Goal: Task Accomplishment & Management: Complete application form

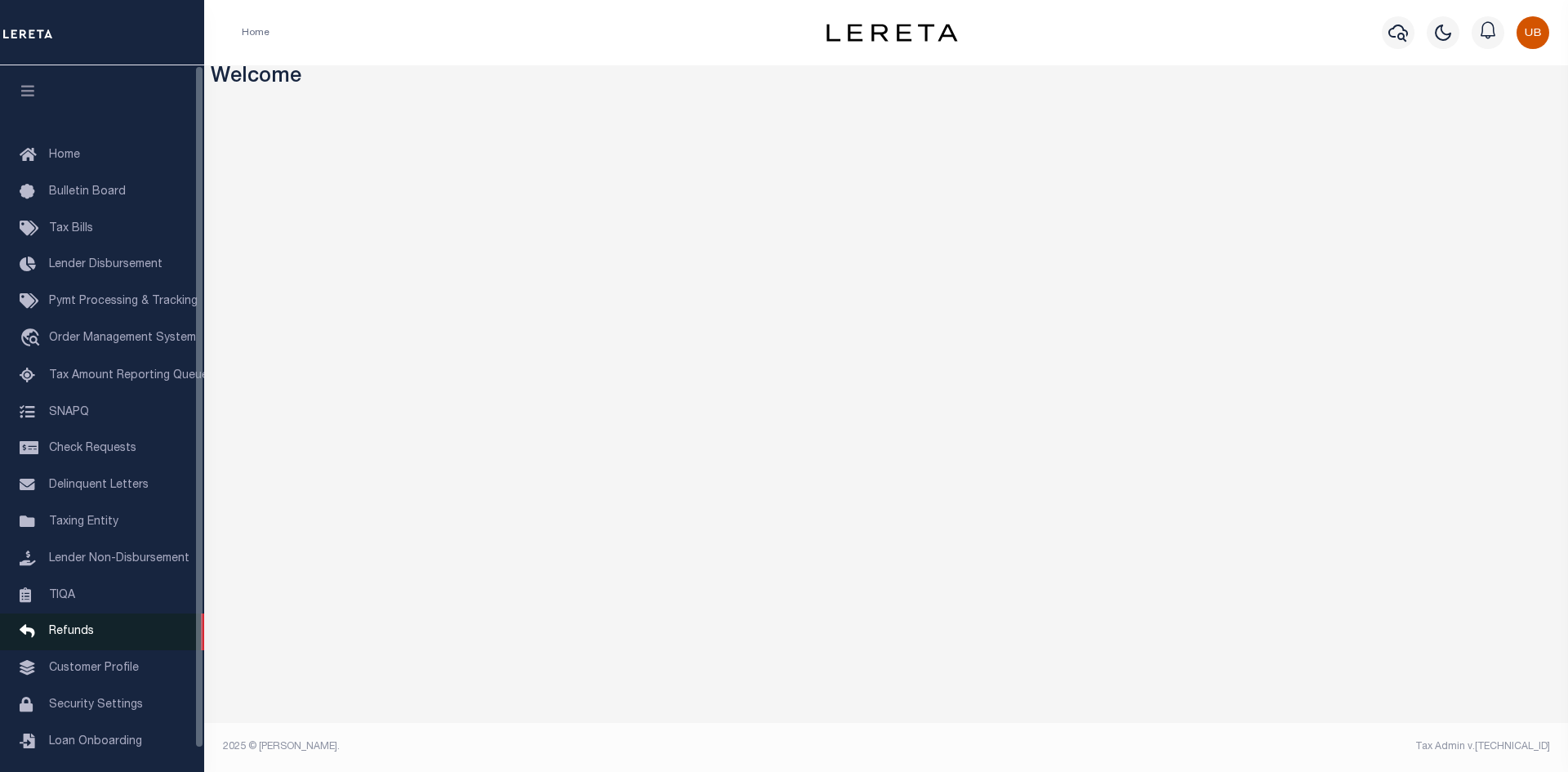
click at [96, 642] on link "Refunds" at bounding box center [102, 632] width 204 height 36
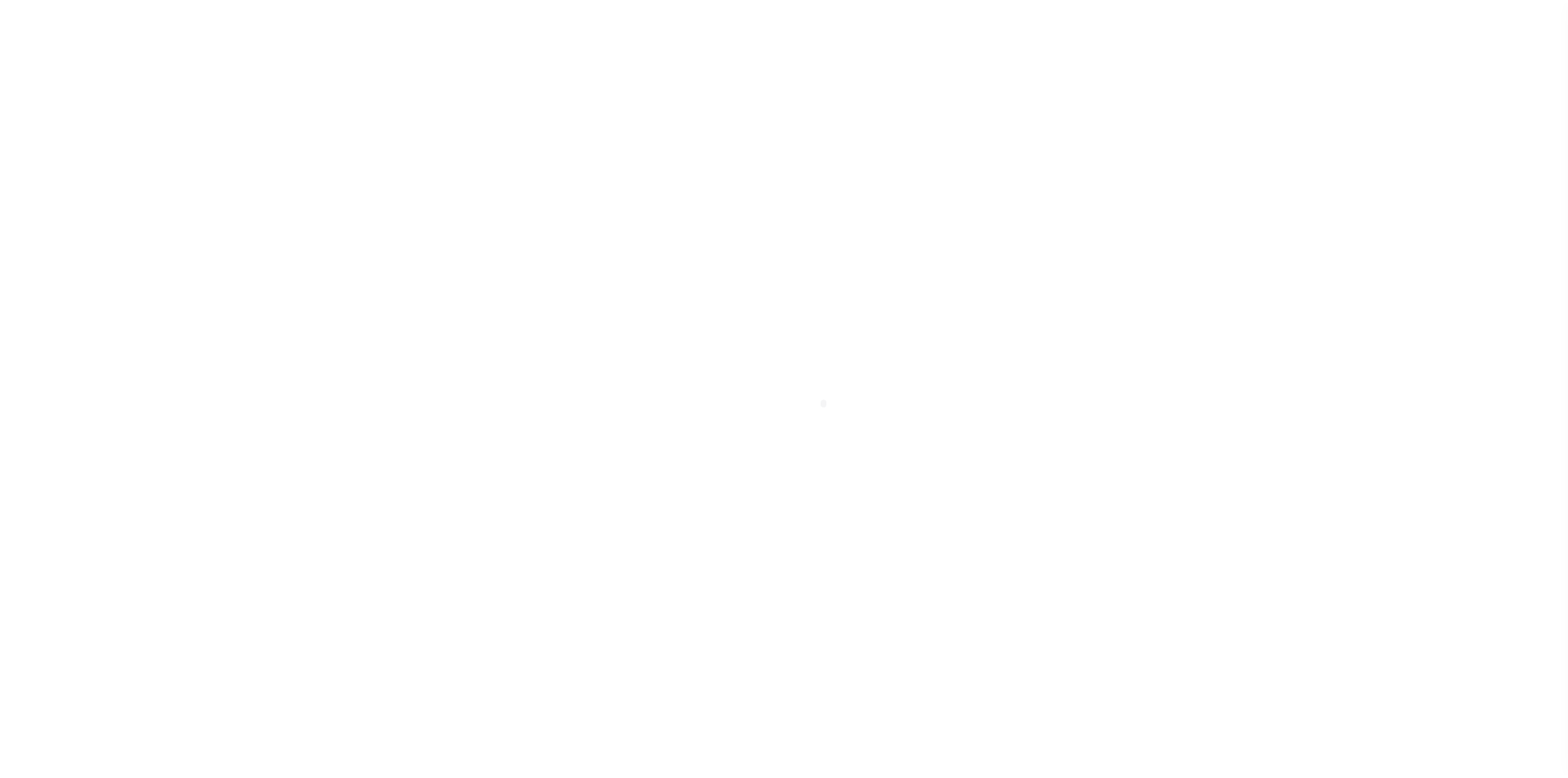
scroll to position [24, 0]
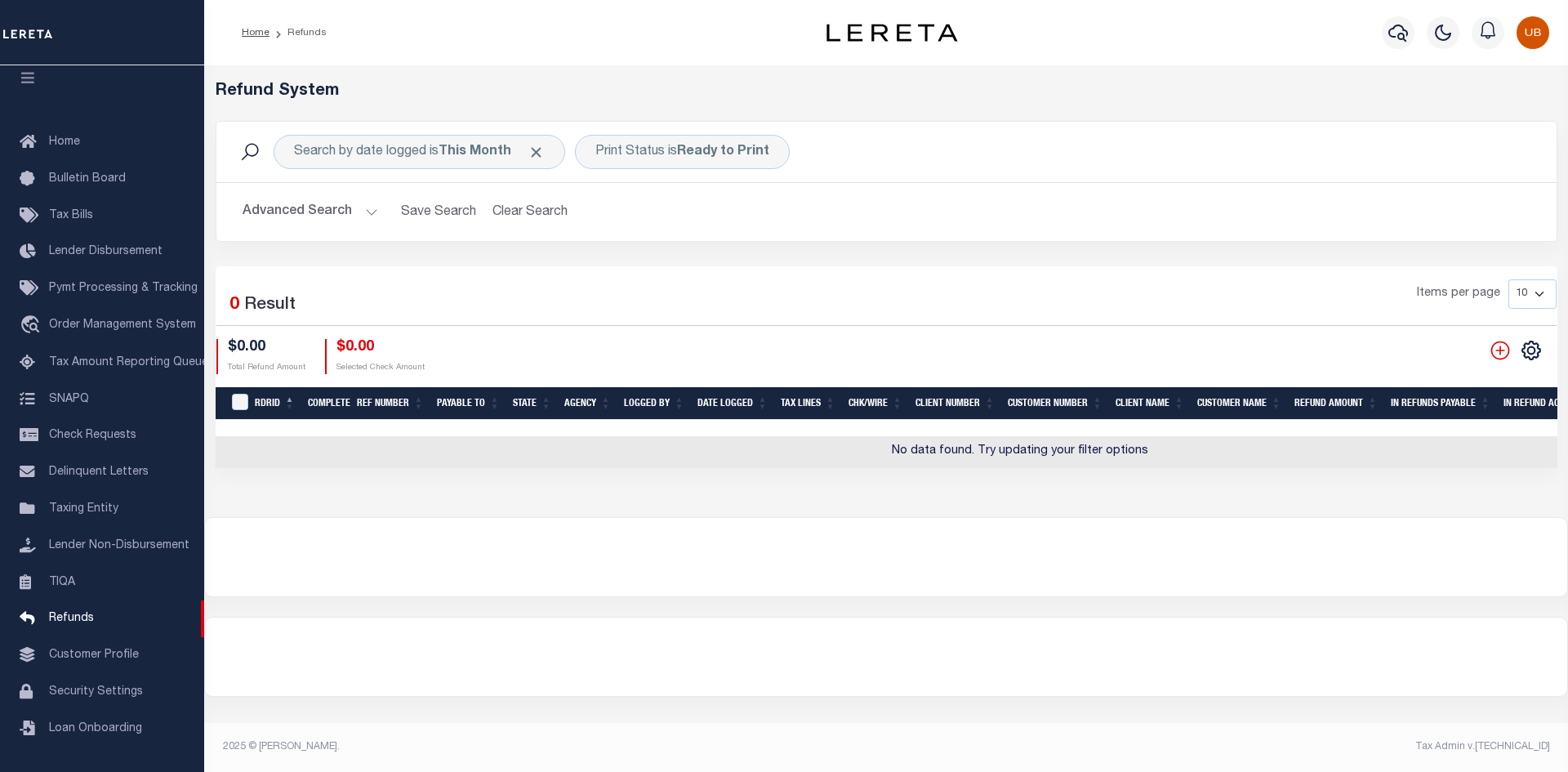
click at [345, 222] on button "Advanced Search" at bounding box center [309, 211] width 136 height 32
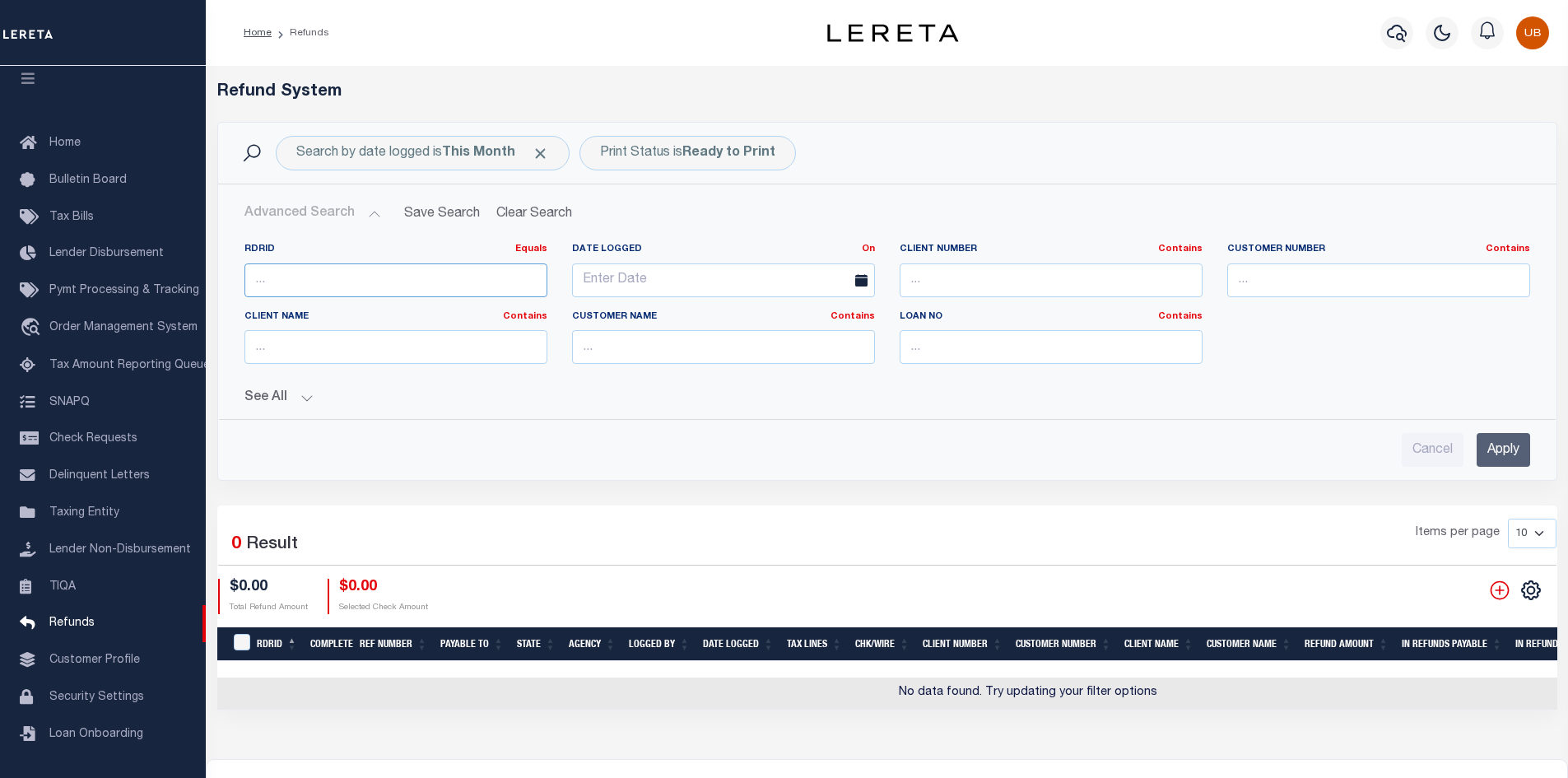
click at [265, 284] on input "number" at bounding box center [395, 280] width 303 height 34
paste input "7381"
type input "7381"
click at [1506, 453] on input "Apply" at bounding box center [1504, 450] width 53 height 34
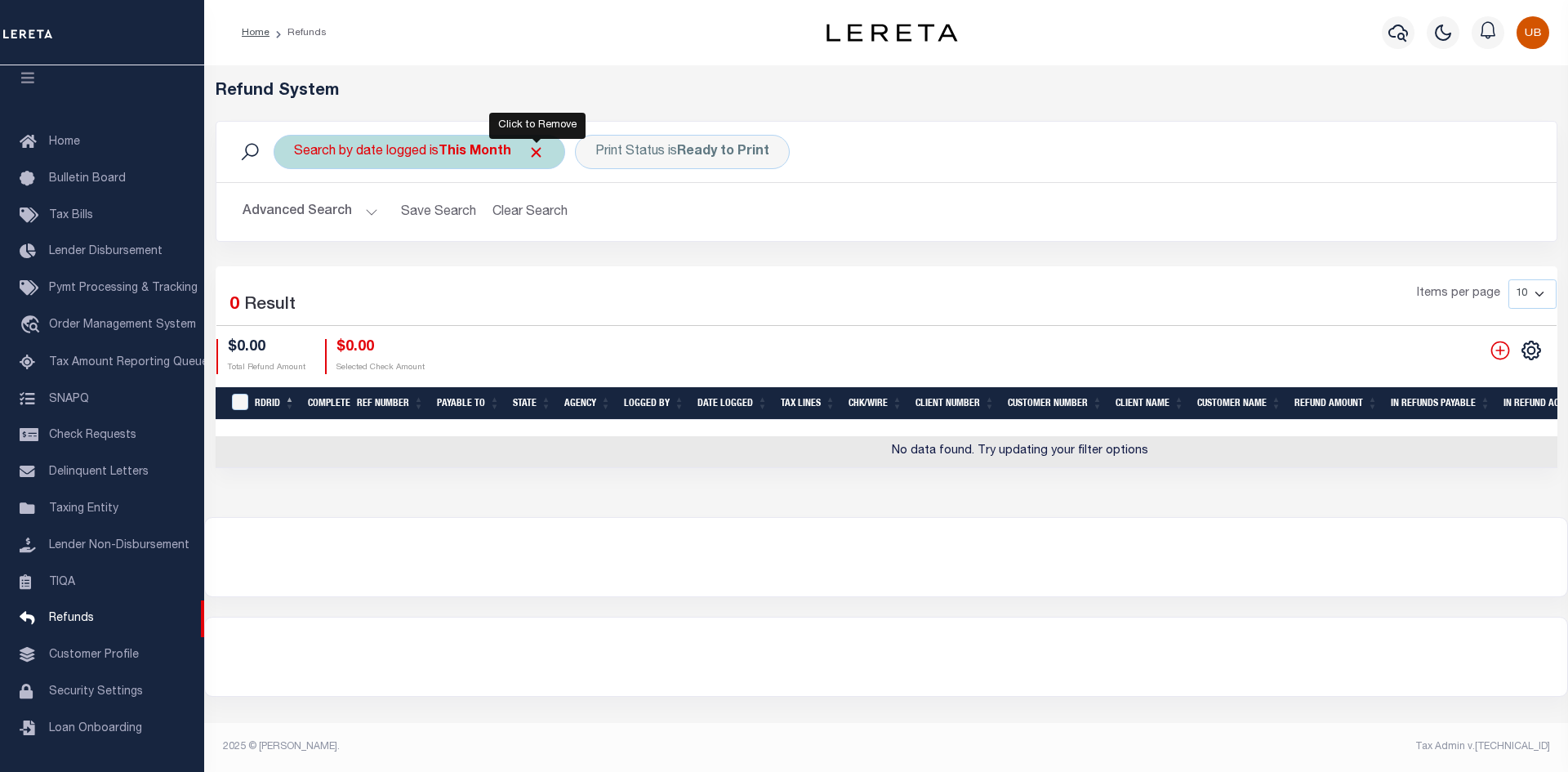
click at [541, 147] on span "Click to Remove" at bounding box center [536, 152] width 17 height 17
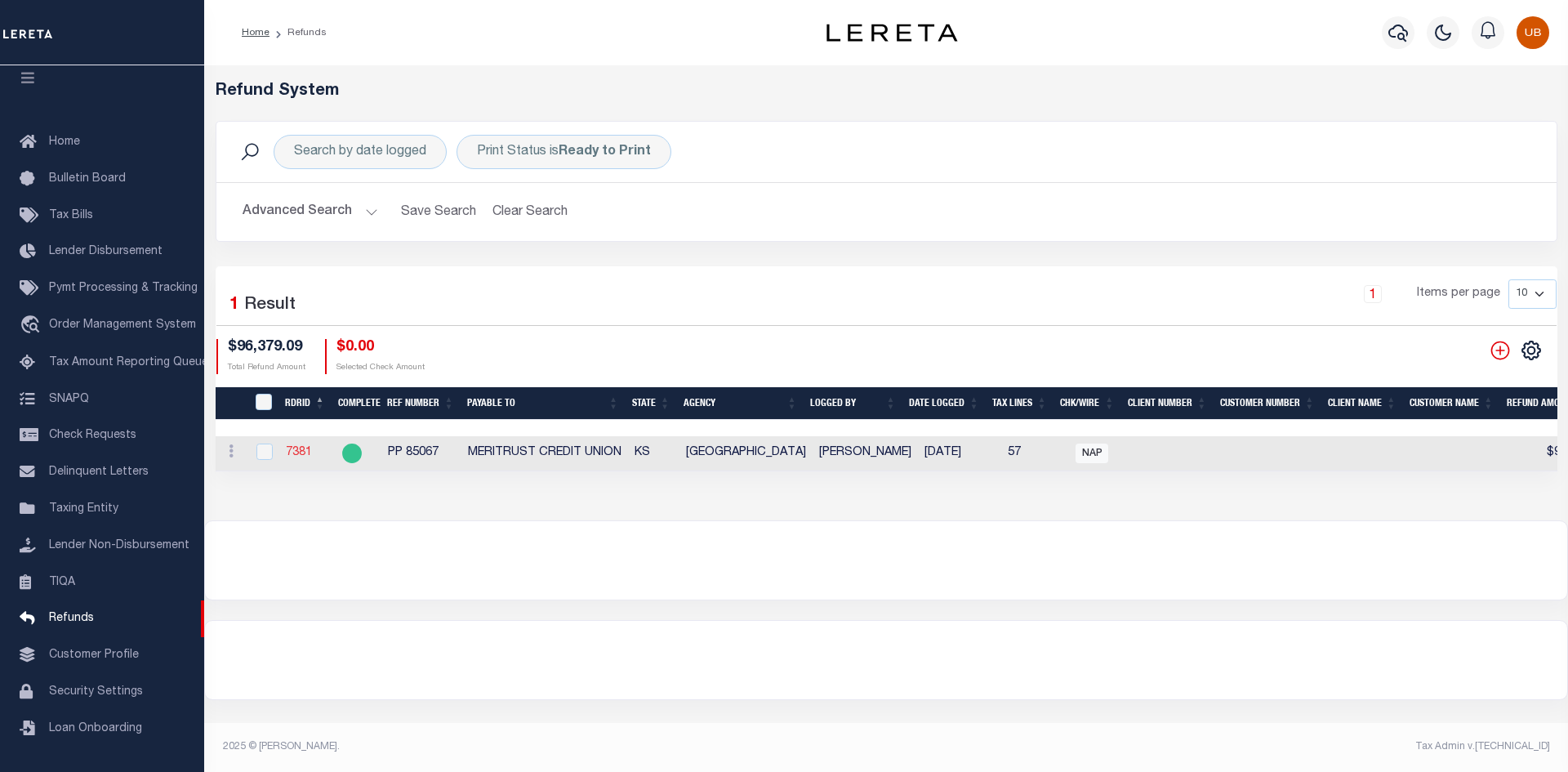
click at [293, 447] on link "7381" at bounding box center [298, 452] width 26 height 12
checkbox input "true"
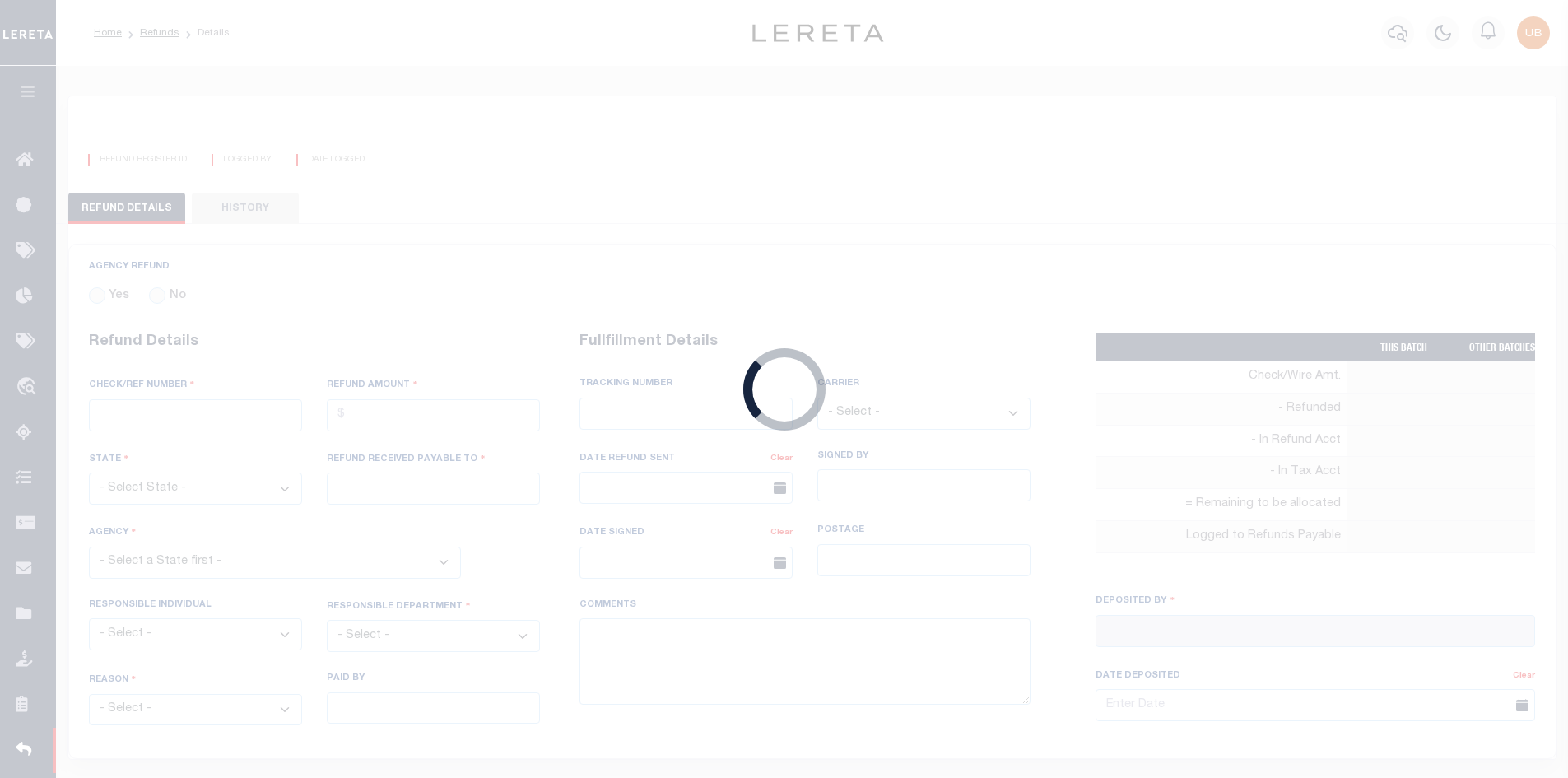
radio input "true"
type input "PP 85067"
type input "$96,379.09"
select select "KS"
type input "MERITRUST CREDIT UNION"
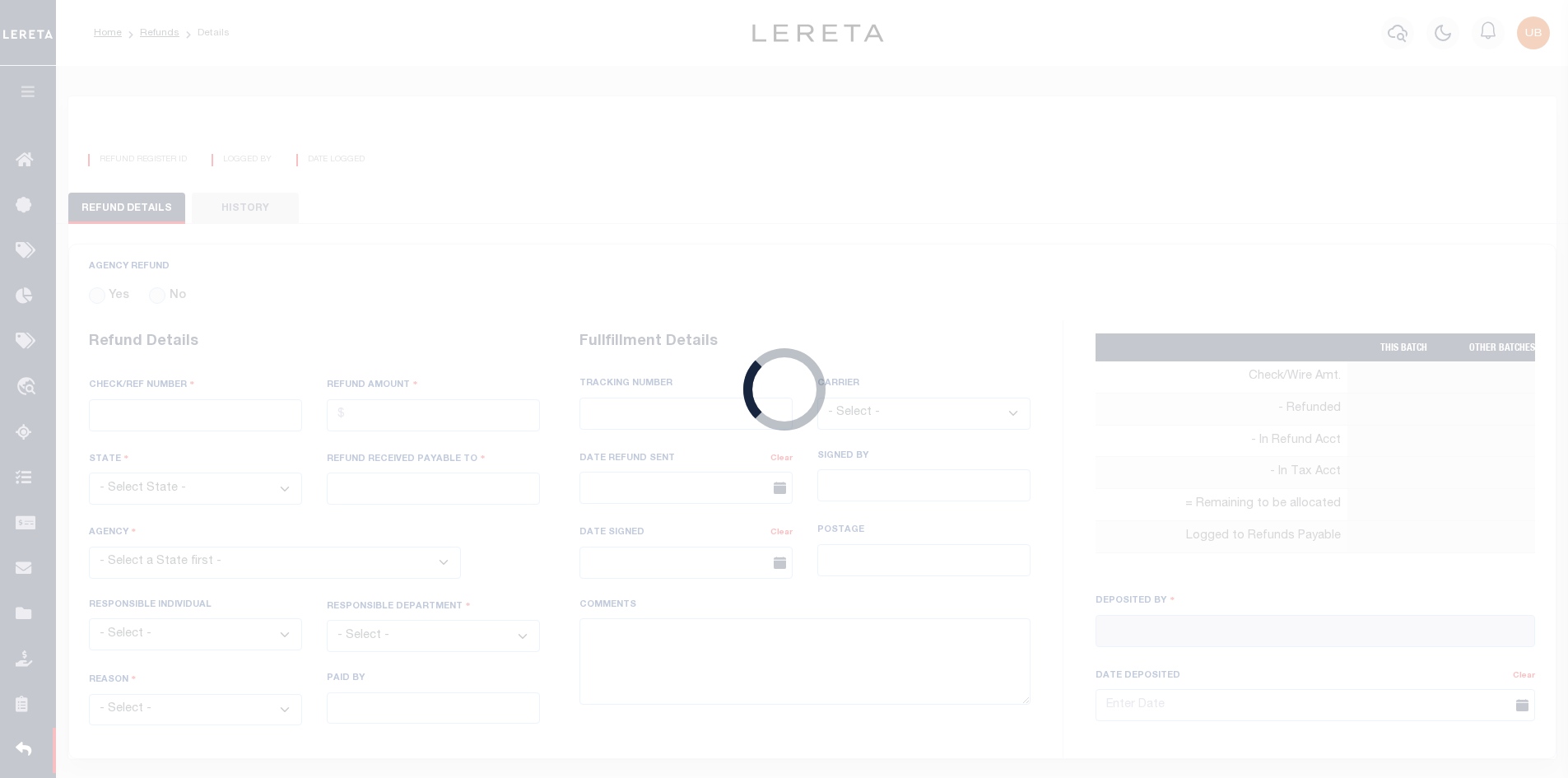
select select
select select "OTH"
select select "OVP"
type input "WIRED FUNDS"
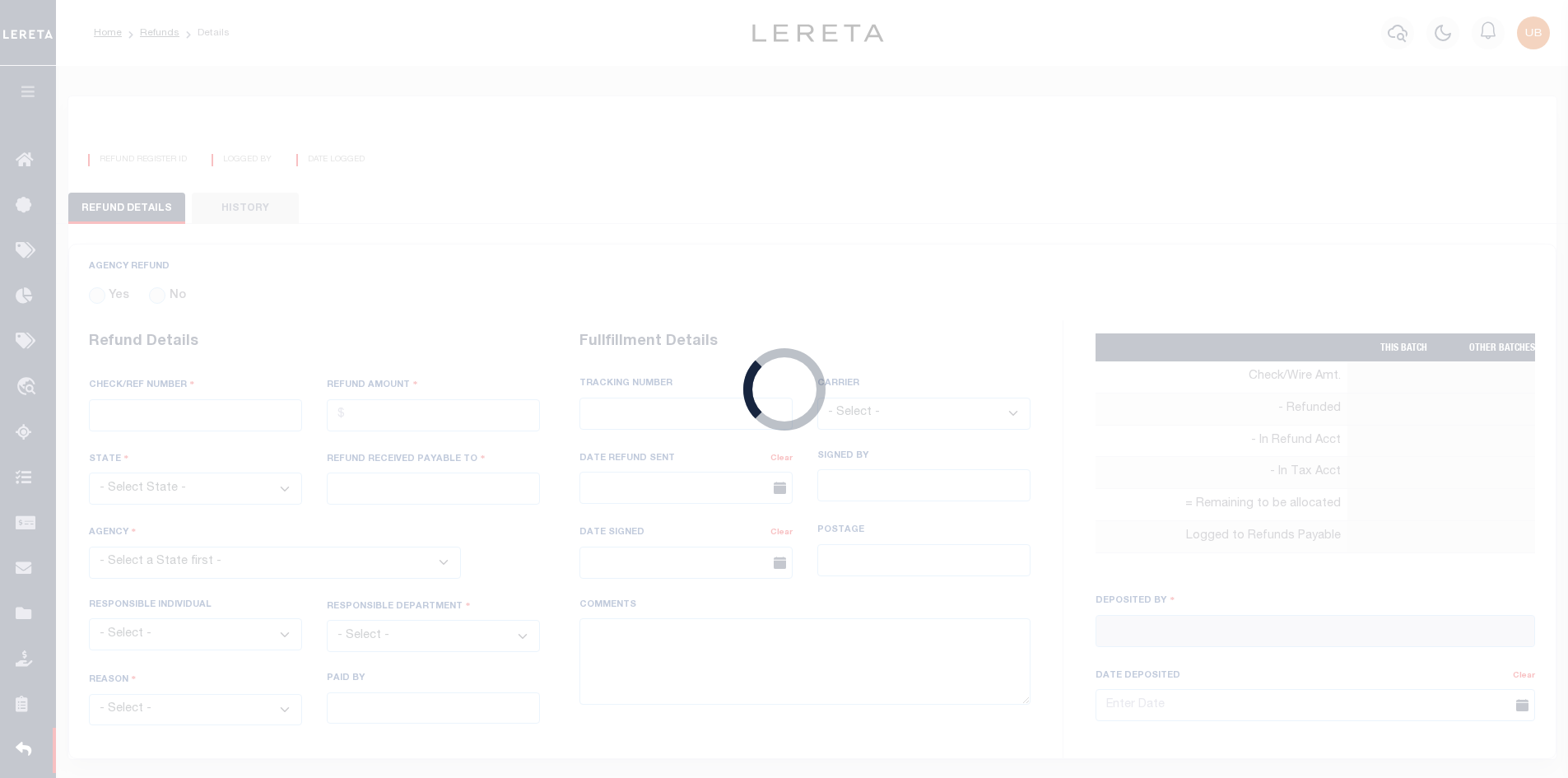
type input "[DATE]"
type textarea "THIS IS FROM THE RFR REPORT. THESE FUNDS WERE WIRED BY [PERSON_NAME]"
type input "[PERSON_NAME]"
type input "[DATE]"
select select "2017300000"
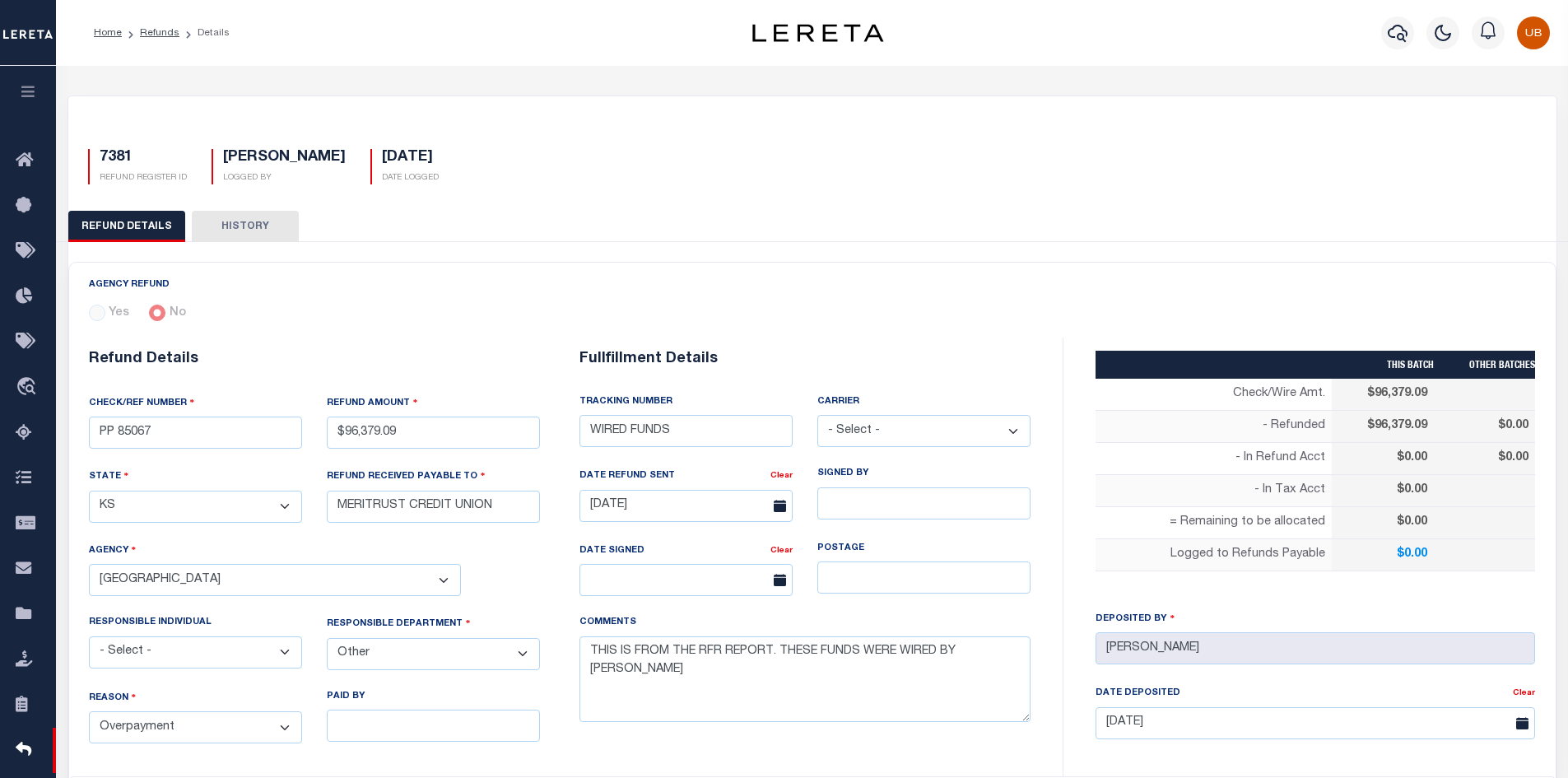
click at [42, 104] on button "button" at bounding box center [28, 94] width 56 height 56
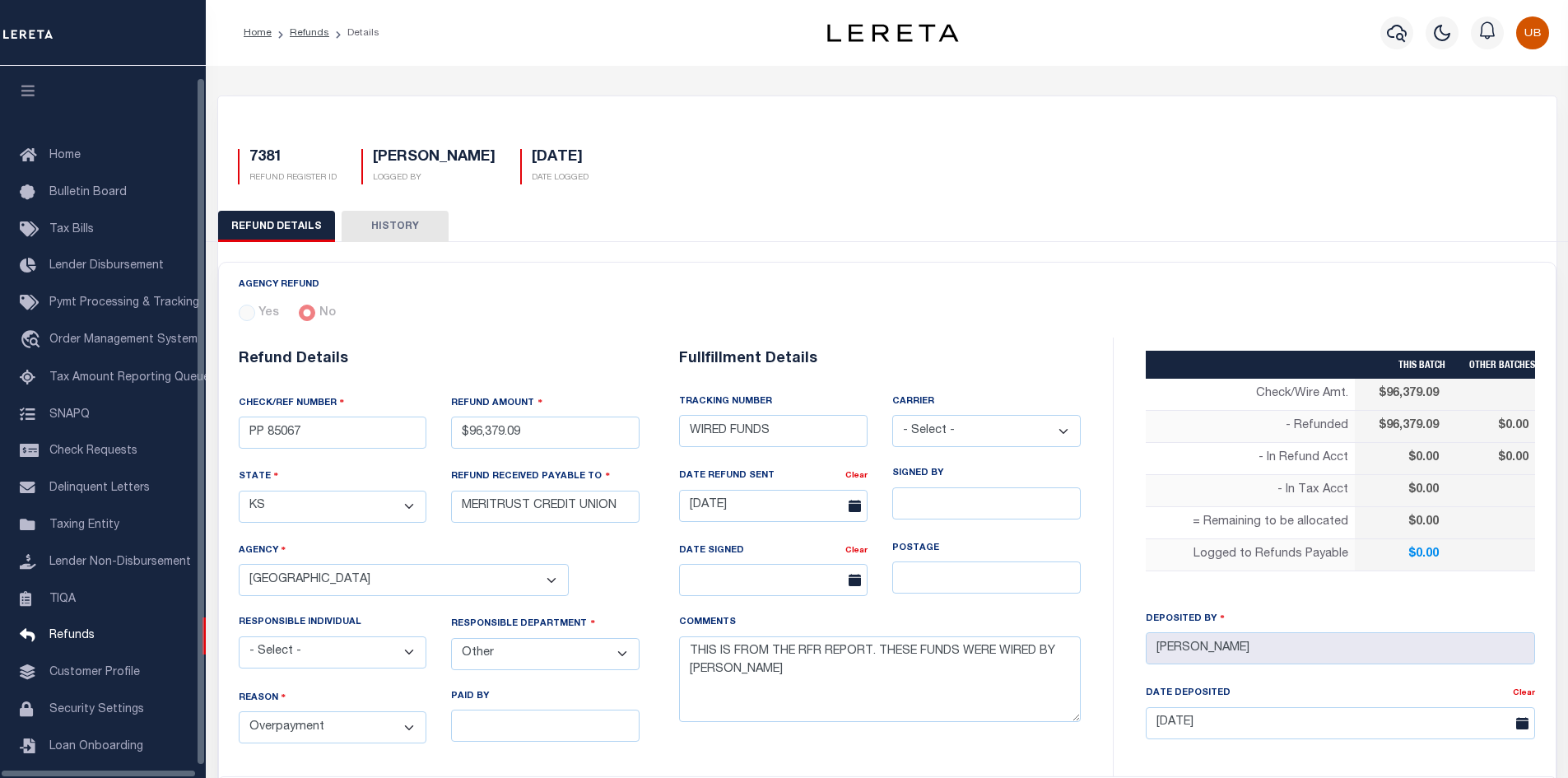
scroll to position [24, 0]
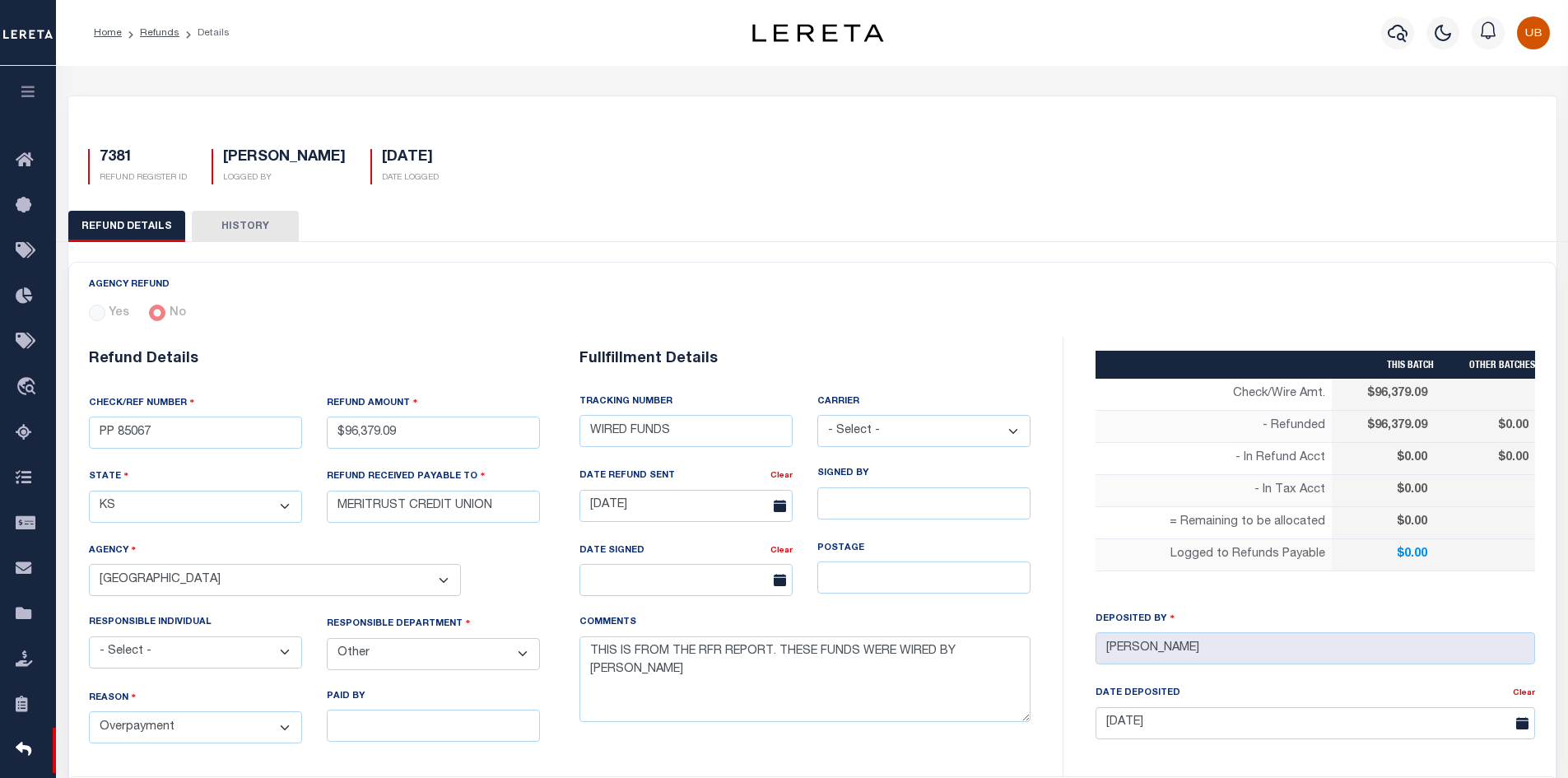
click at [16, 83] on button "button" at bounding box center [28, 94] width 56 height 56
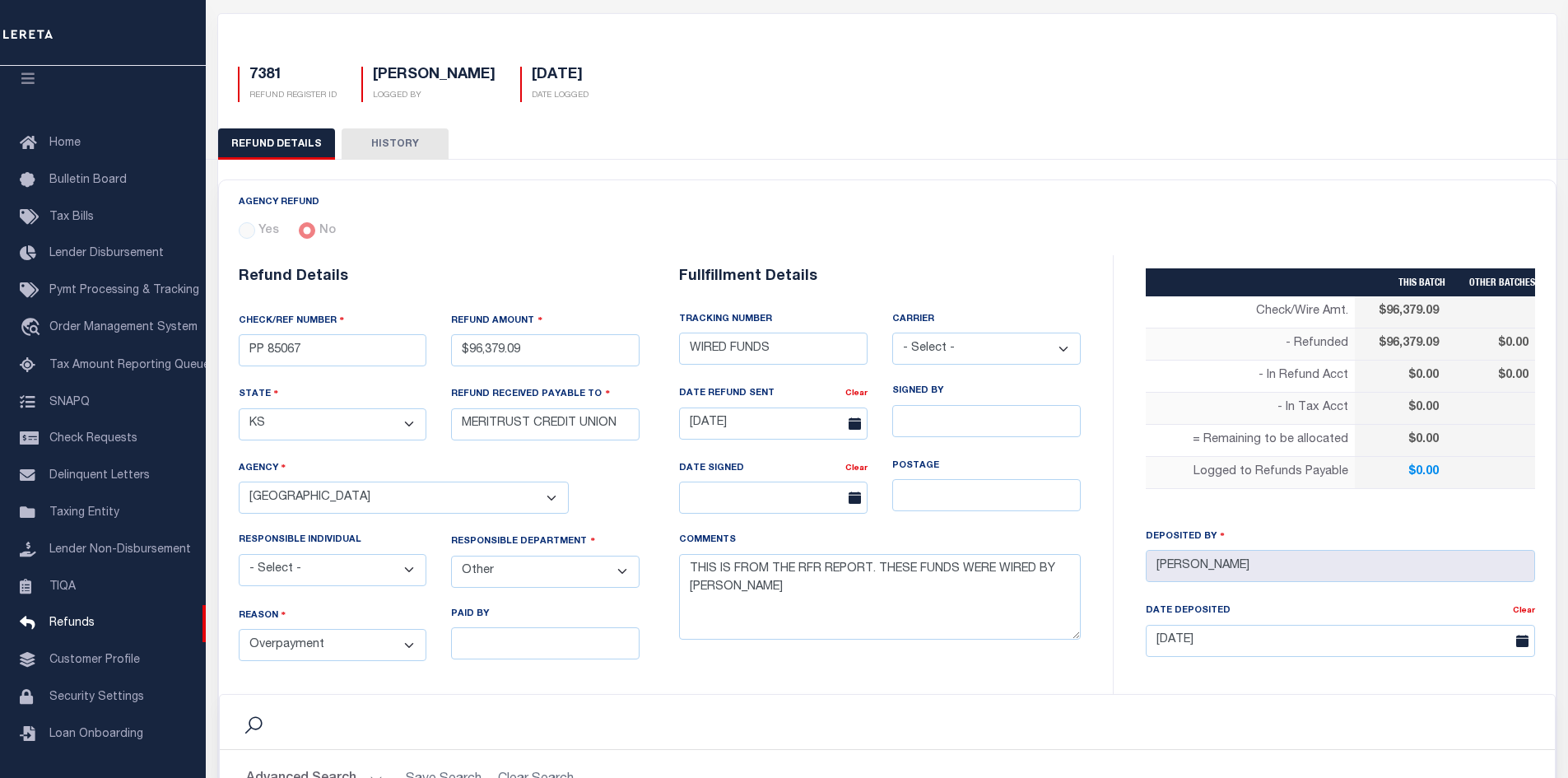
scroll to position [0, 0]
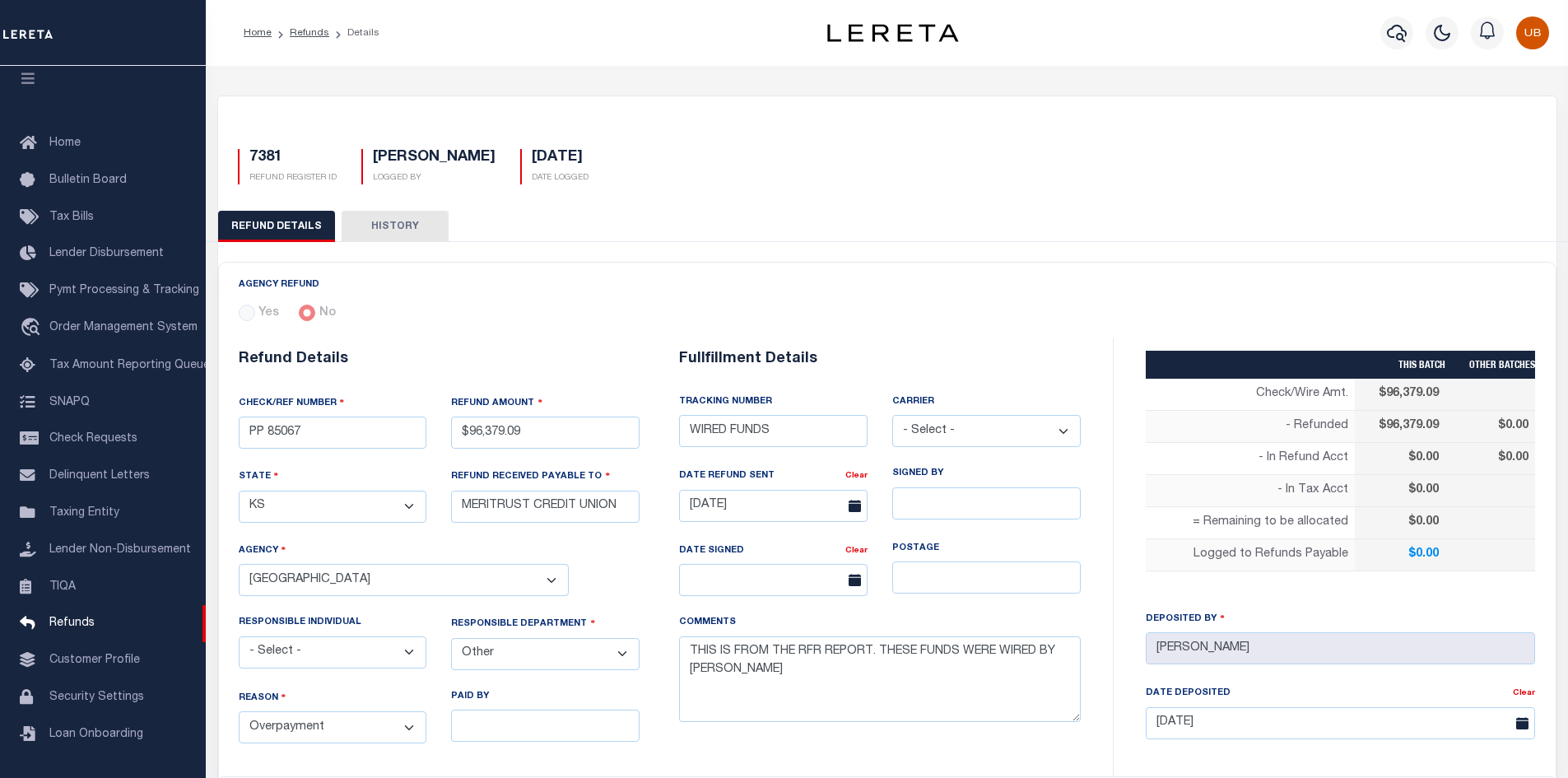
click at [1424, 39] on div at bounding box center [1442, 32] width 45 height 58
click at [1429, 39] on div at bounding box center [1442, 32] width 45 height 58
click at [1433, 39] on button "button" at bounding box center [1442, 33] width 33 height 33
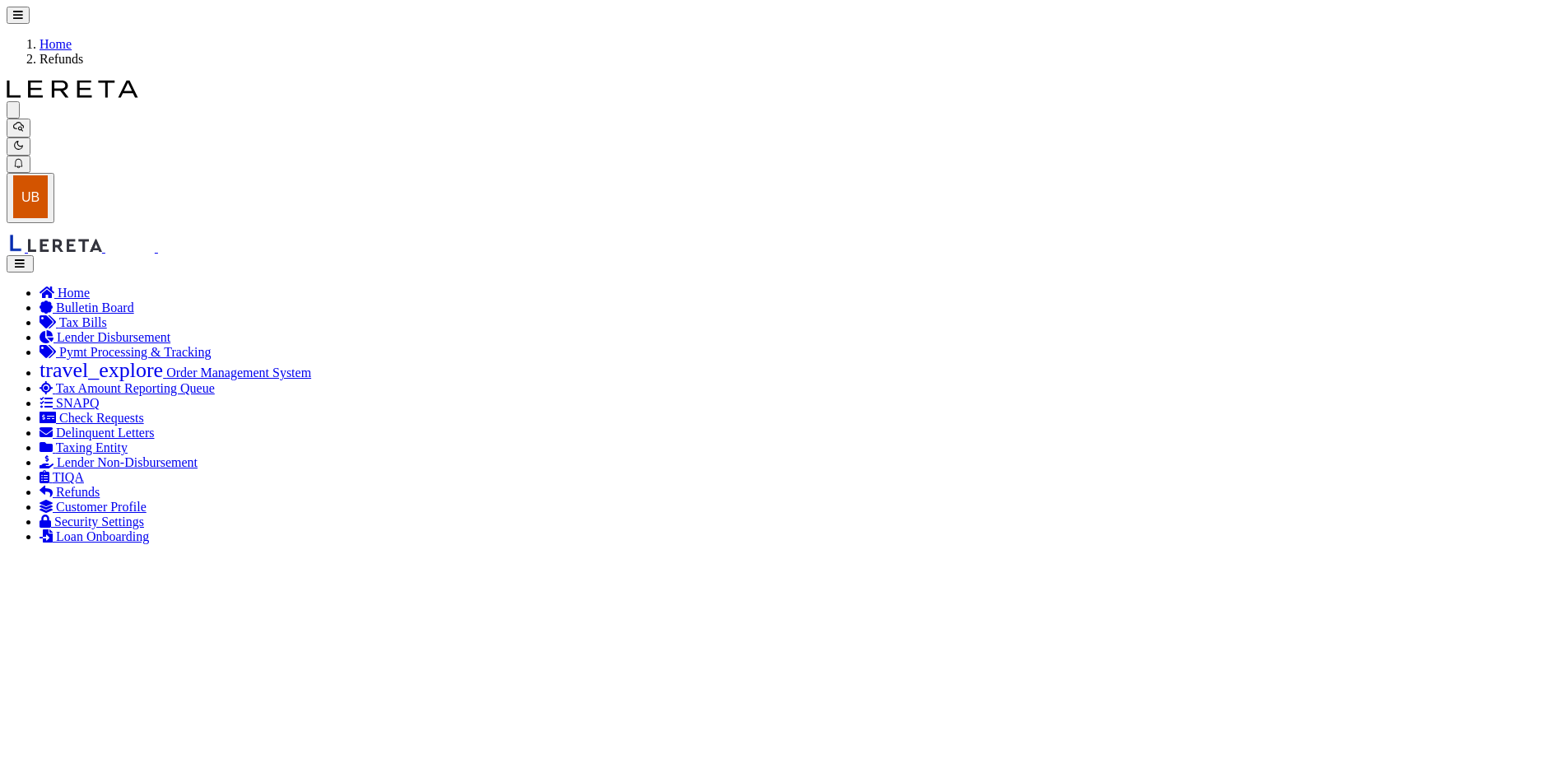
click at [28, 259] on icon "button" at bounding box center [19, 264] width 14 height 11
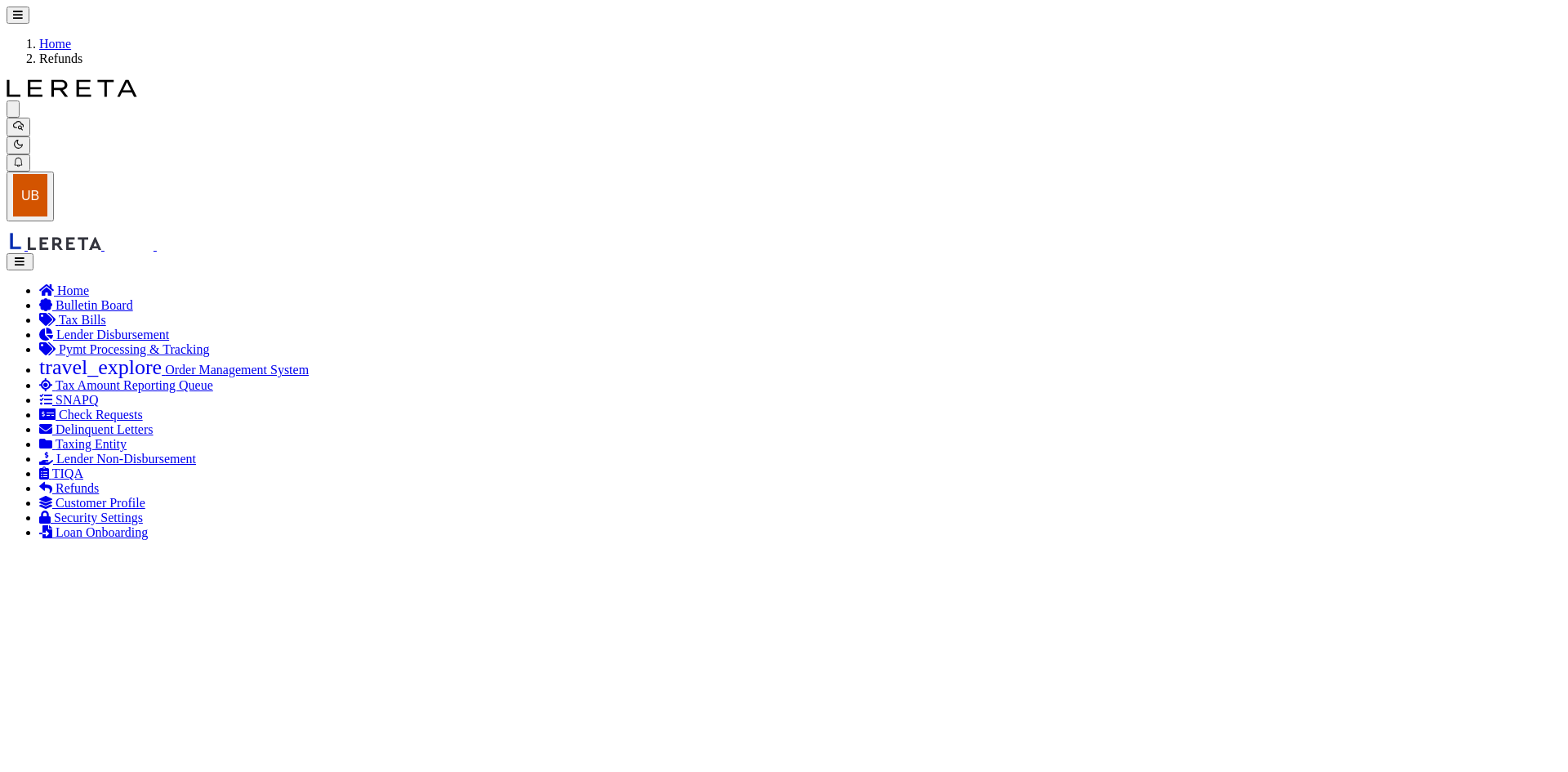
checkbox input "true"
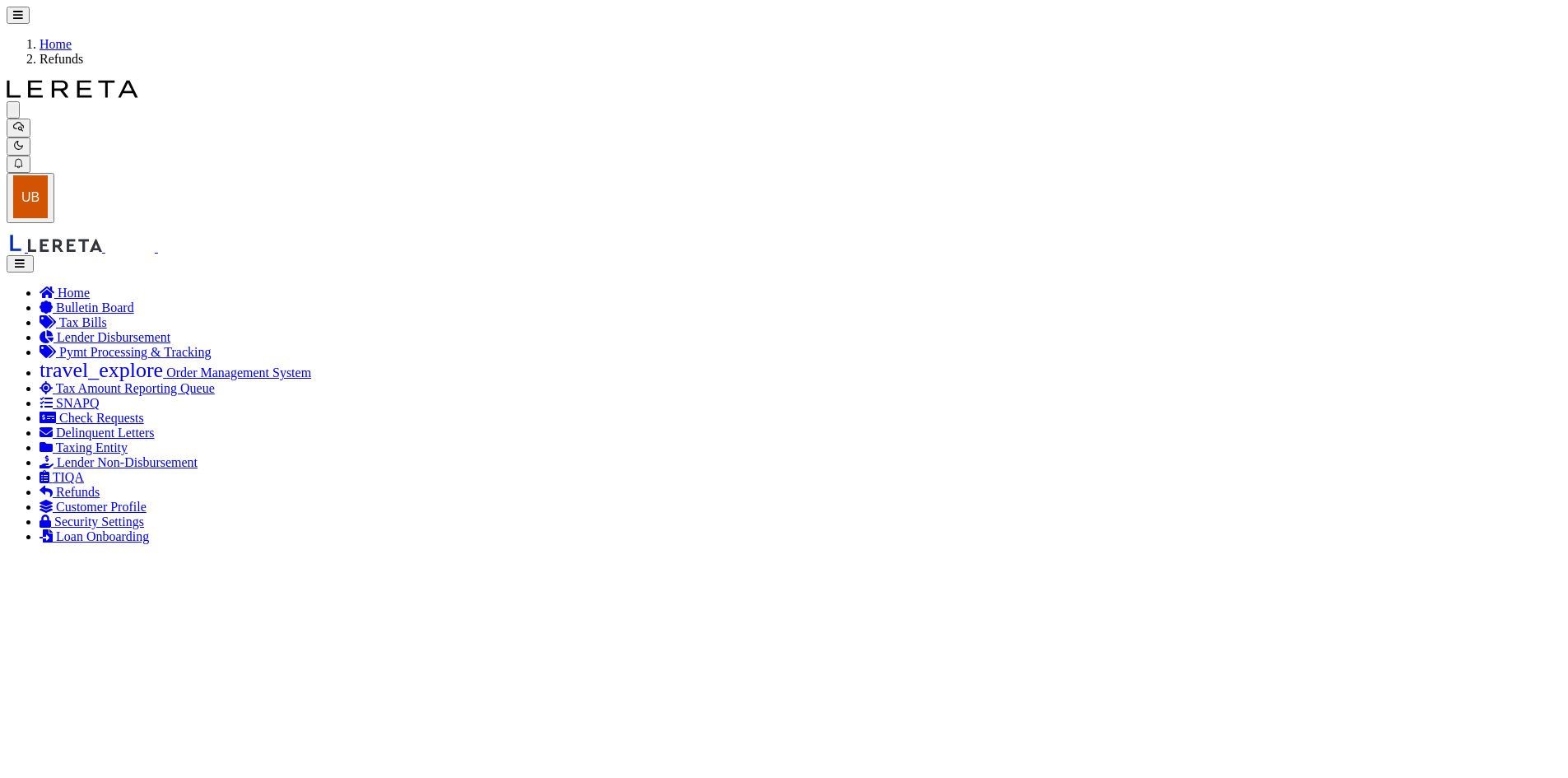
click at [34, 255] on button "button" at bounding box center [20, 263] width 28 height 17
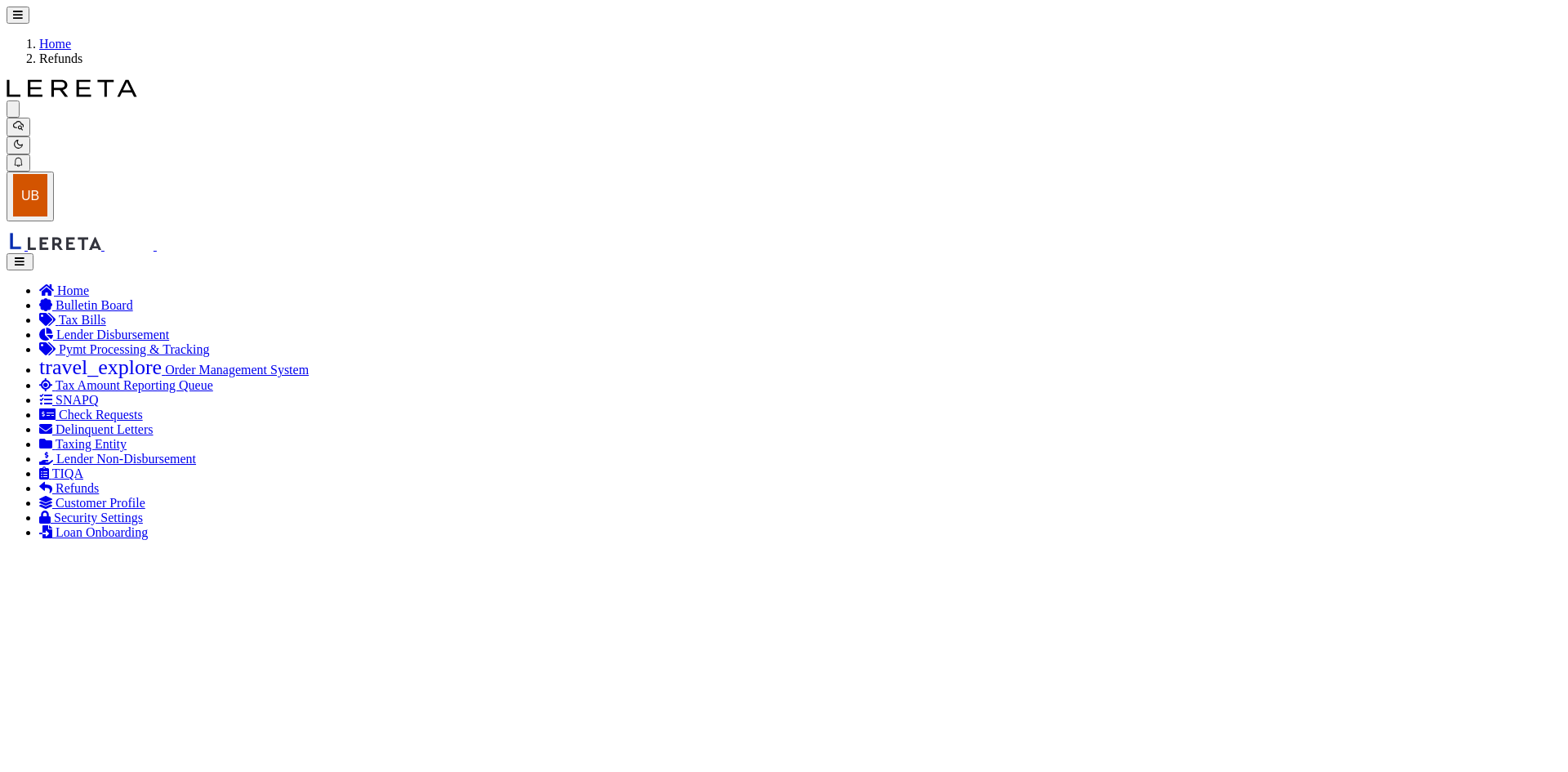
checkbox input "true"
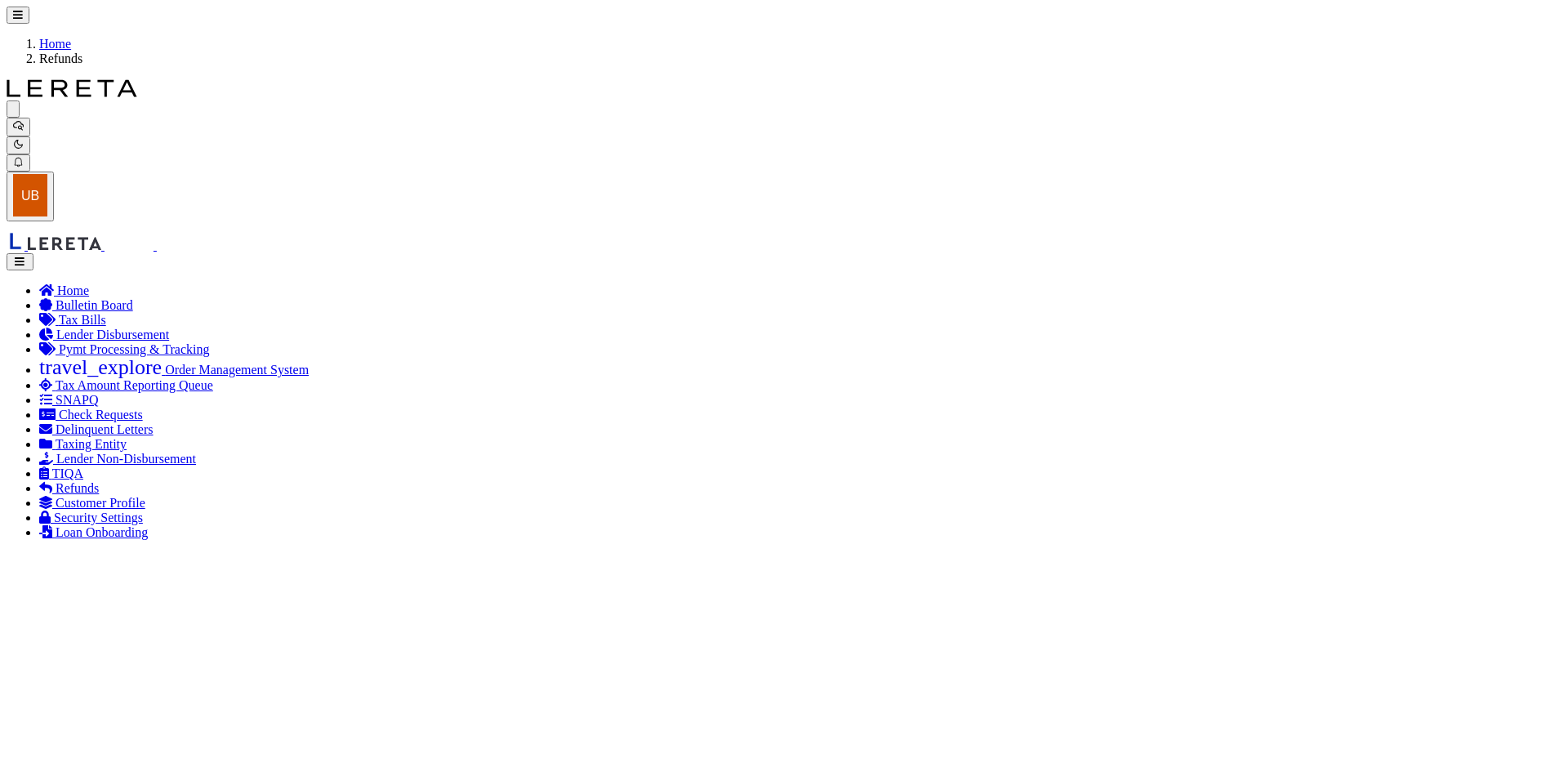
checkbox input "false"
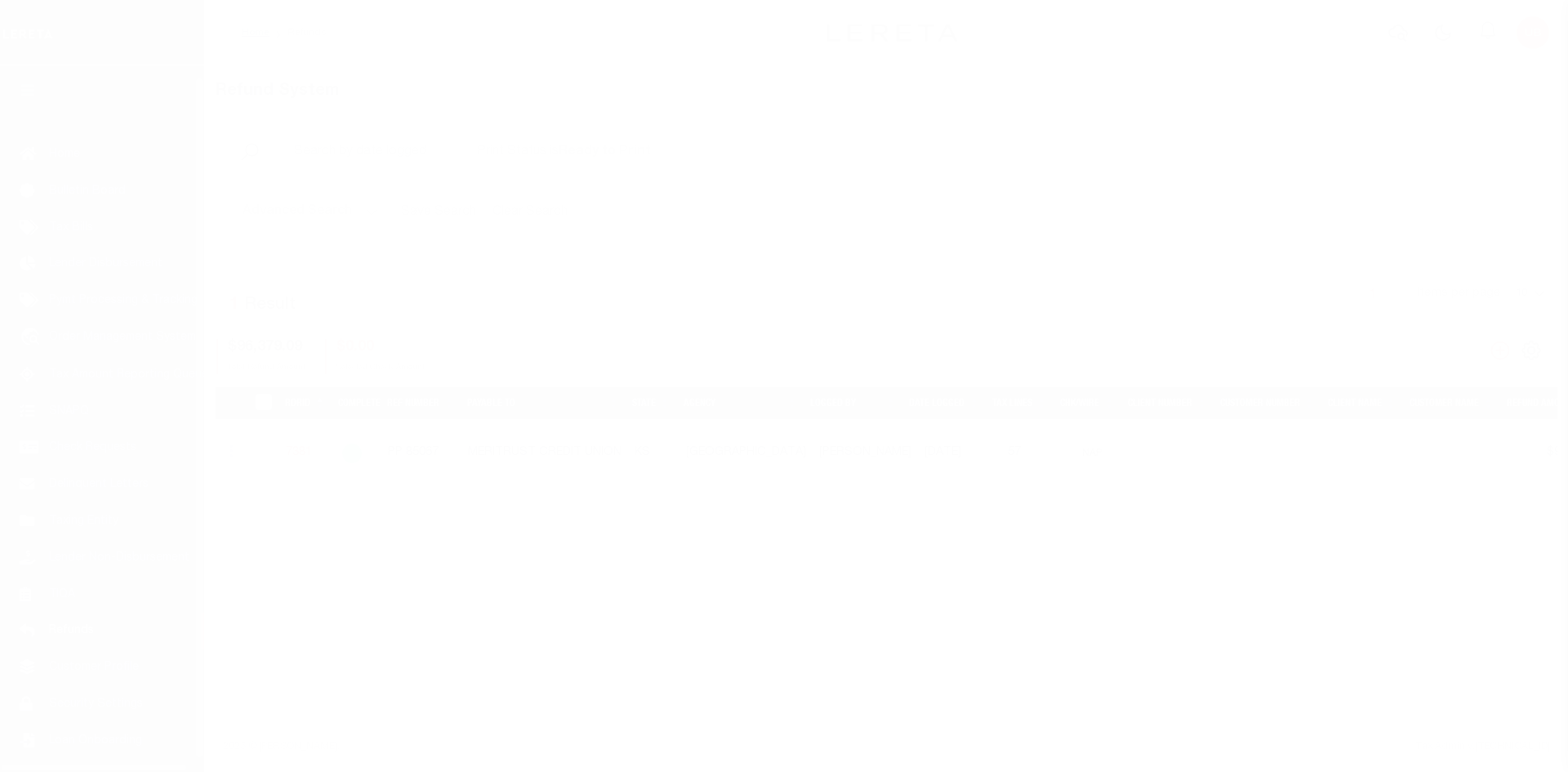
scroll to position [24, 0]
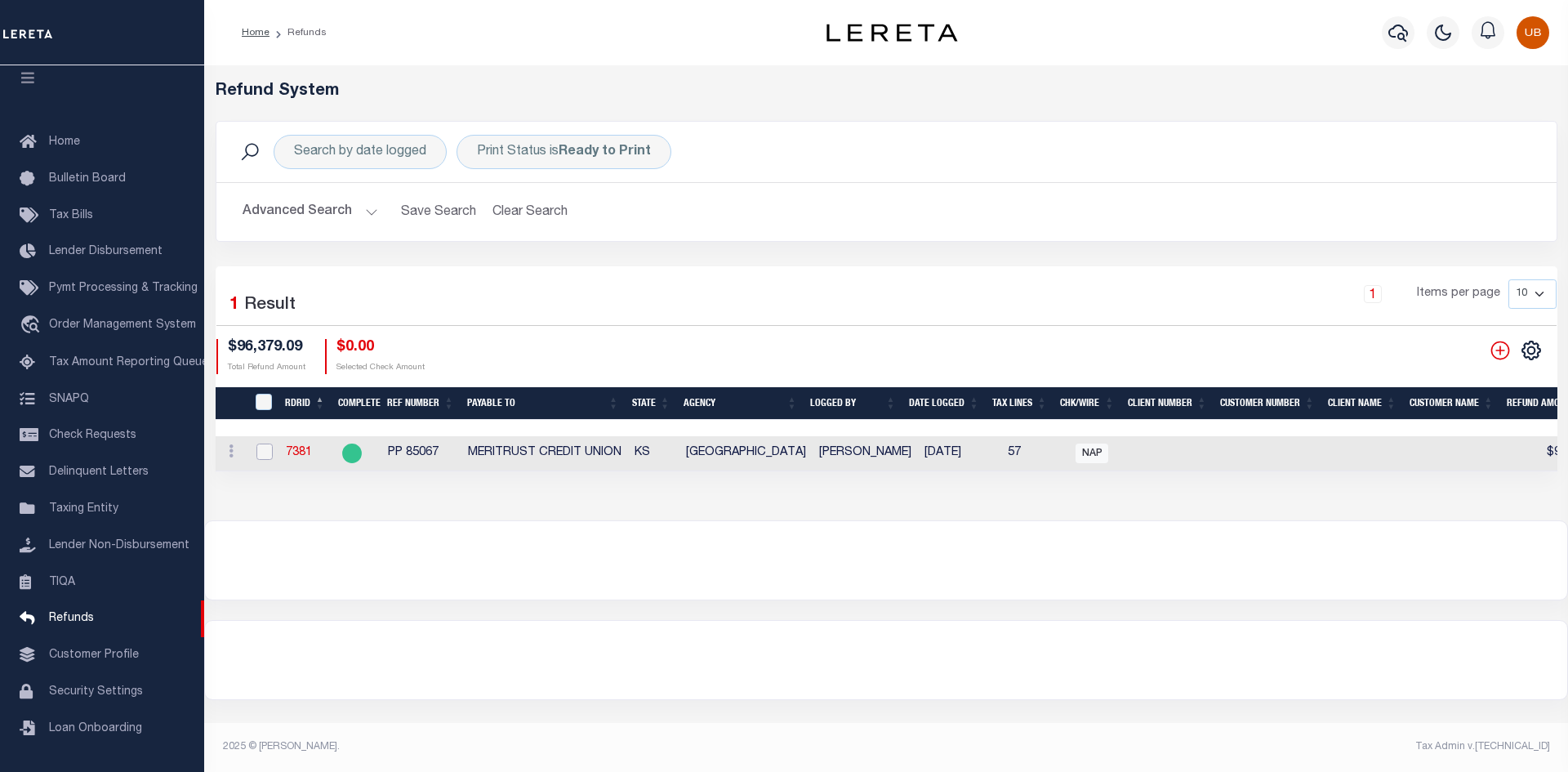
click at [268, 444] on input "checkbox" at bounding box center [265, 452] width 16 height 16
checkbox input "true"
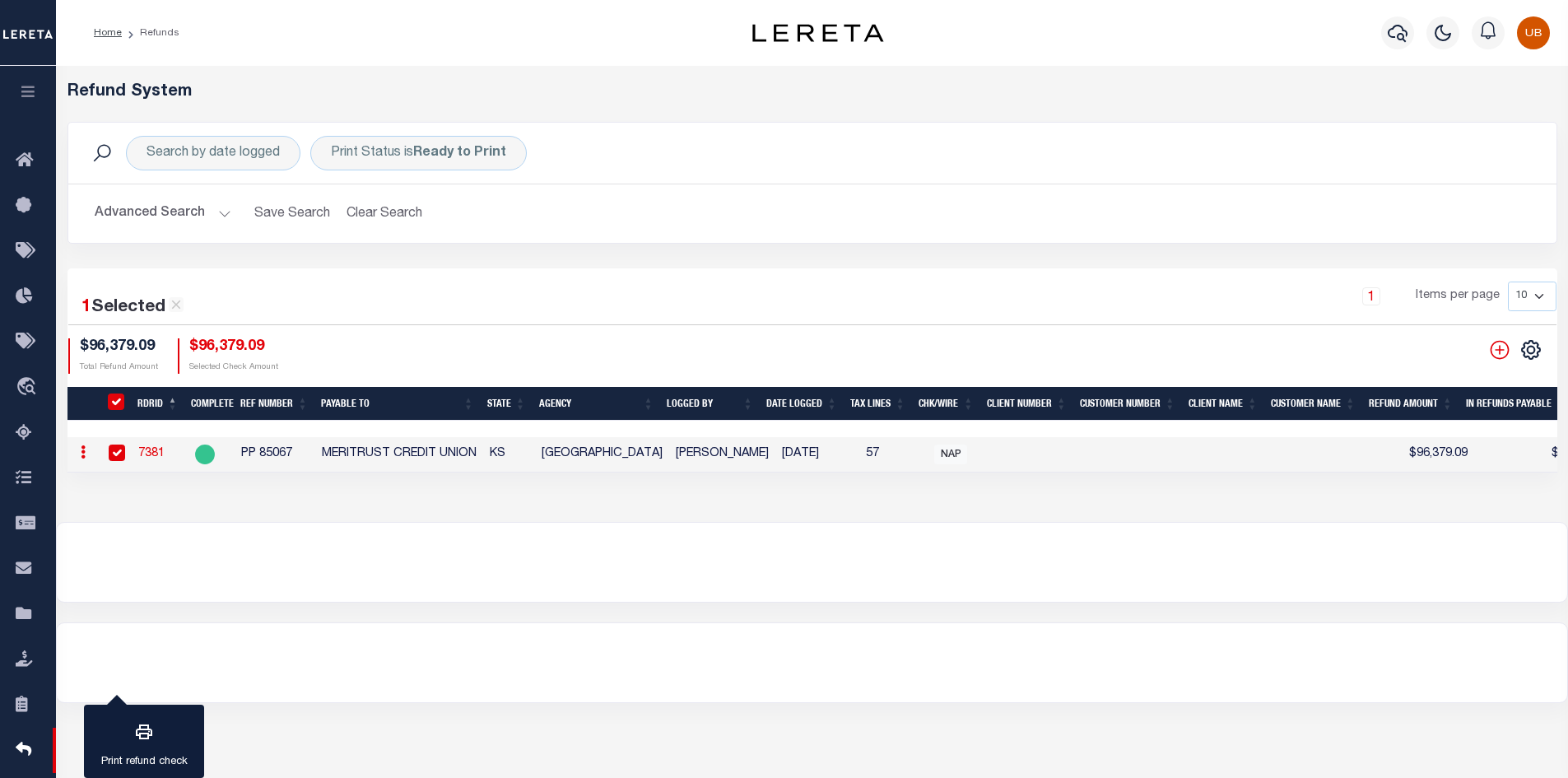
click at [35, 107] on button "button" at bounding box center [28, 94] width 56 height 56
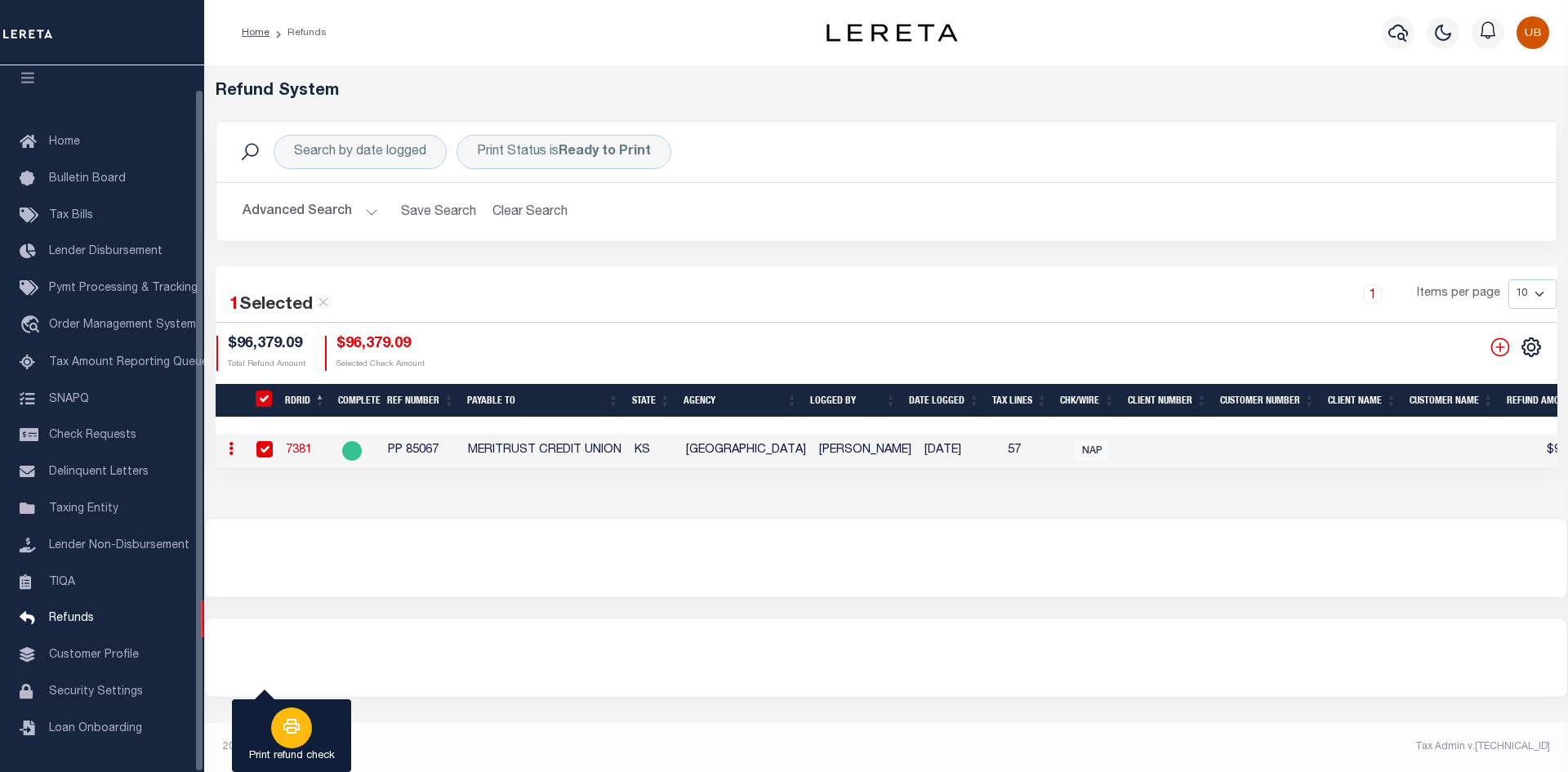
click at [306, 736] on div "button" at bounding box center [291, 727] width 41 height 41
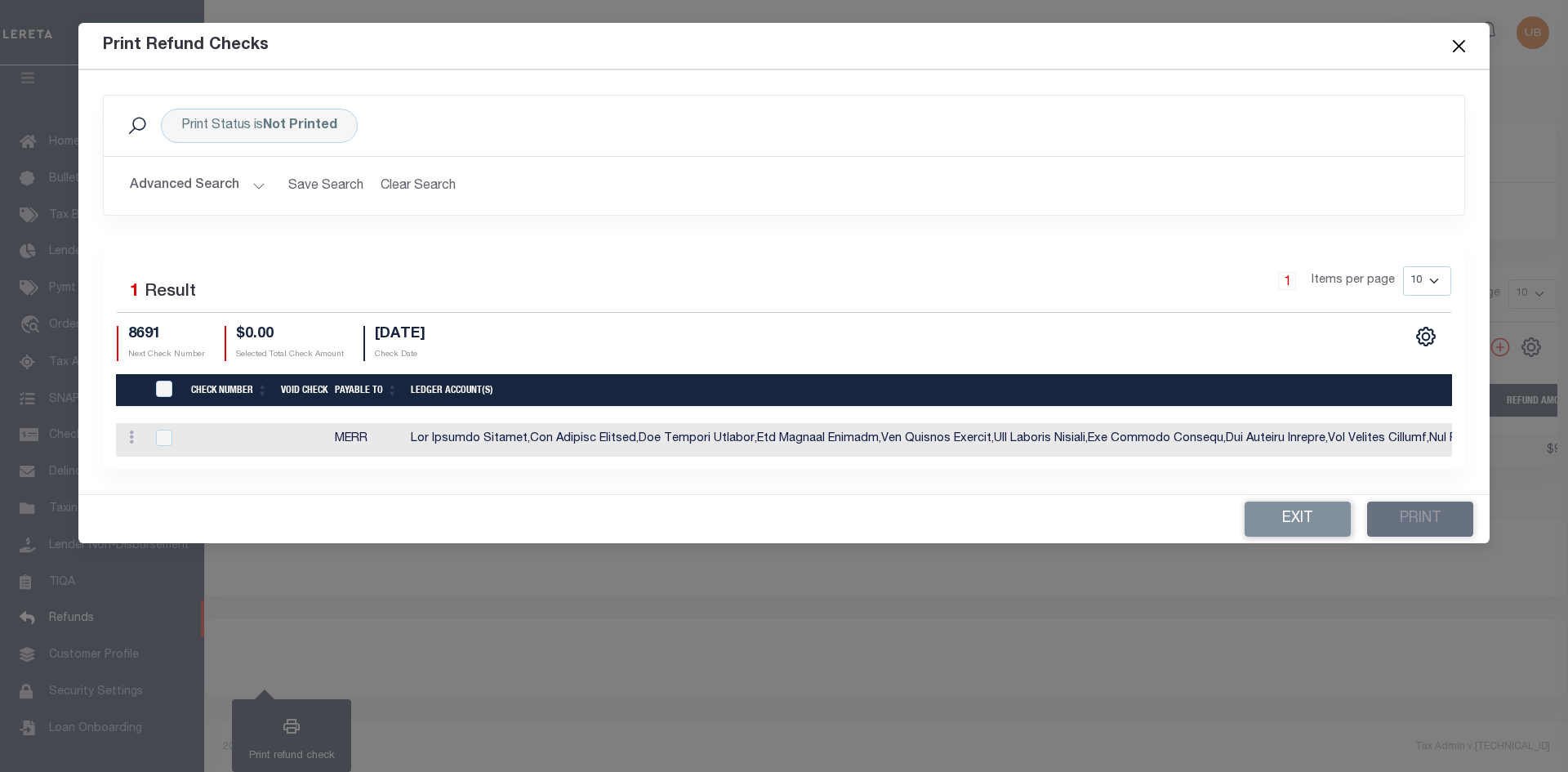
click at [259, 444] on td at bounding box center [229, 440] width 90 height 34
checkbox input "true"
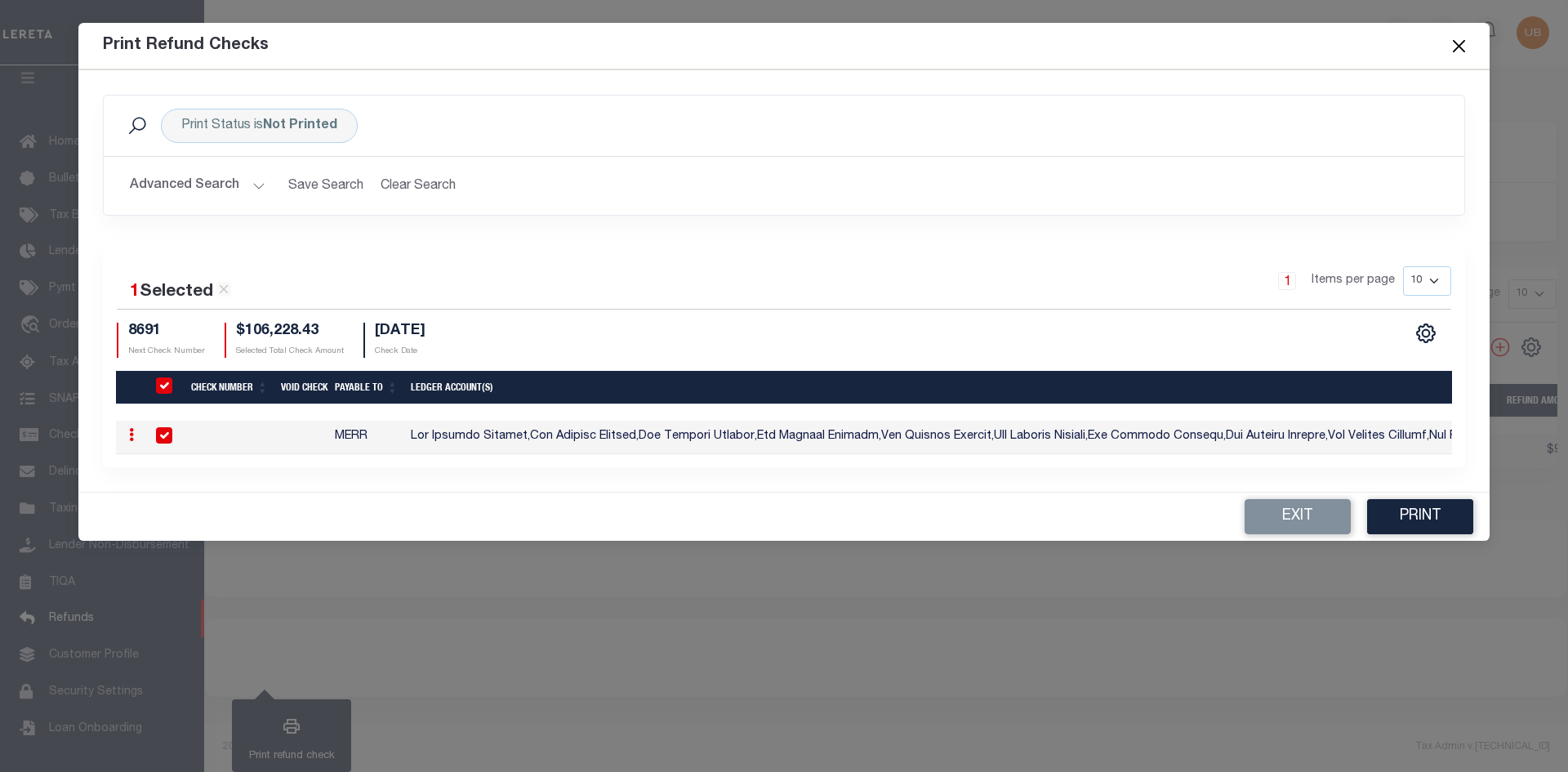
click at [163, 427] on input "checkbox" at bounding box center [164, 435] width 16 height 16
checkbox input "false"
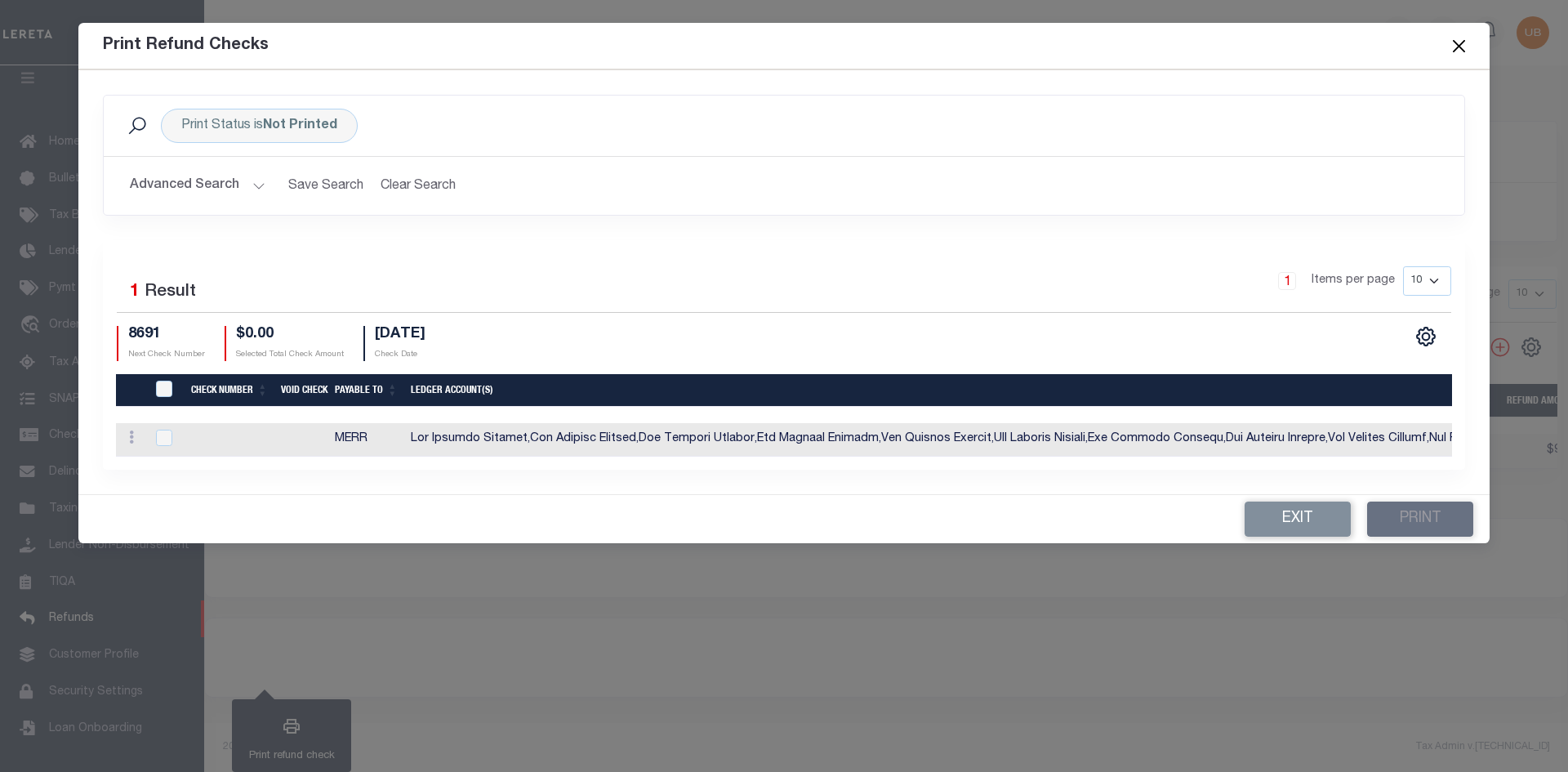
click at [1453, 45] on button "Close" at bounding box center [1459, 46] width 21 height 21
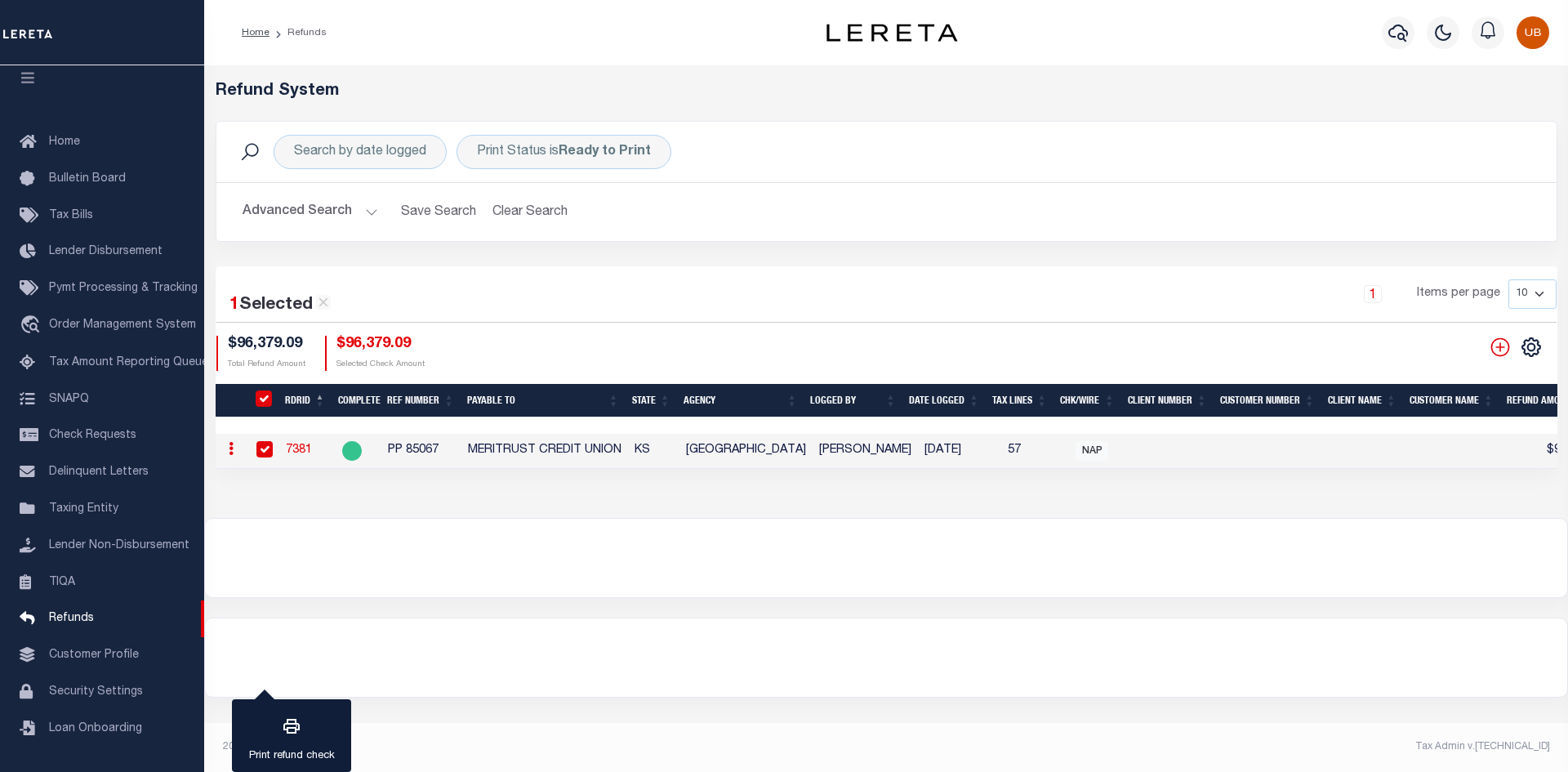
click at [301, 444] on link "7381" at bounding box center [298, 450] width 26 height 12
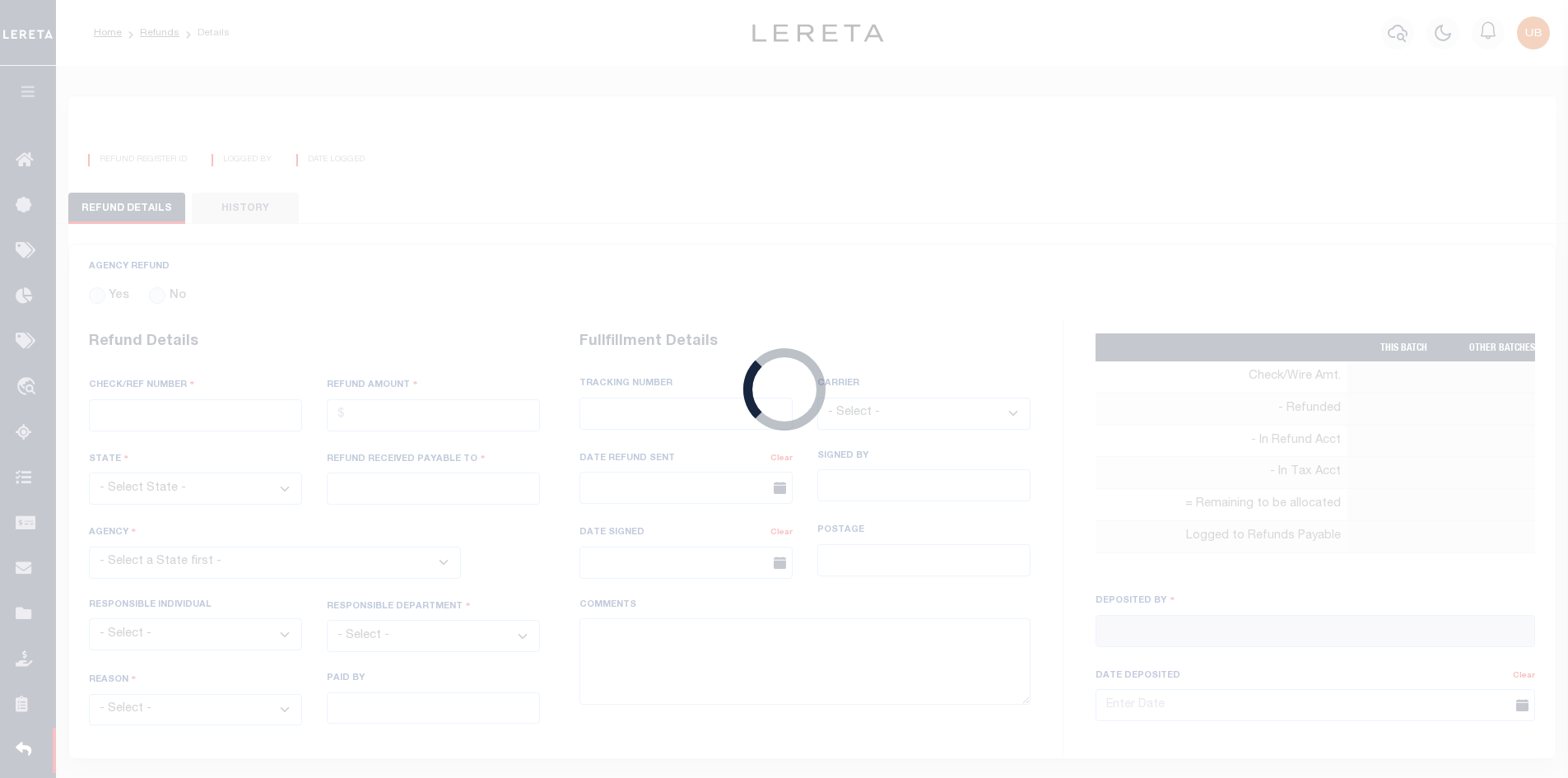
radio input "true"
type input "PP 85067"
type input "$96,379.09"
select select "KS"
type input "MERITRUST CREDIT UNION"
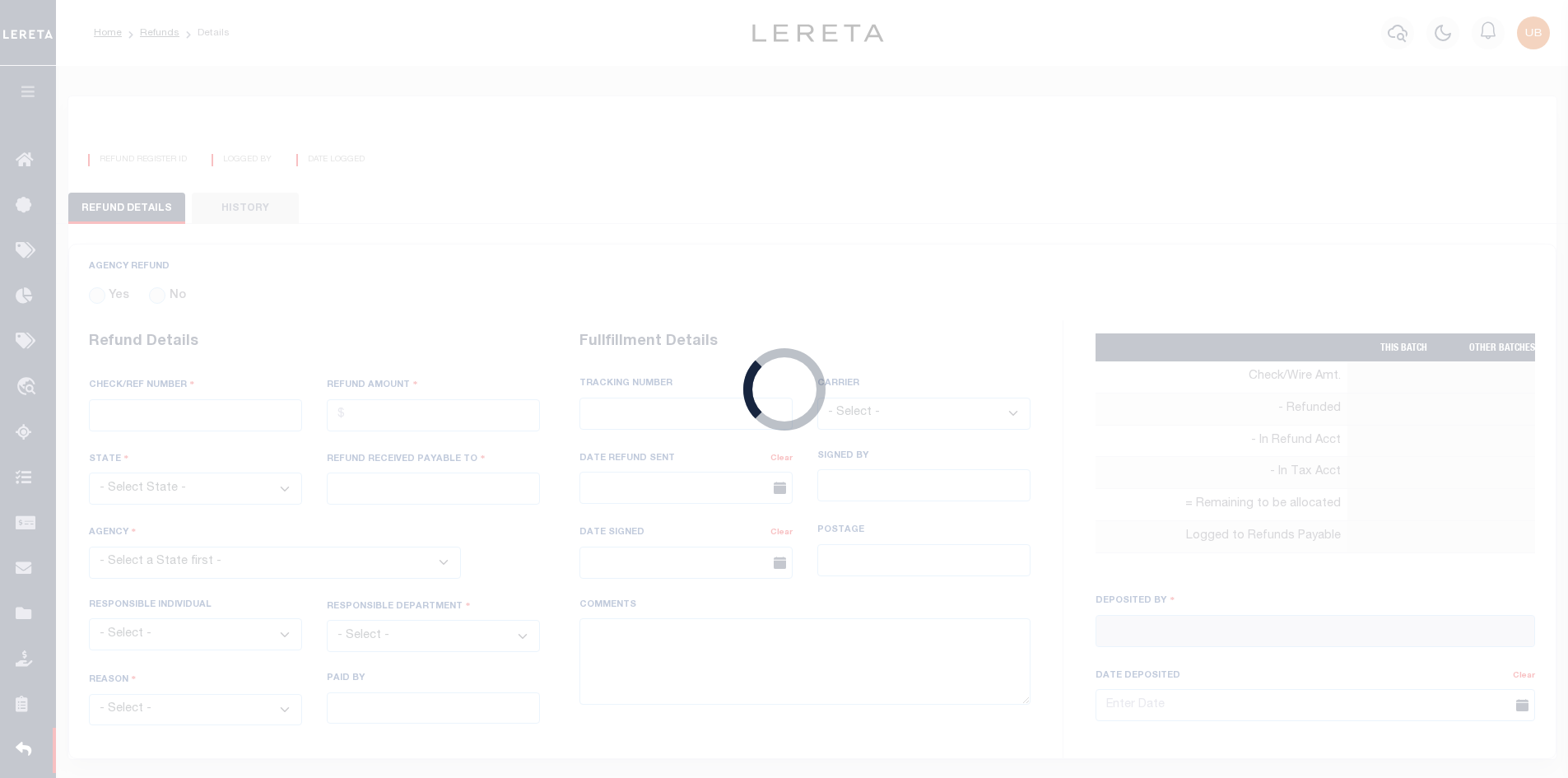
select select
select select "OTH"
select select "OVP"
type input "WIRED FUNDS"
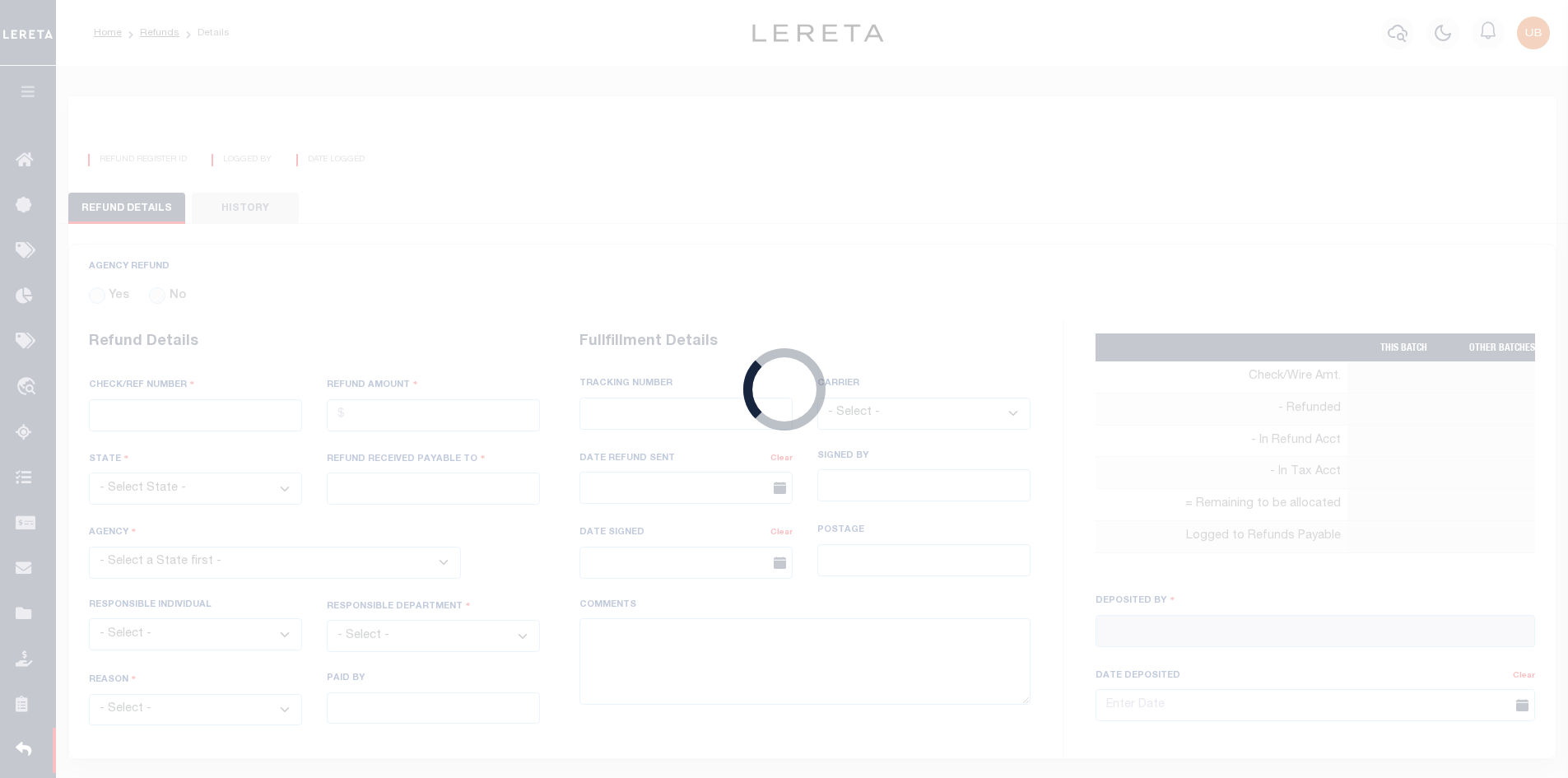
type input "[DATE]"
type textarea "THIS IS FROM THE RFR REPORT. THESE FUNDS WERE WIRED BY [PERSON_NAME]"
type input "[PERSON_NAME]"
type input "[DATE]"
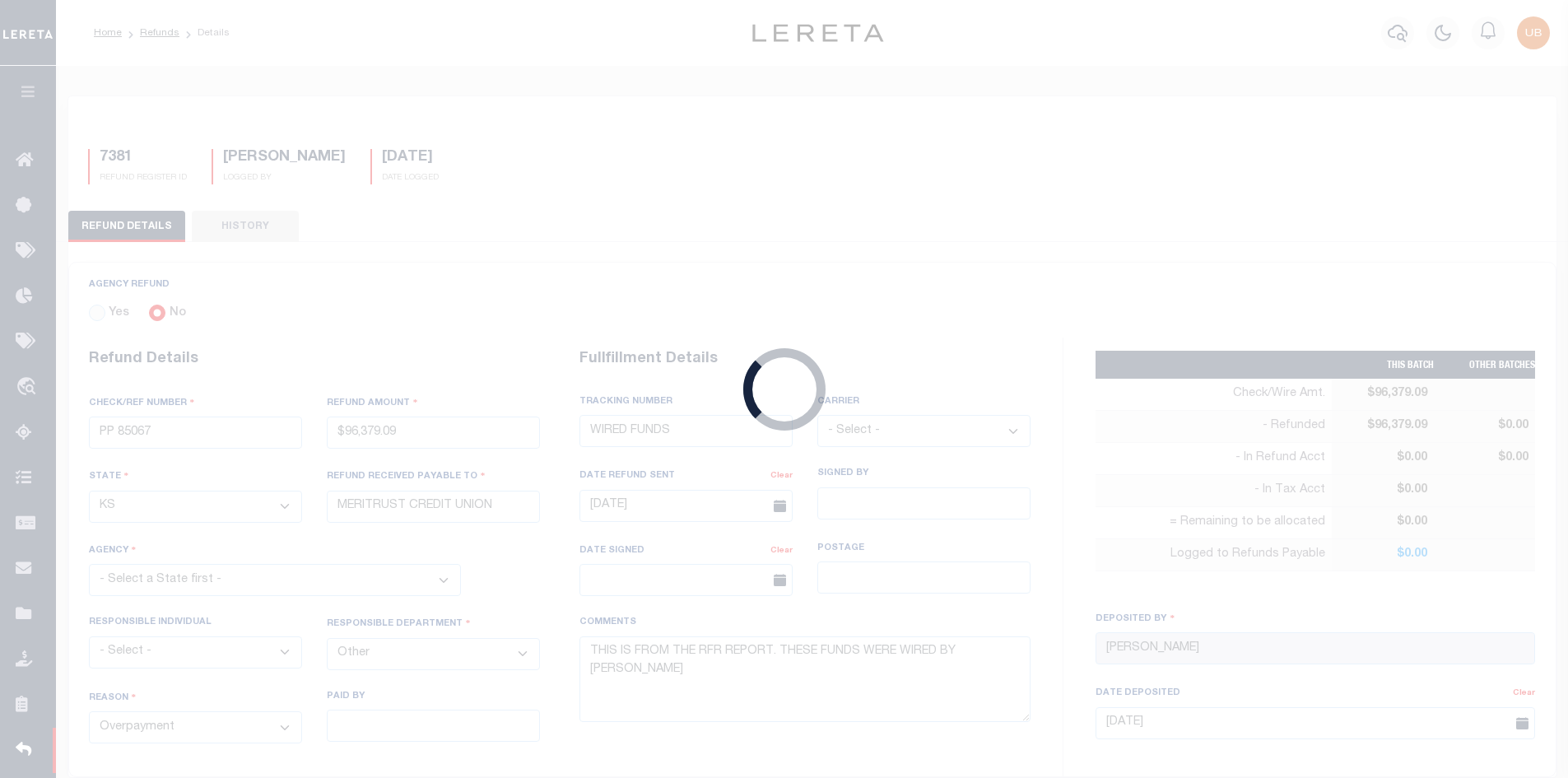
select select "2017300000"
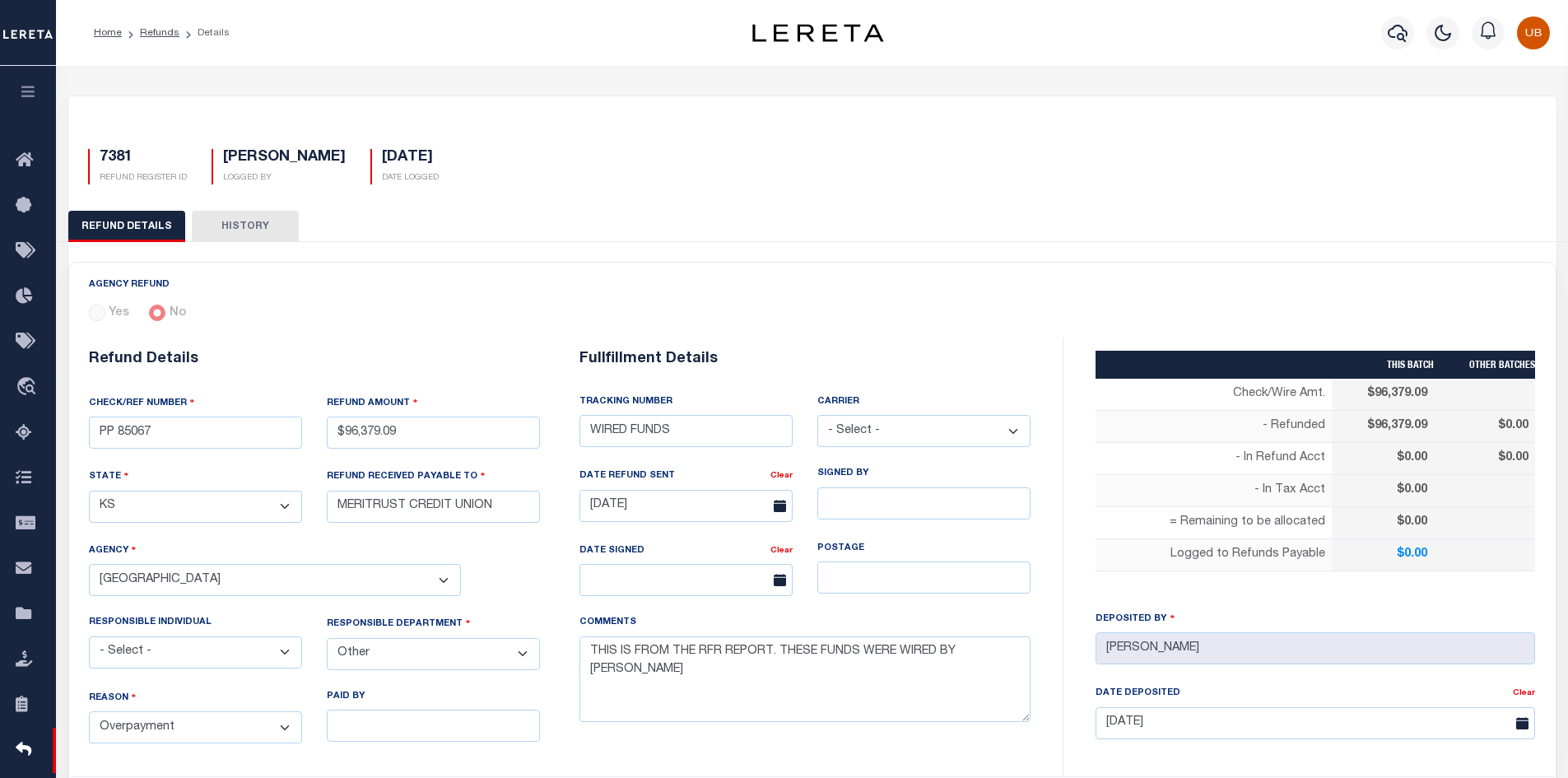
click at [26, 99] on icon "button" at bounding box center [28, 92] width 19 height 15
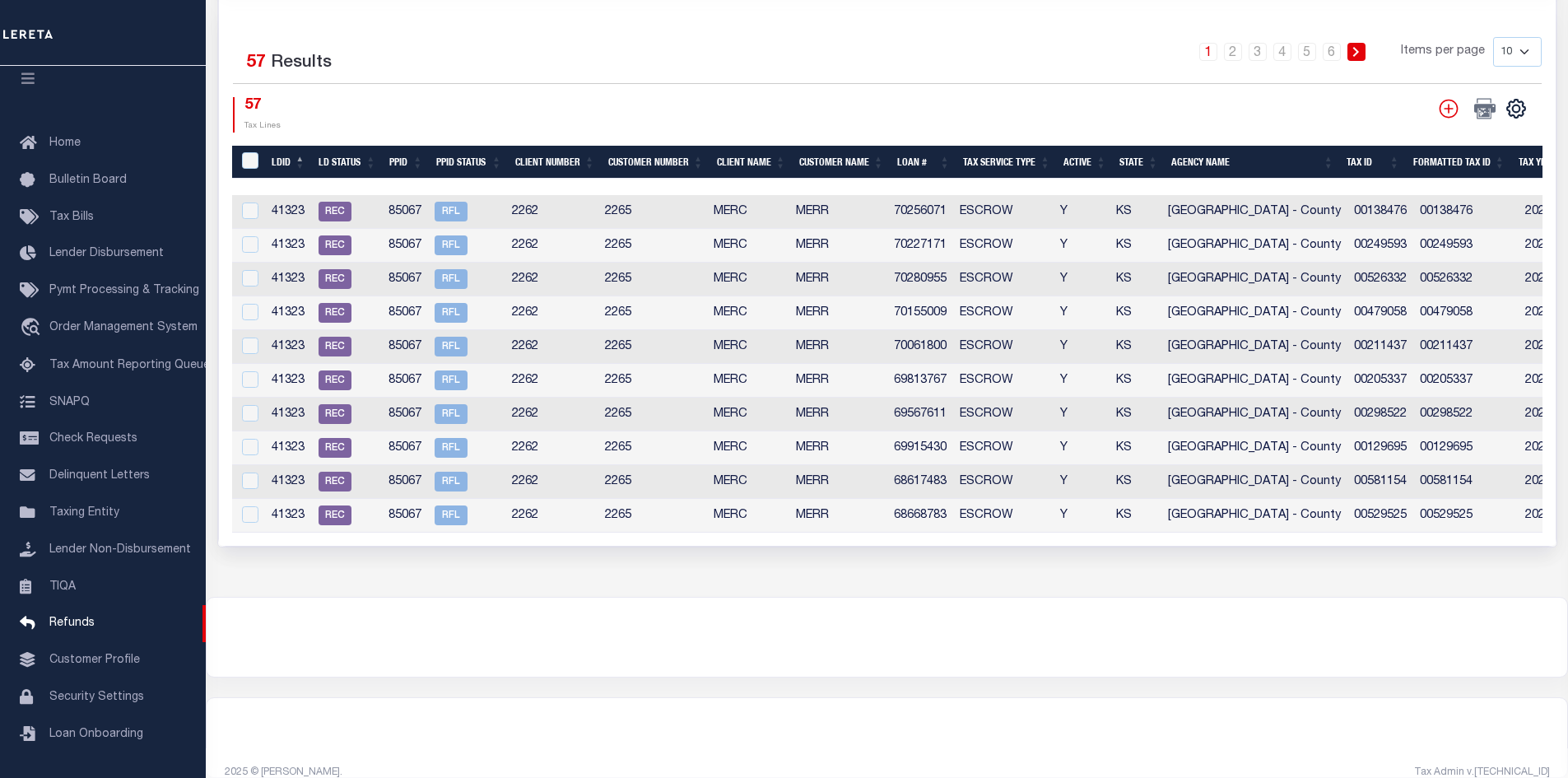
scroll to position [741, 0]
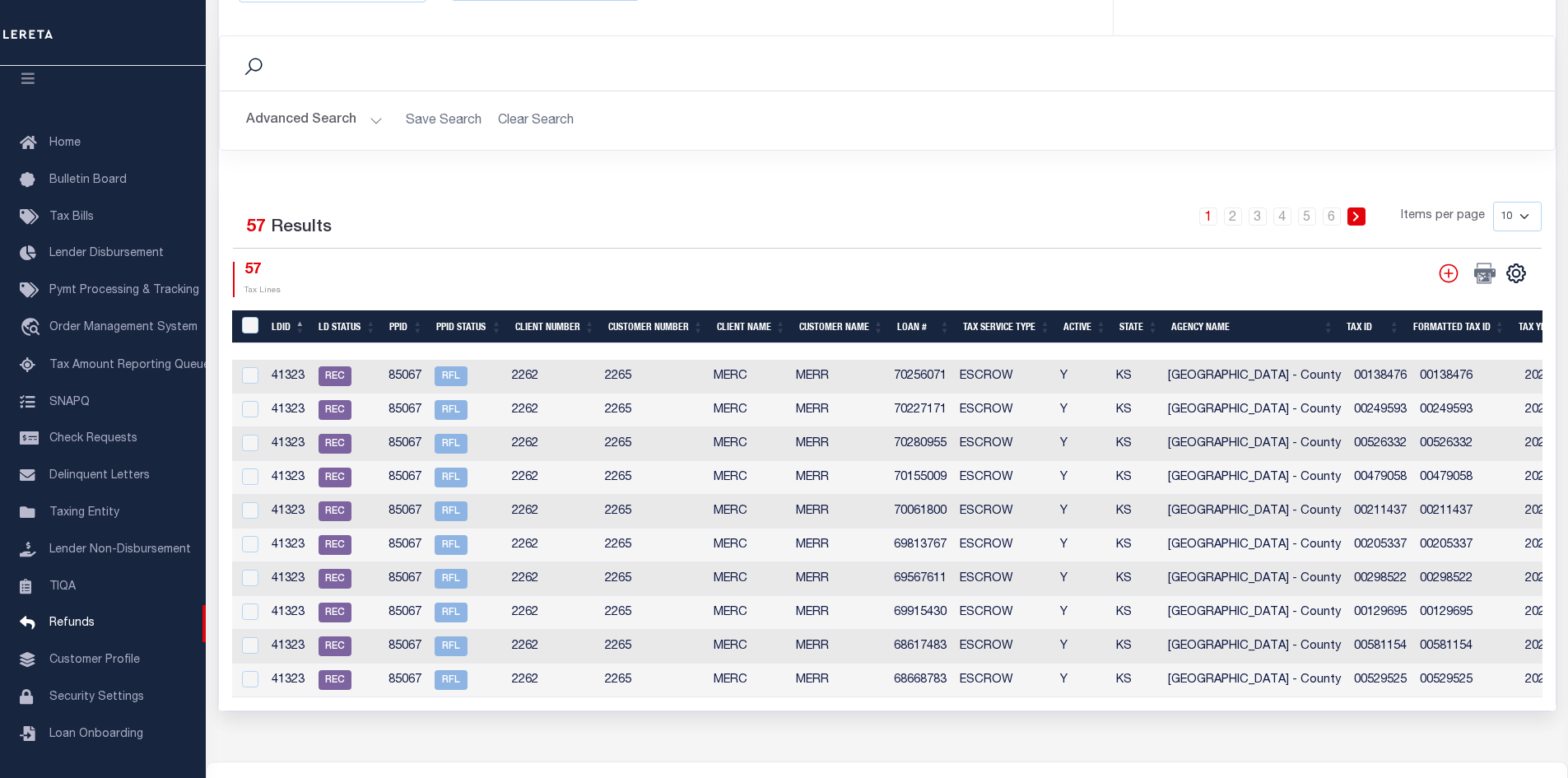
click at [1510, 225] on div "1 2 3 4 5 6 Items per page 10 25 50 100" at bounding box center [1053, 223] width 975 height 43
select select "100"
click at [1494, 202] on select "10 25 50 100" at bounding box center [1518, 217] width 49 height 29
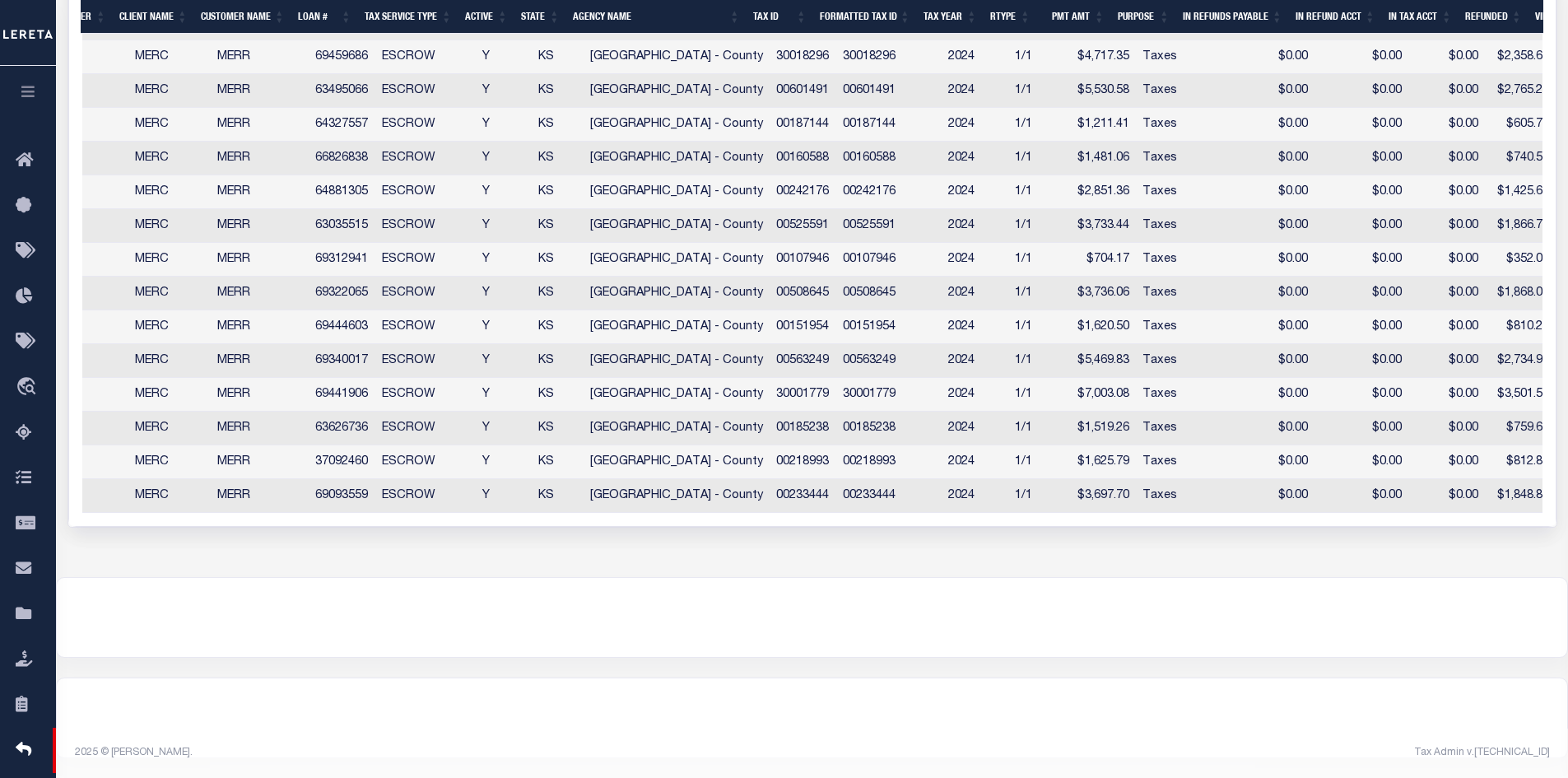
scroll to position [0, 0]
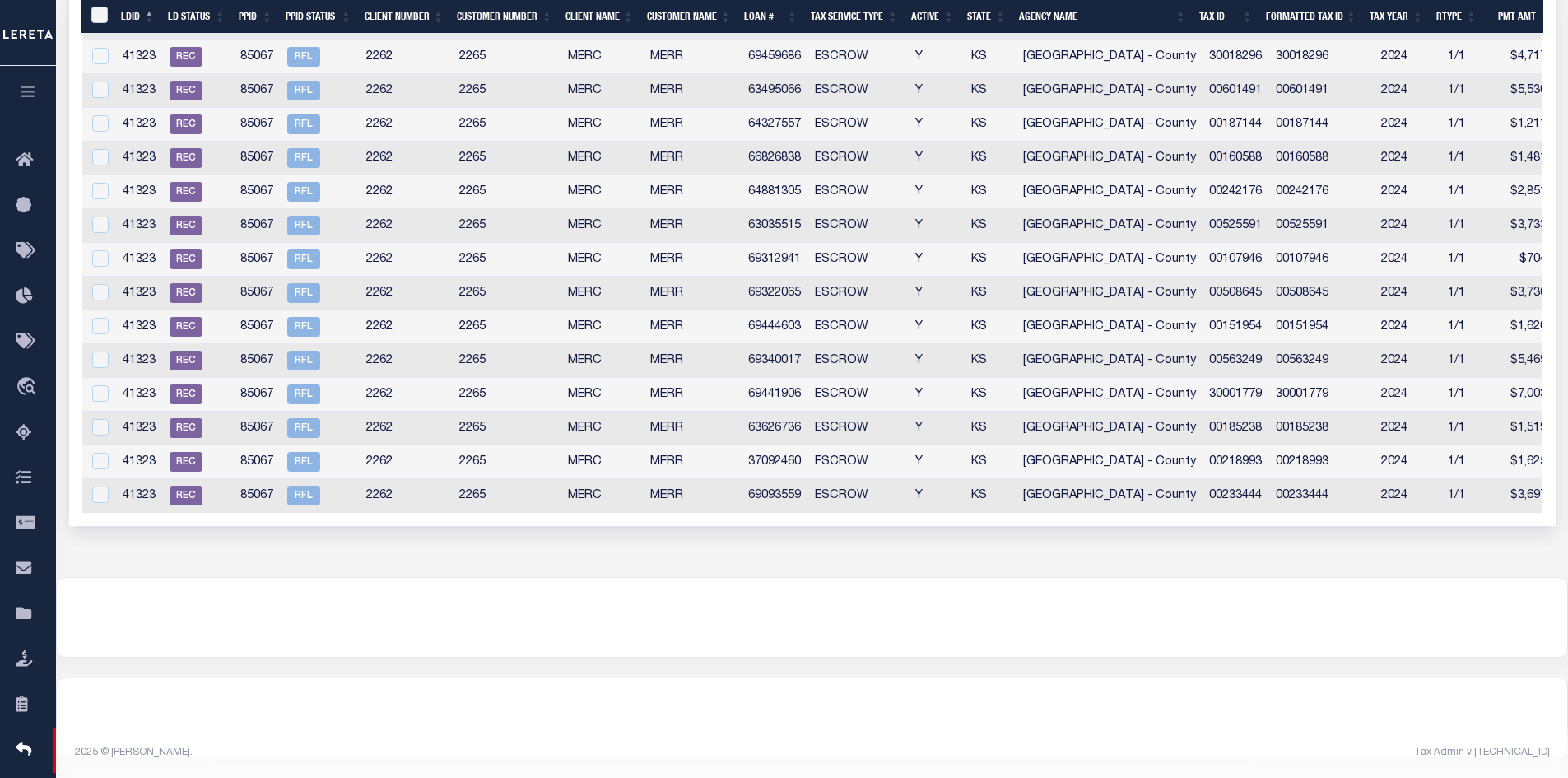
drag, startPoint x: 1189, startPoint y: 505, endPoint x: 708, endPoint y: 517, distance: 481.1
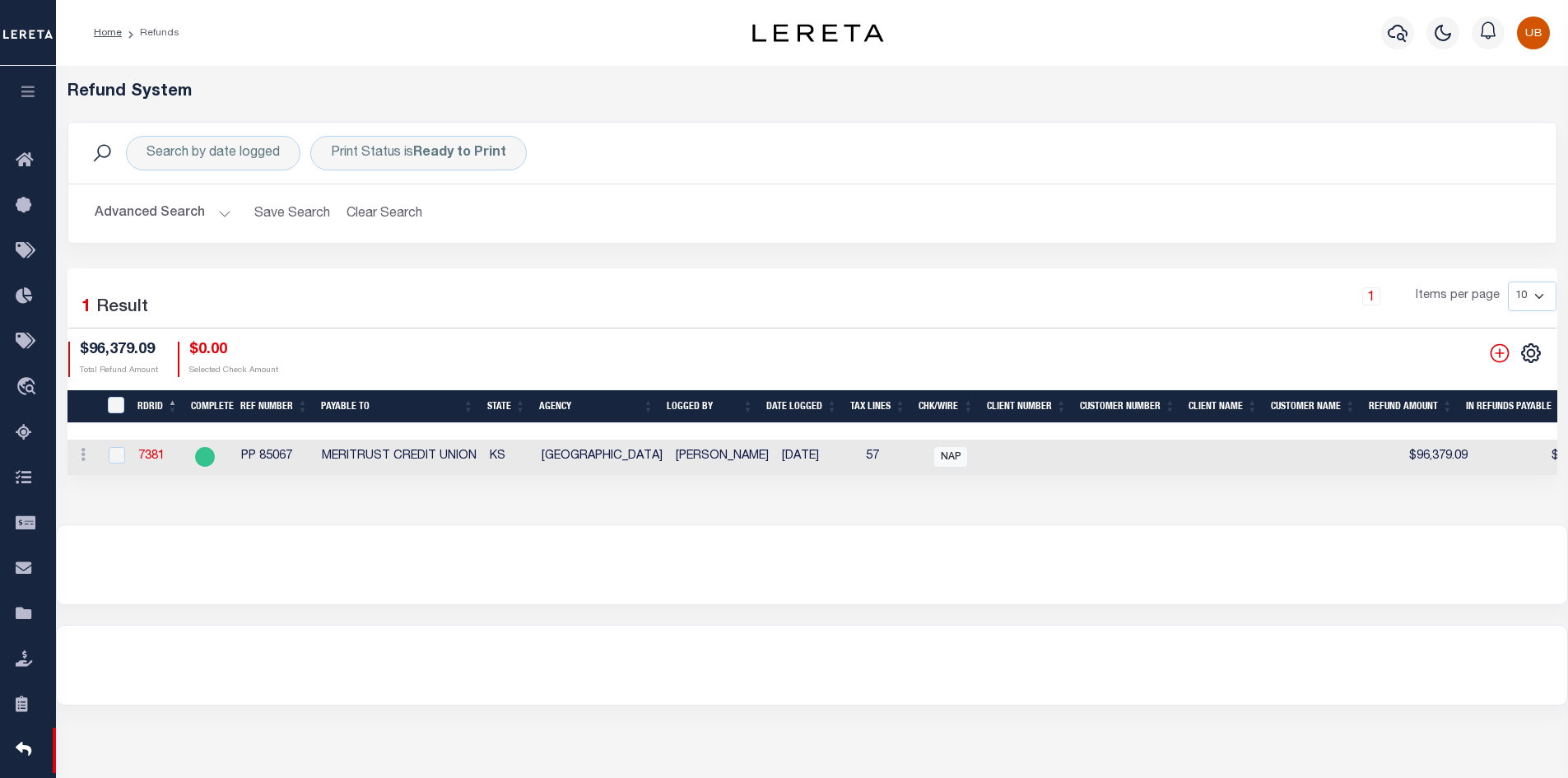
click at [154, 457] on link "7381" at bounding box center [151, 456] width 27 height 12
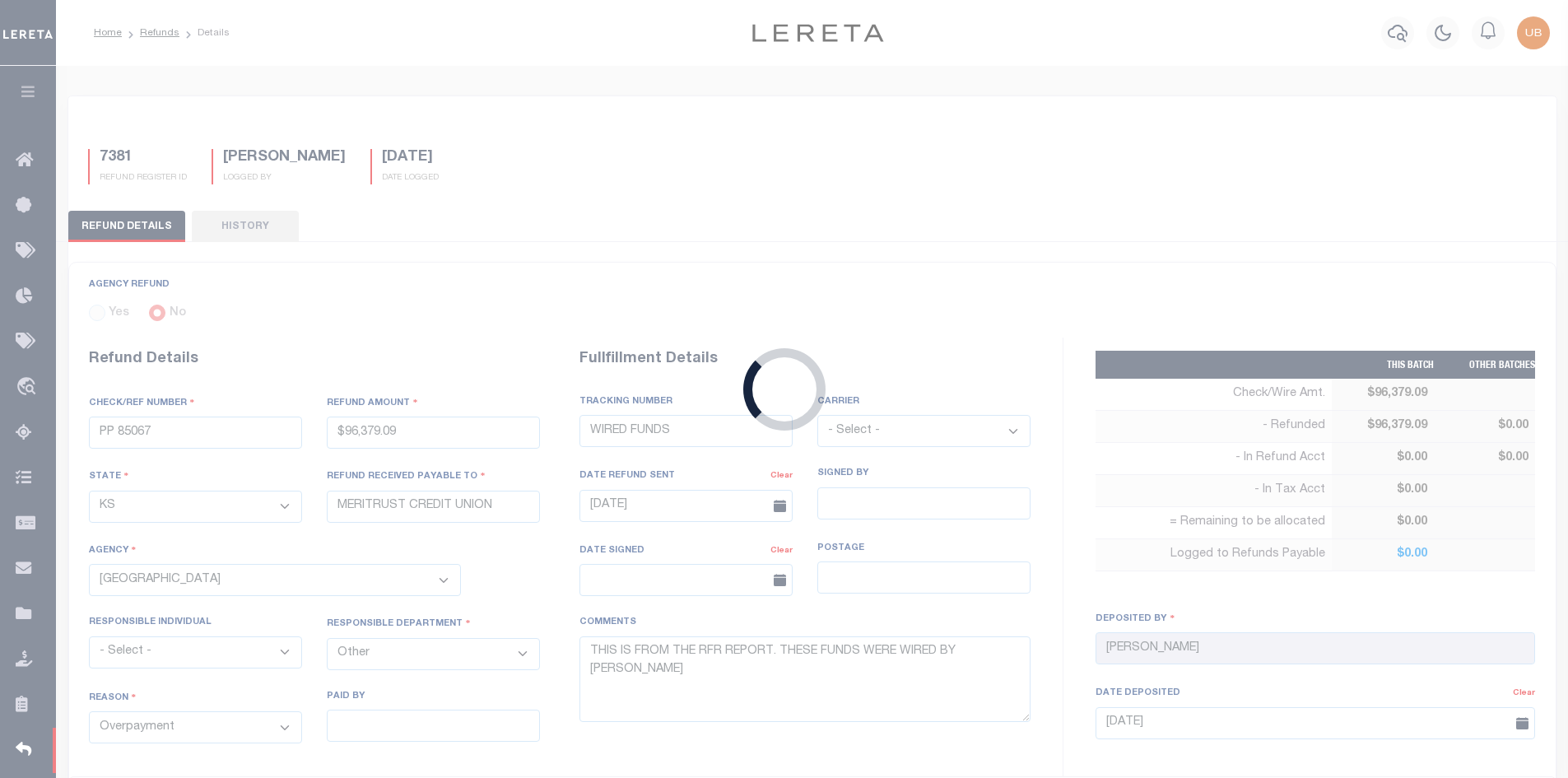
type input "$96,379.09"
select select
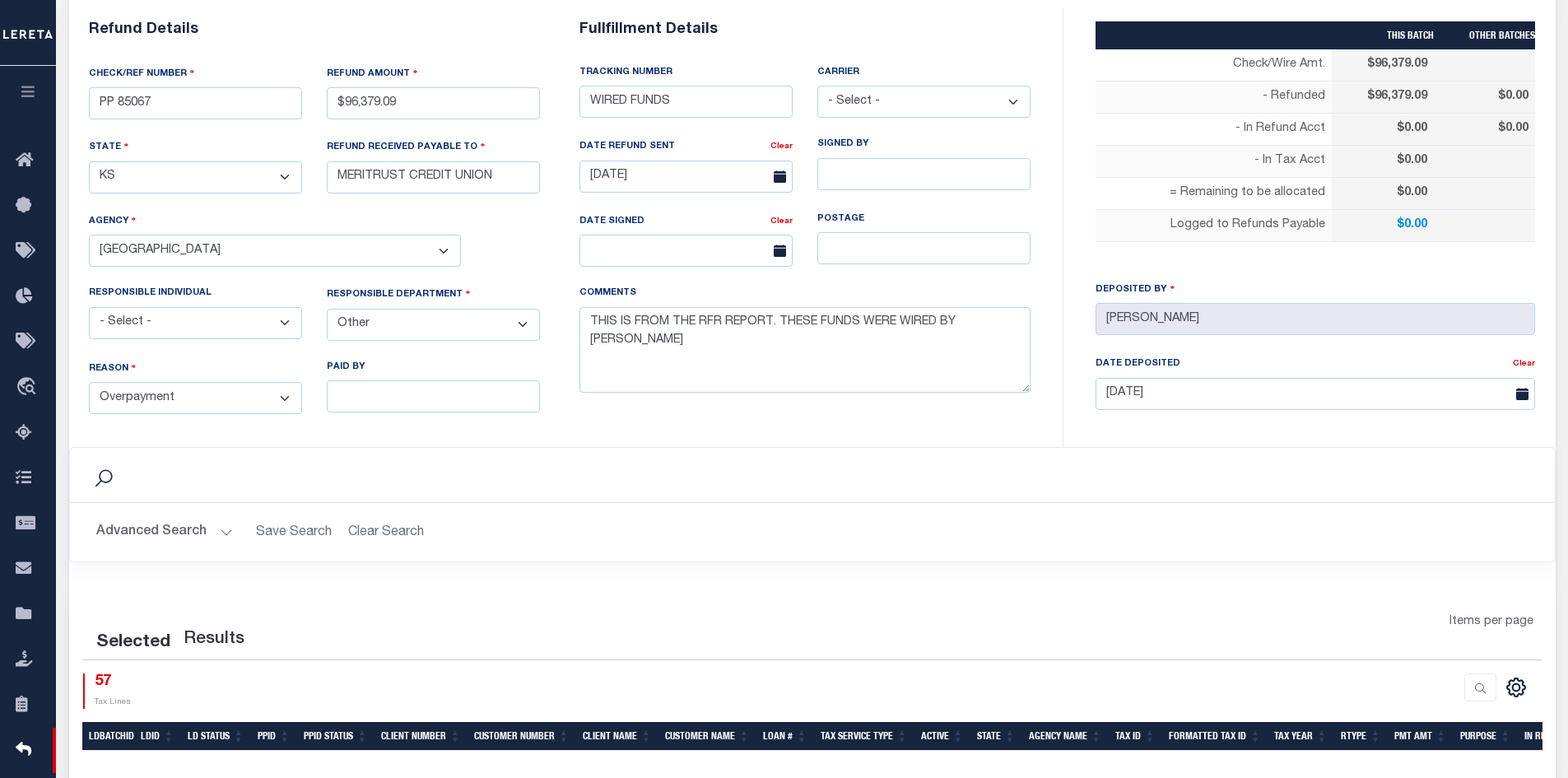
scroll to position [604, 0]
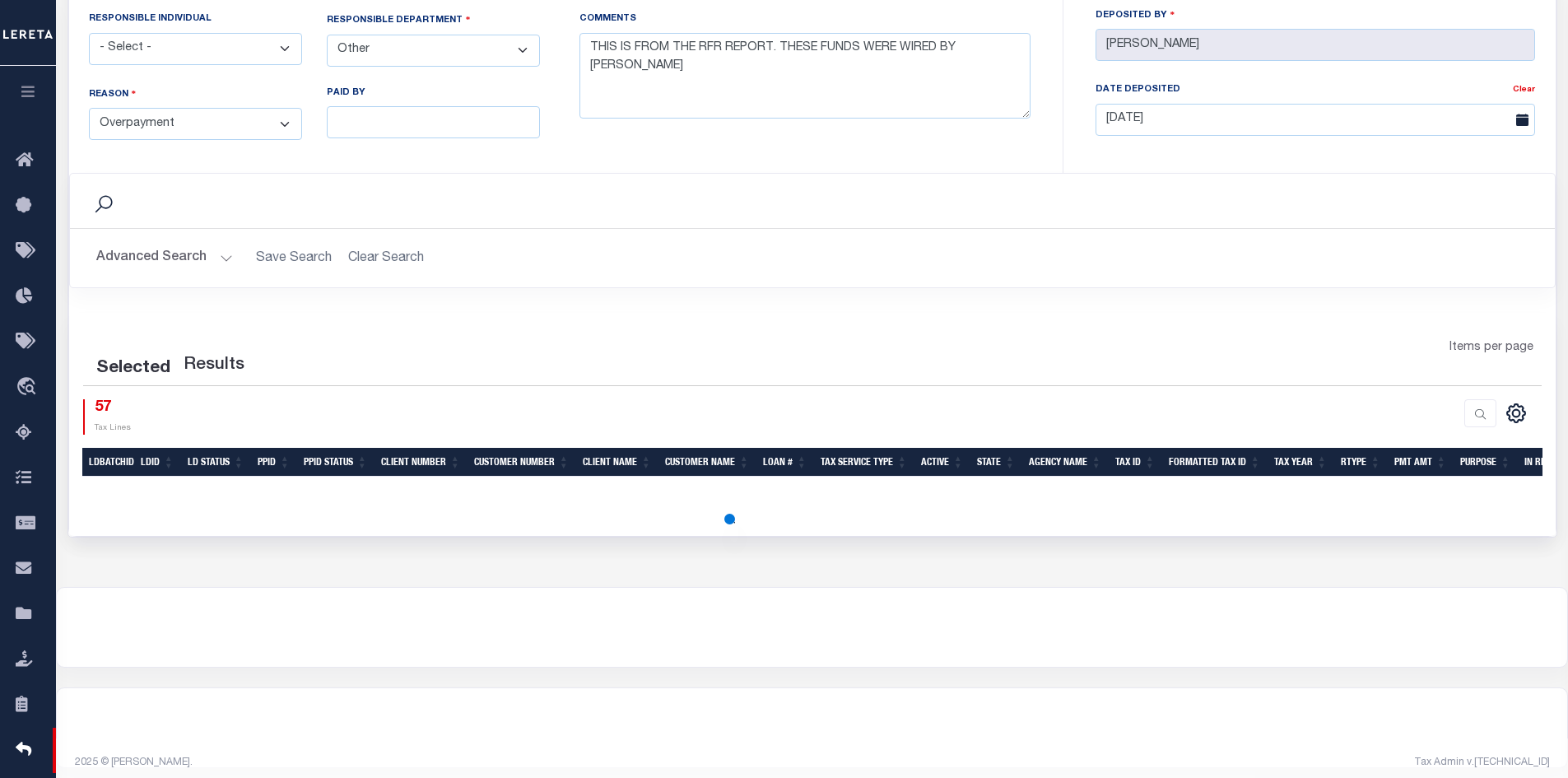
select select "100"
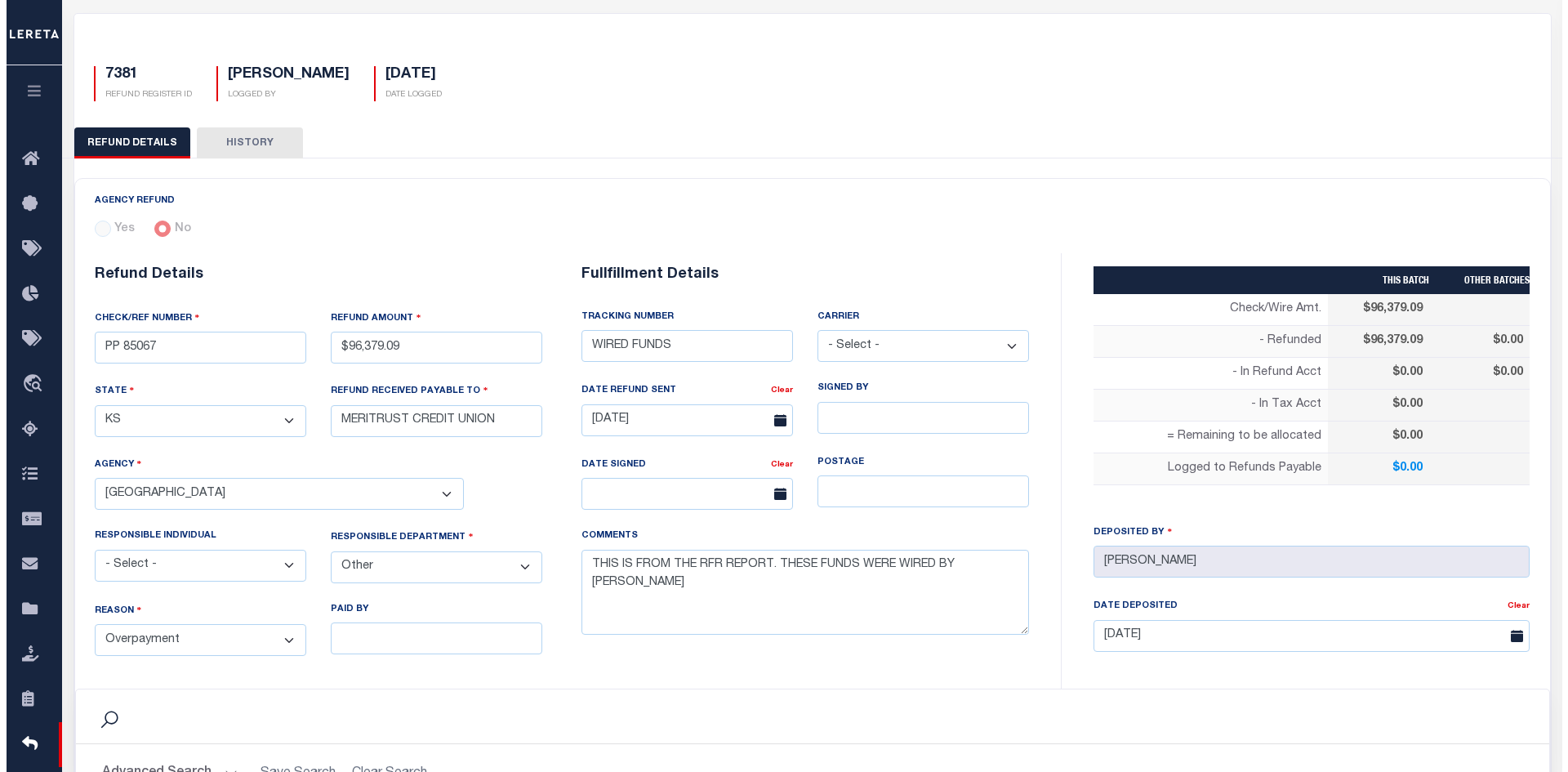
scroll to position [0, 0]
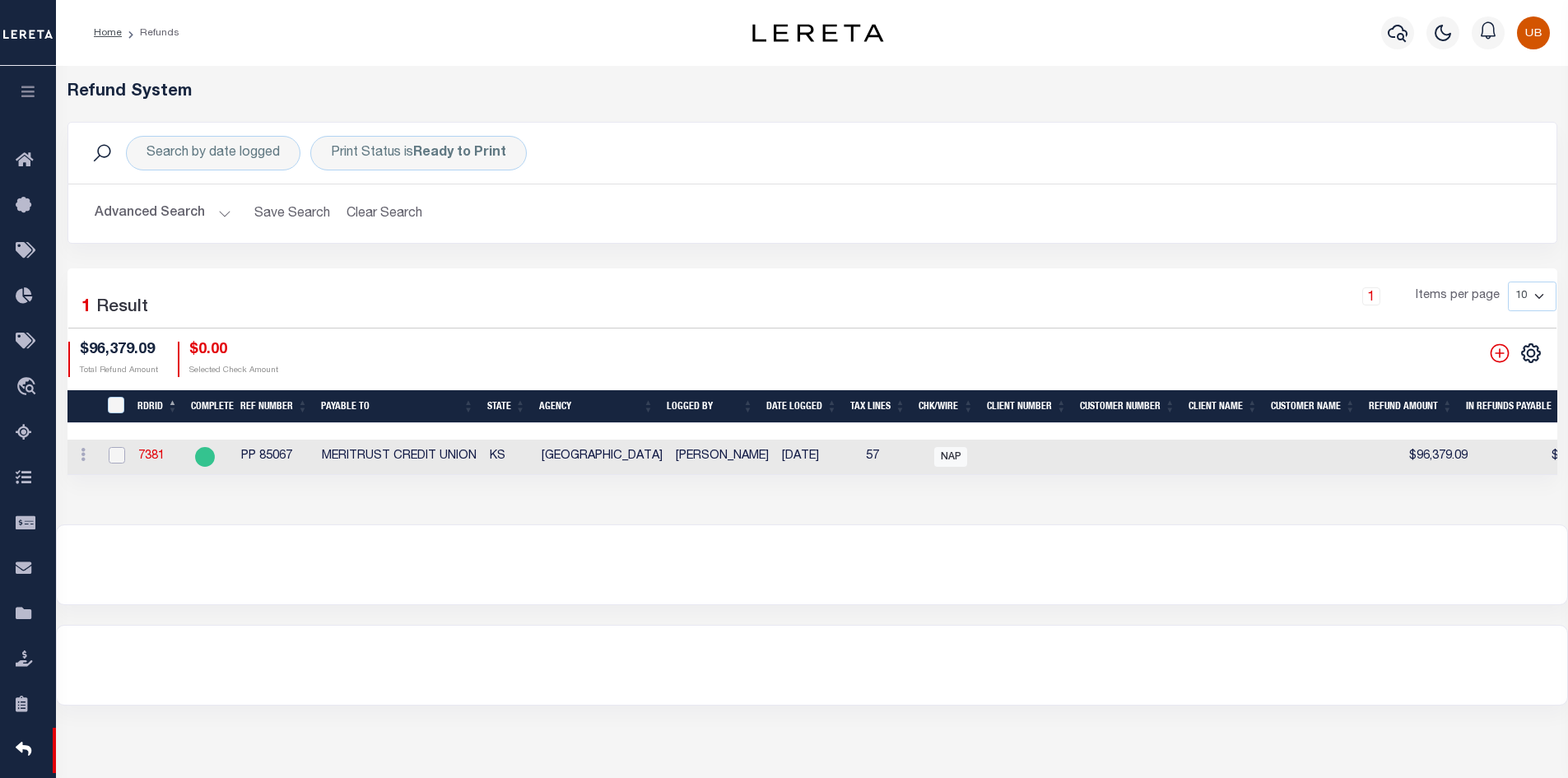
click at [111, 447] on input "checkbox" at bounding box center [117, 455] width 17 height 17
checkbox input "true"
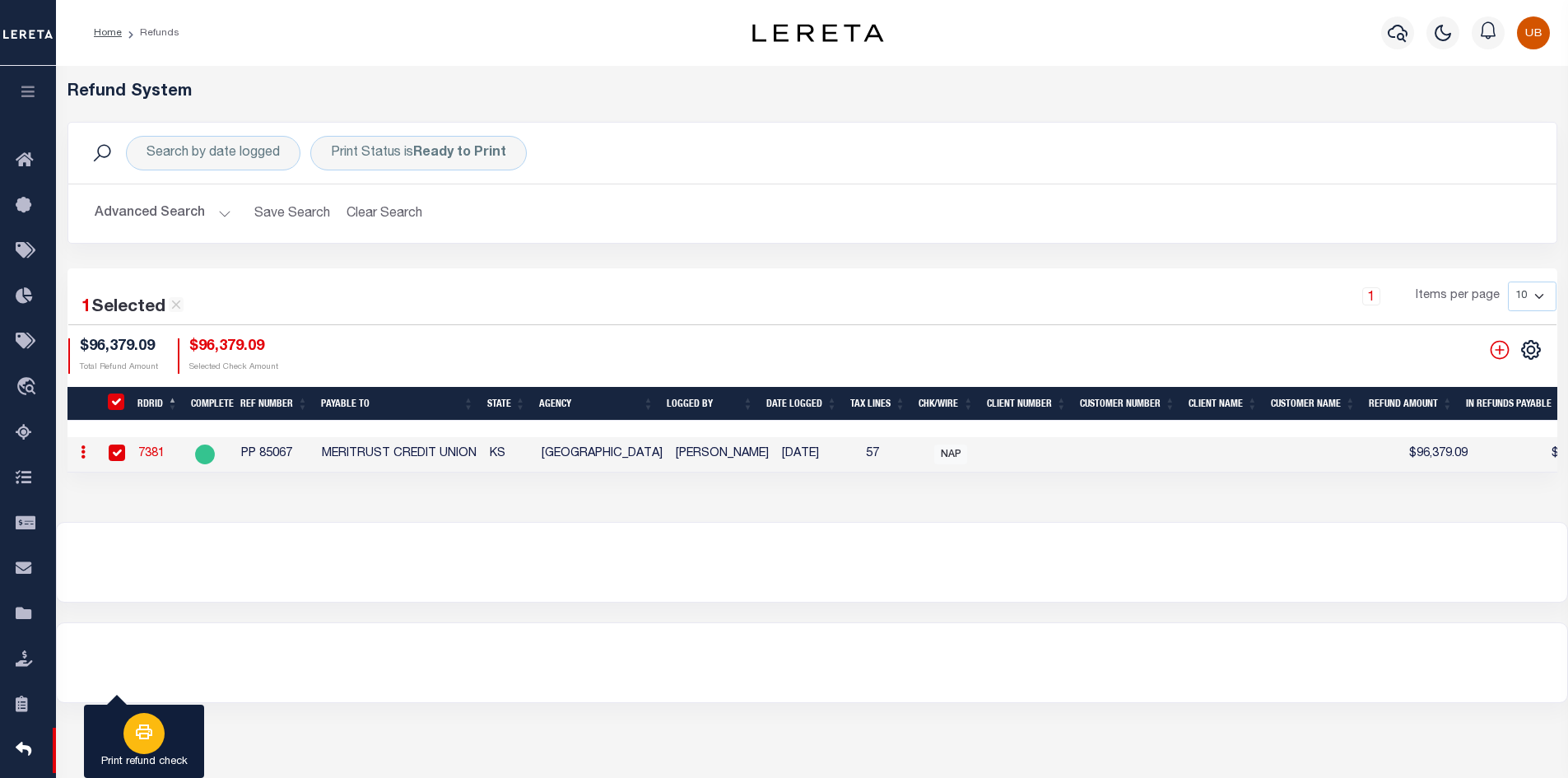
click at [132, 756] on p "Print refund check" at bounding box center [144, 762] width 86 height 17
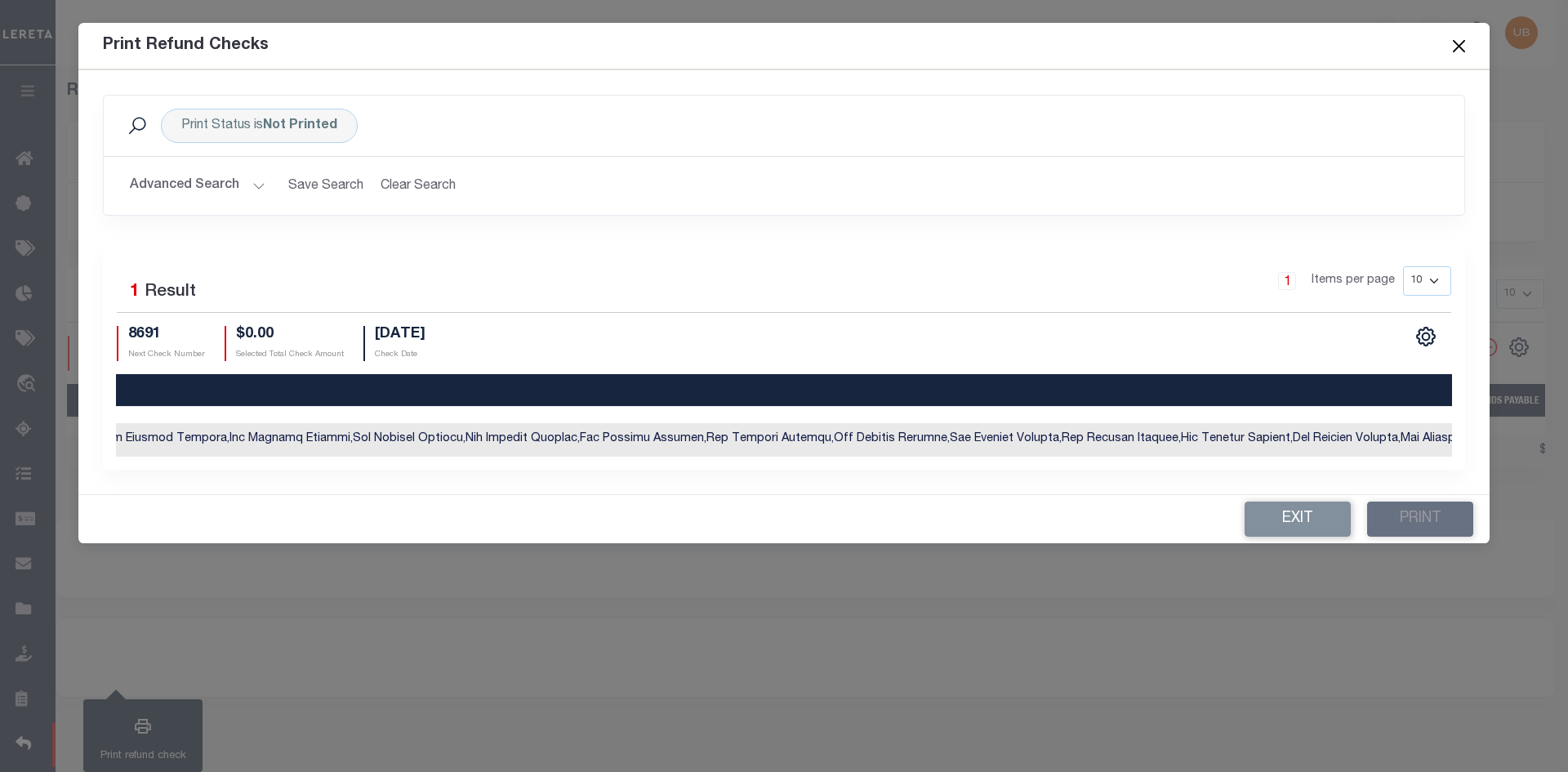
scroll to position [0, 4168]
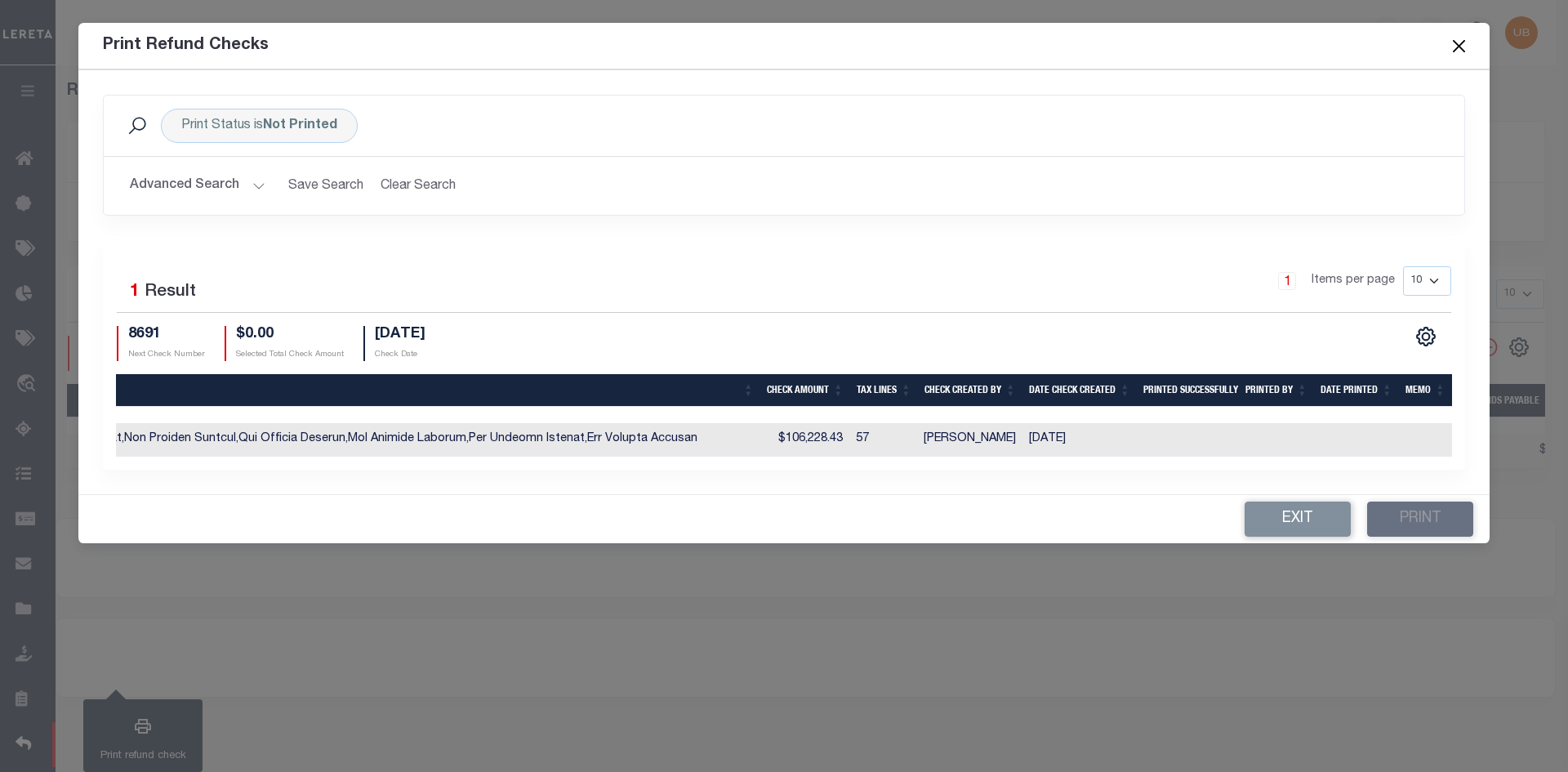
click at [1432, 437] on td at bounding box center [1425, 440] width 53 height 34
checkbox input "true"
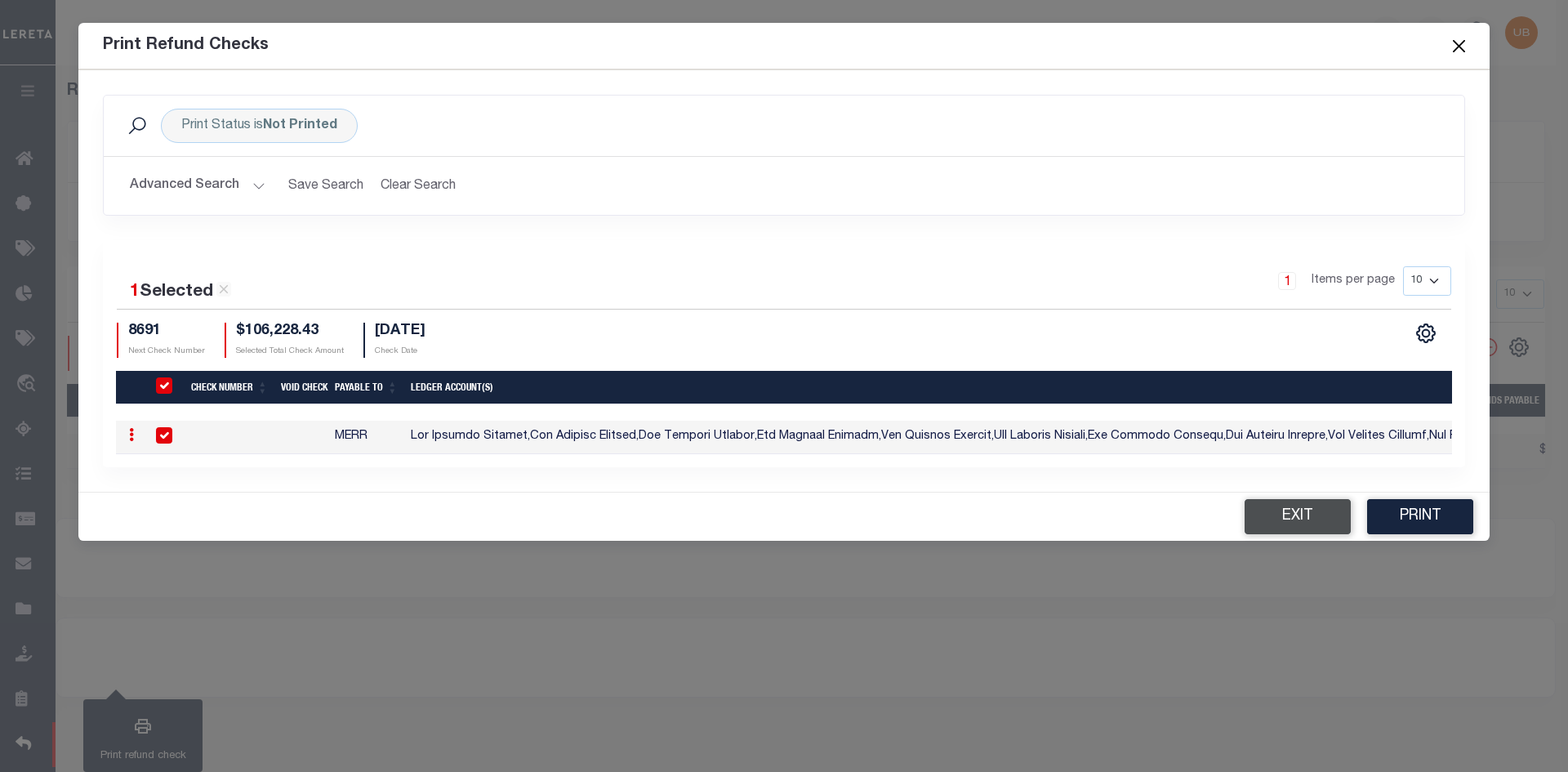
click at [1268, 506] on button "Exit" at bounding box center [1297, 516] width 106 height 36
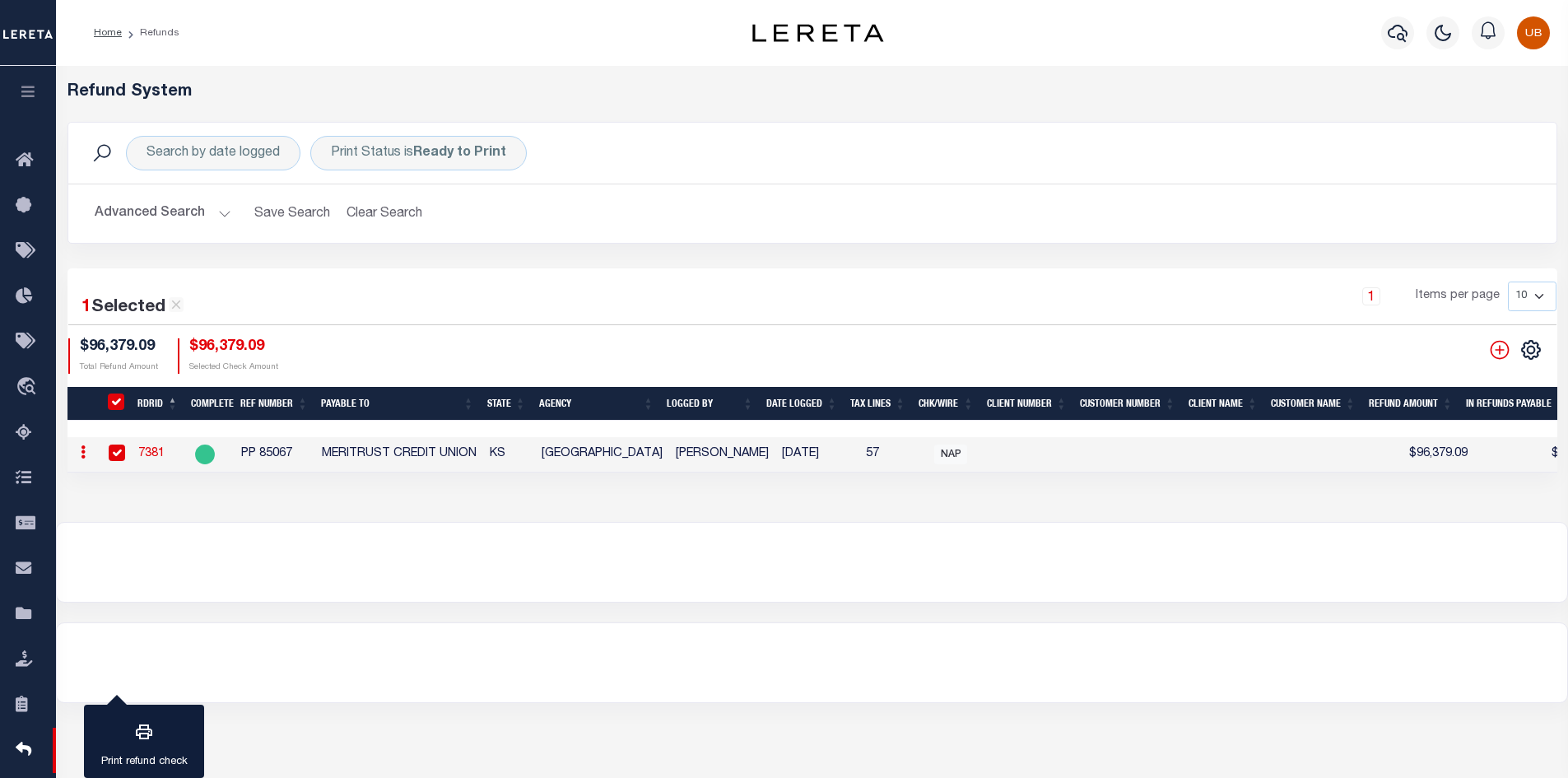
click at [145, 448] on link "7381" at bounding box center [151, 453] width 27 height 12
checkbox input "false"
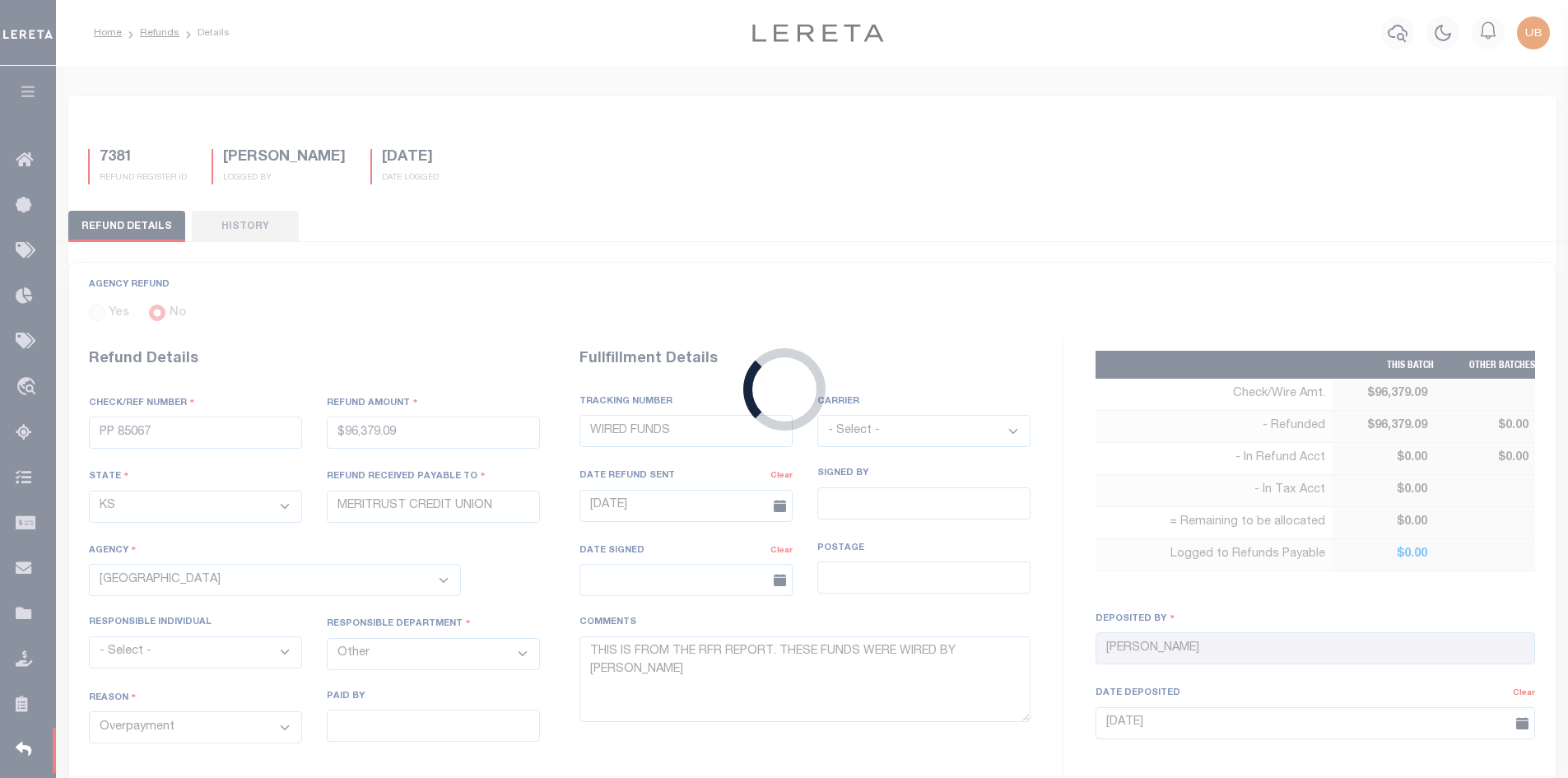
type input "$96,379.09"
select select
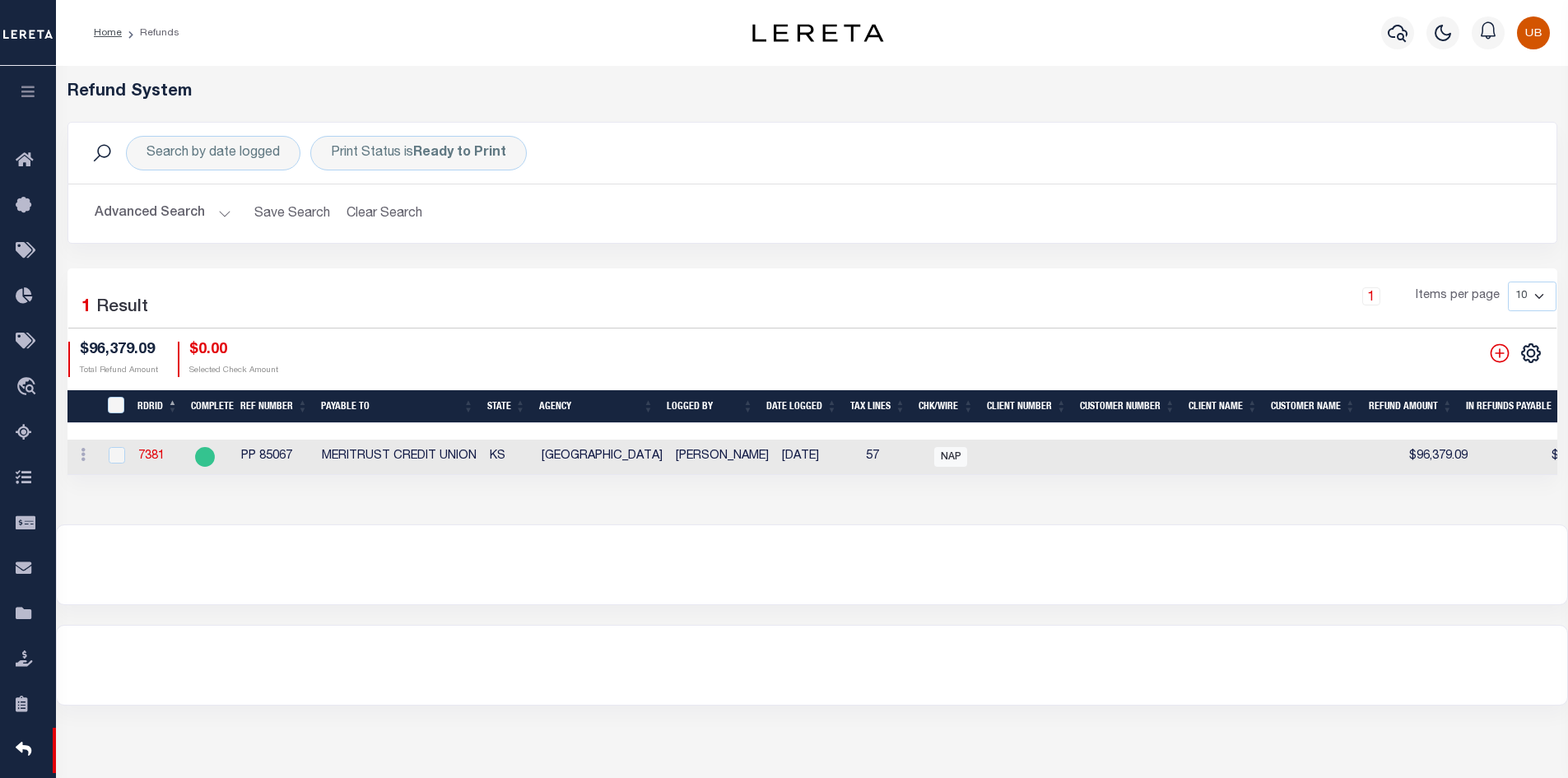
select select "100"
click at [159, 450] on link "7381" at bounding box center [151, 456] width 27 height 12
checkbox input "true"
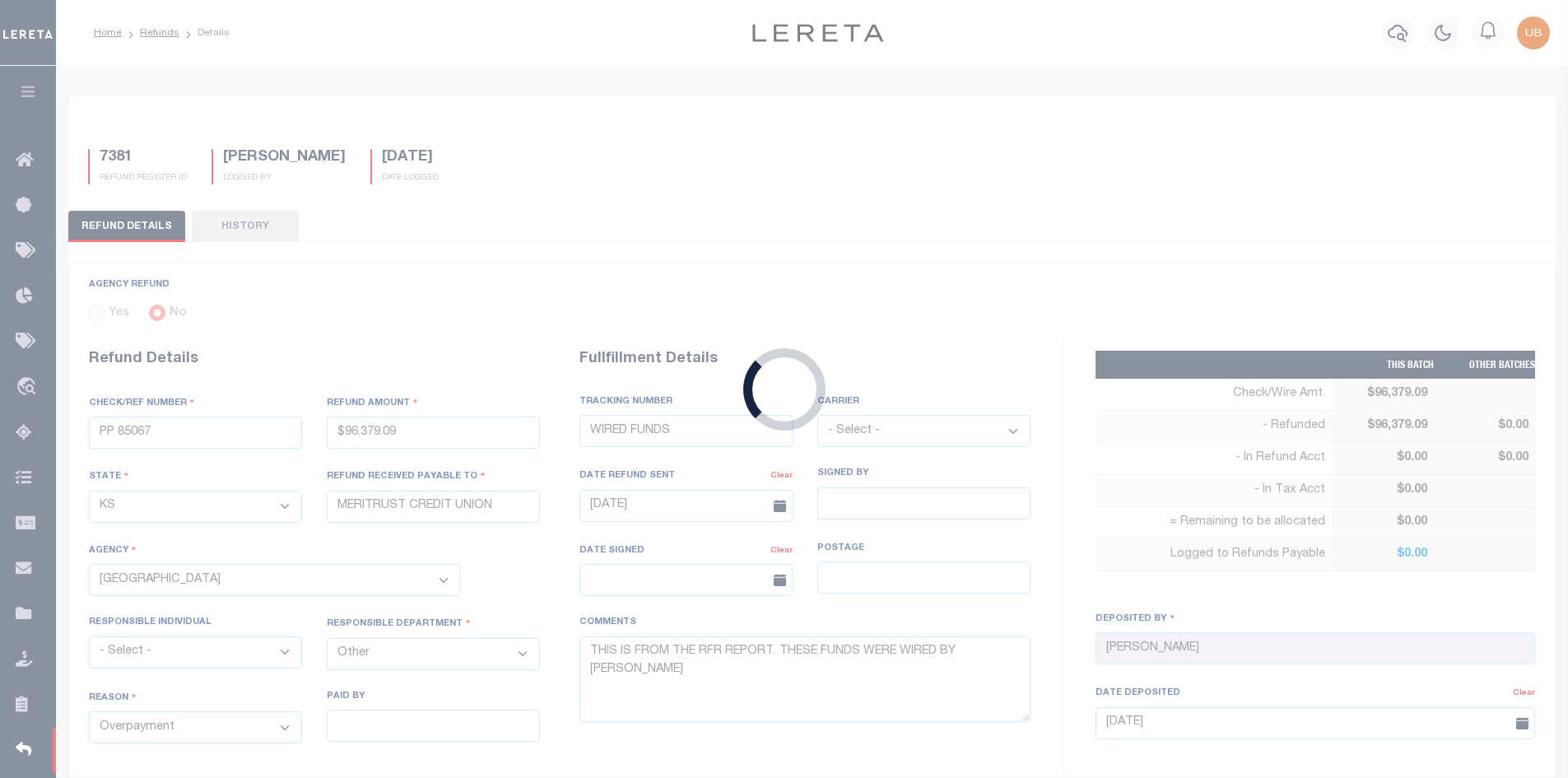
type input "$96,379.09"
select select
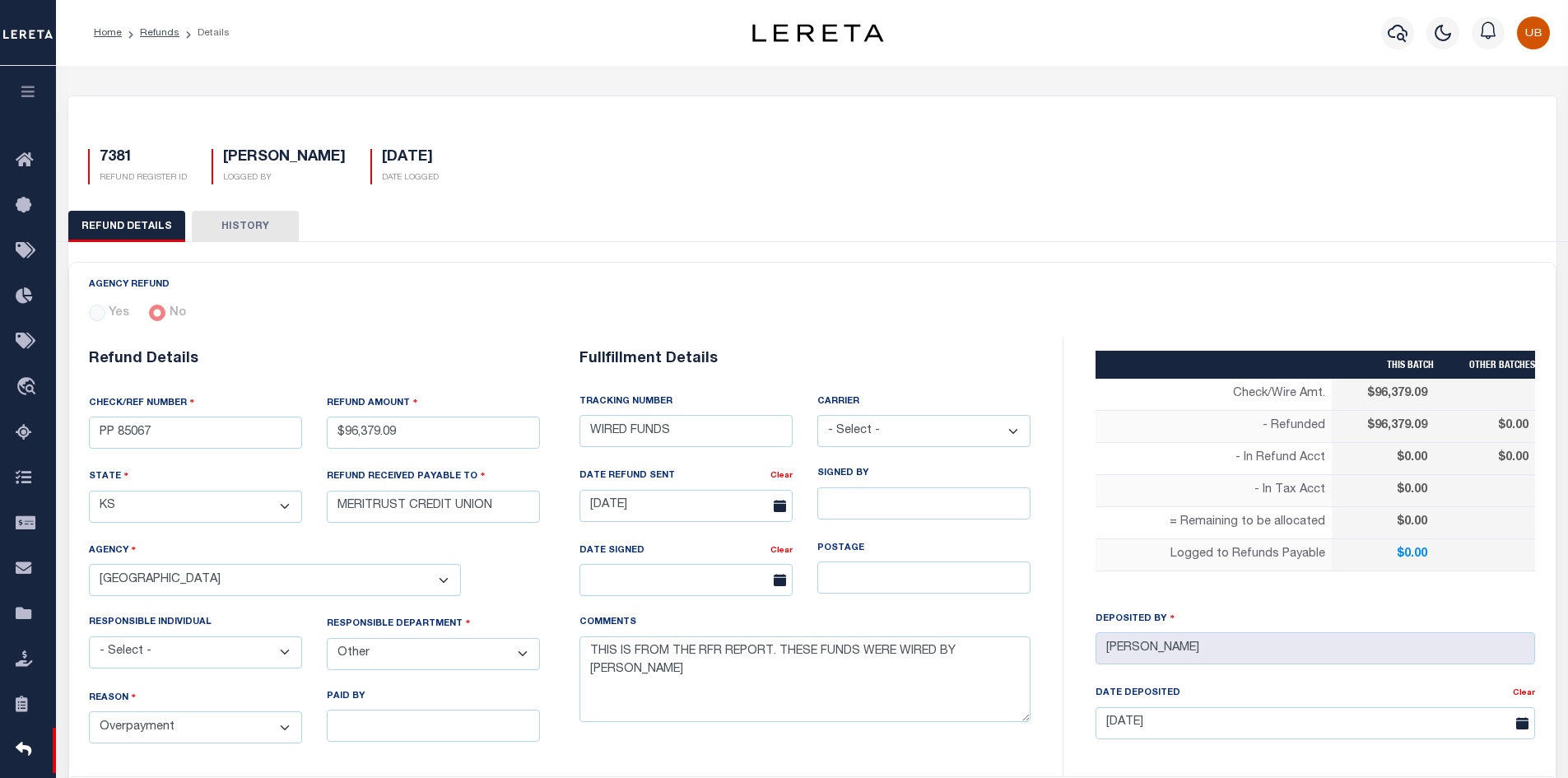
select select "100"
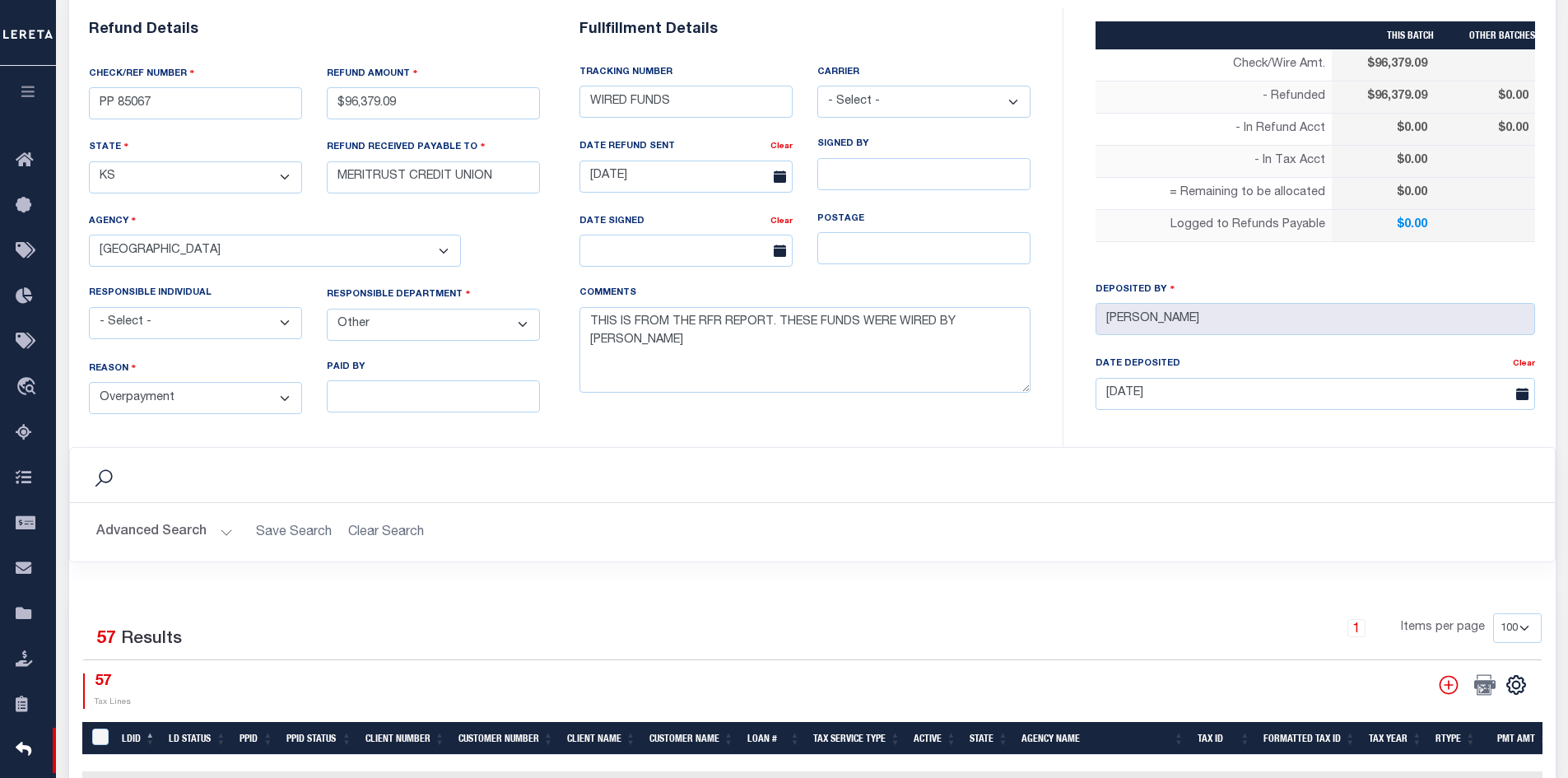
scroll to position [576, 0]
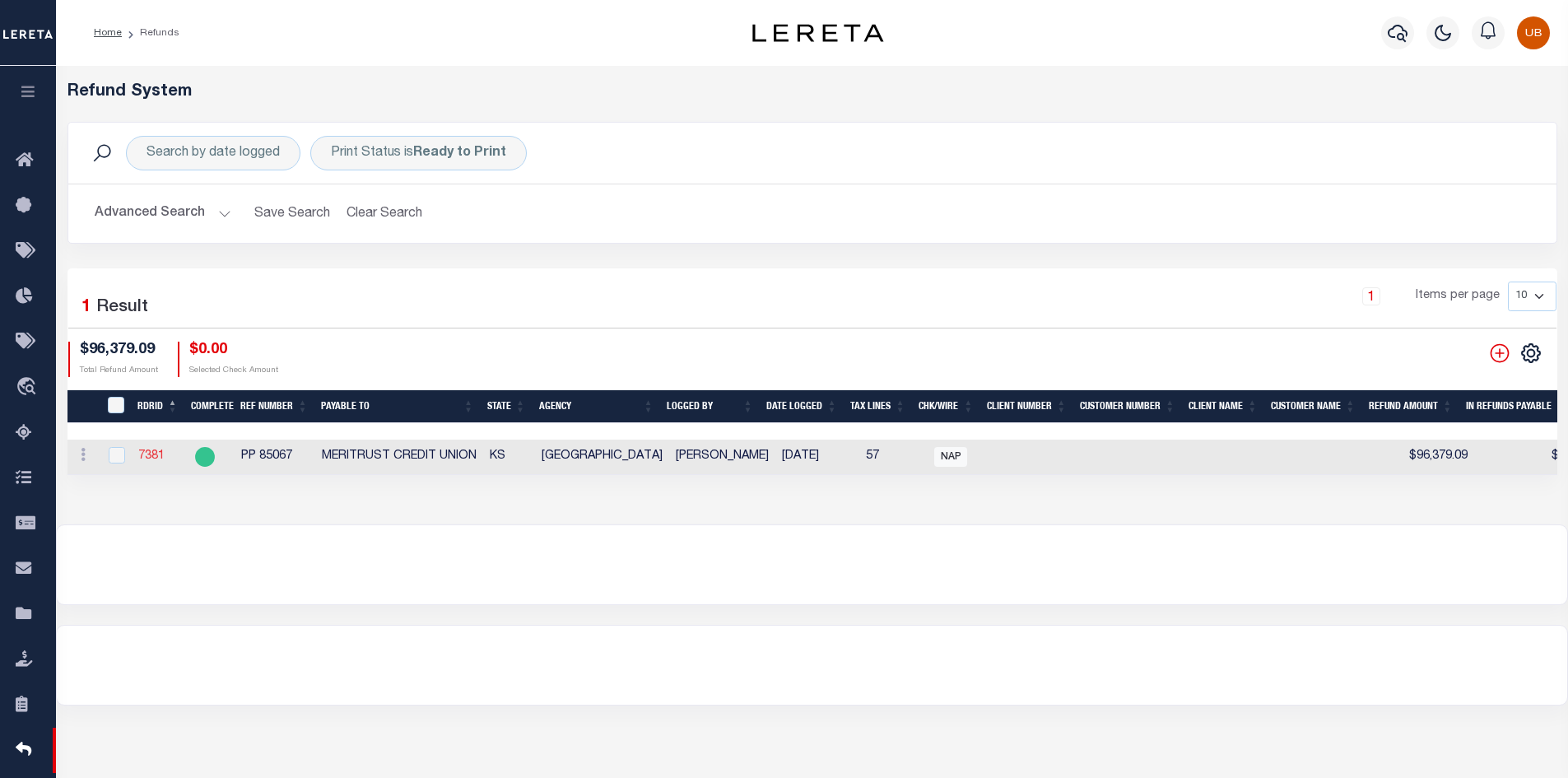
click at [148, 453] on link "7381" at bounding box center [151, 456] width 27 height 12
checkbox input "true"
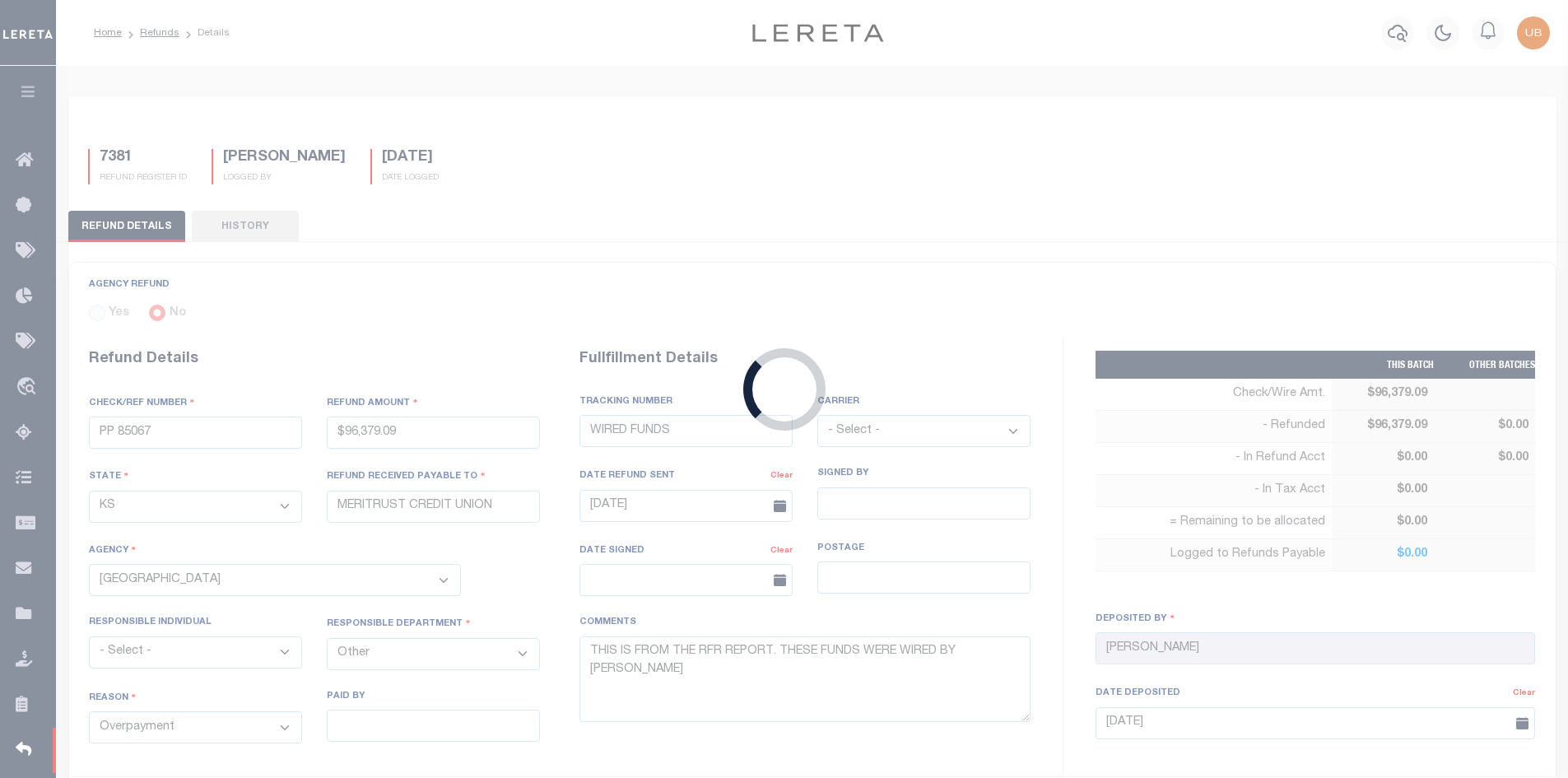
type input "$96,379.09"
select select
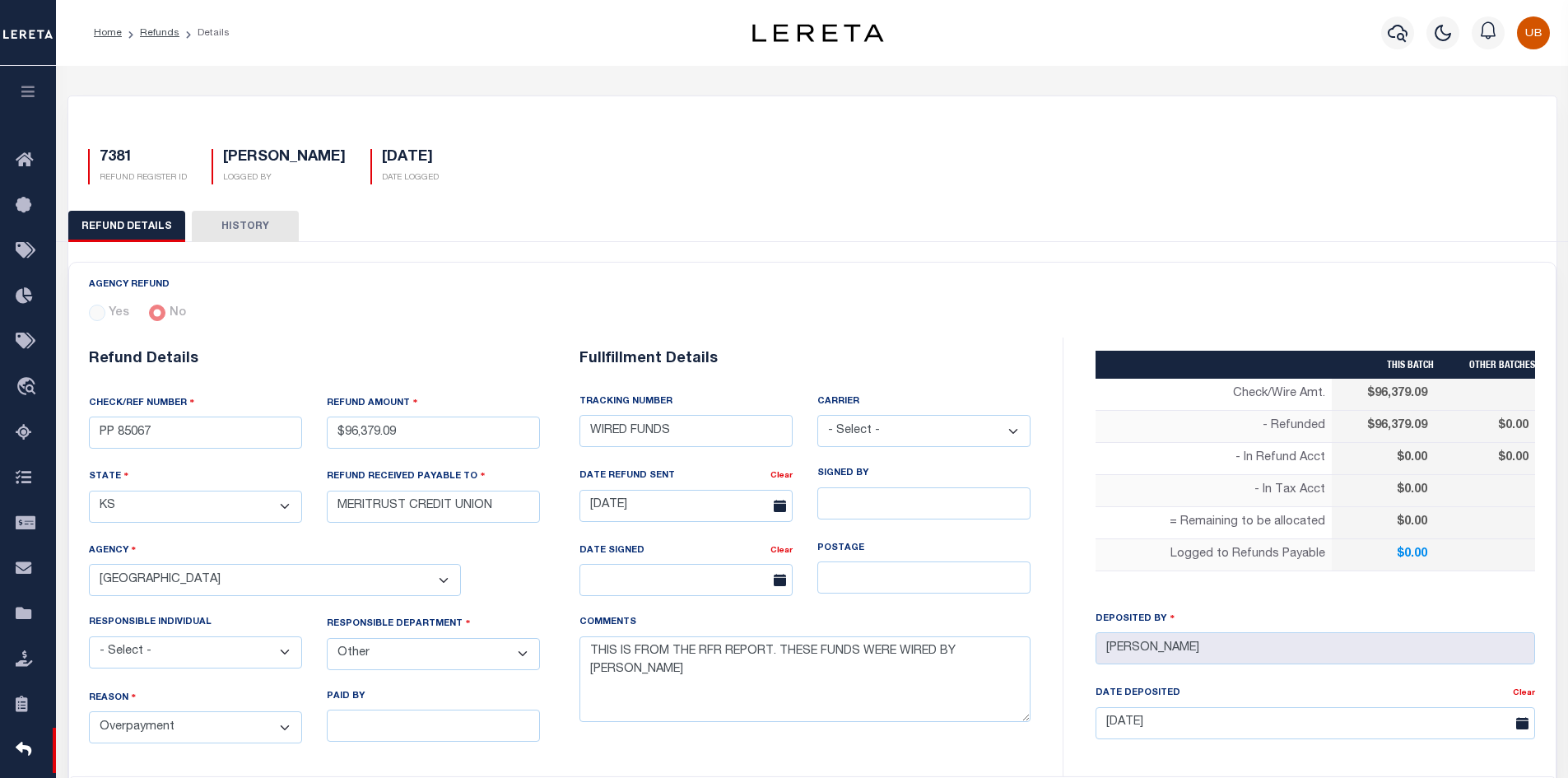
select select "100"
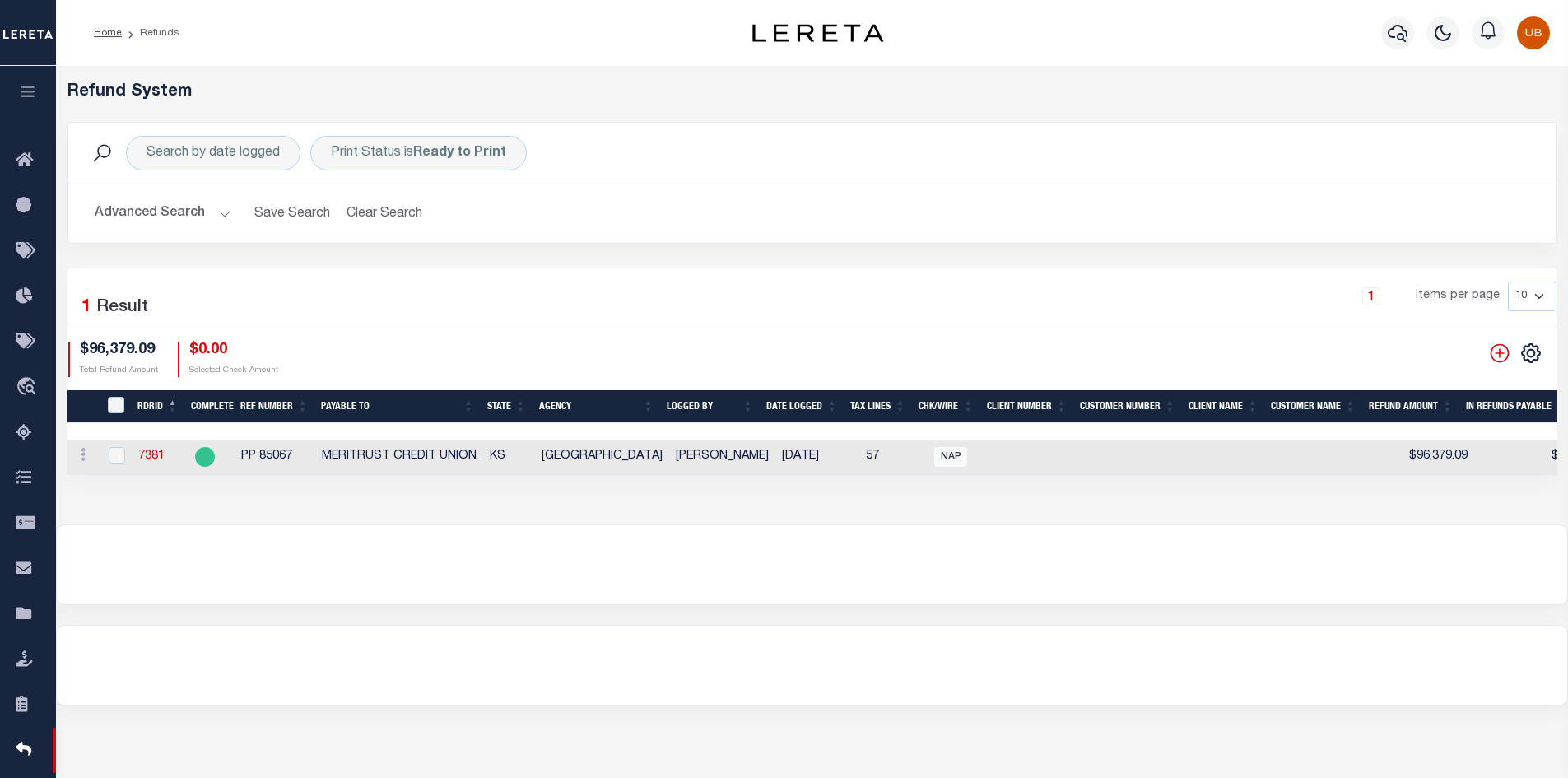
click at [34, 80] on button "button" at bounding box center [28, 94] width 56 height 56
click at [26, 96] on icon "button" at bounding box center [28, 92] width 19 height 15
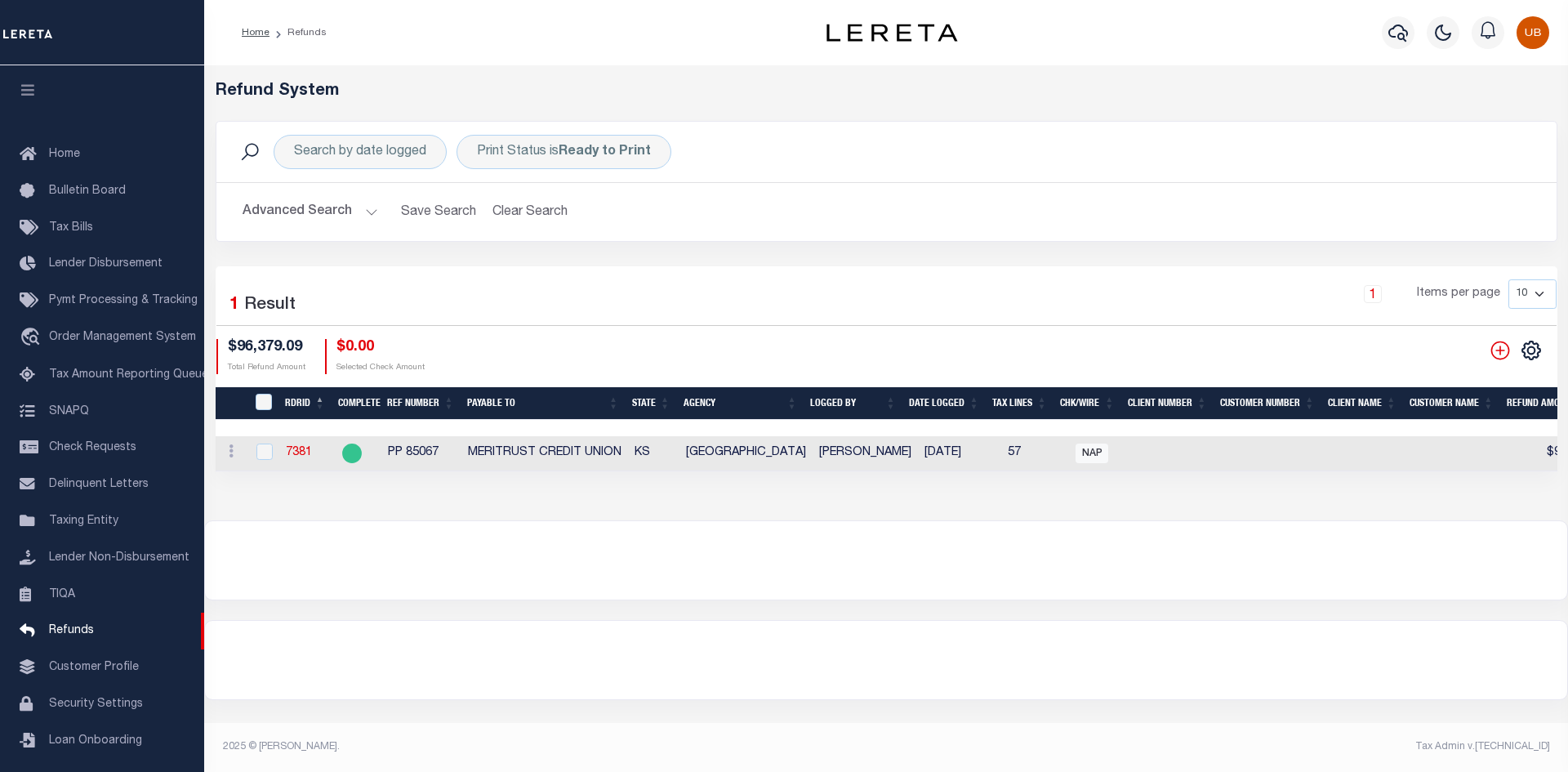
scroll to position [24, 0]
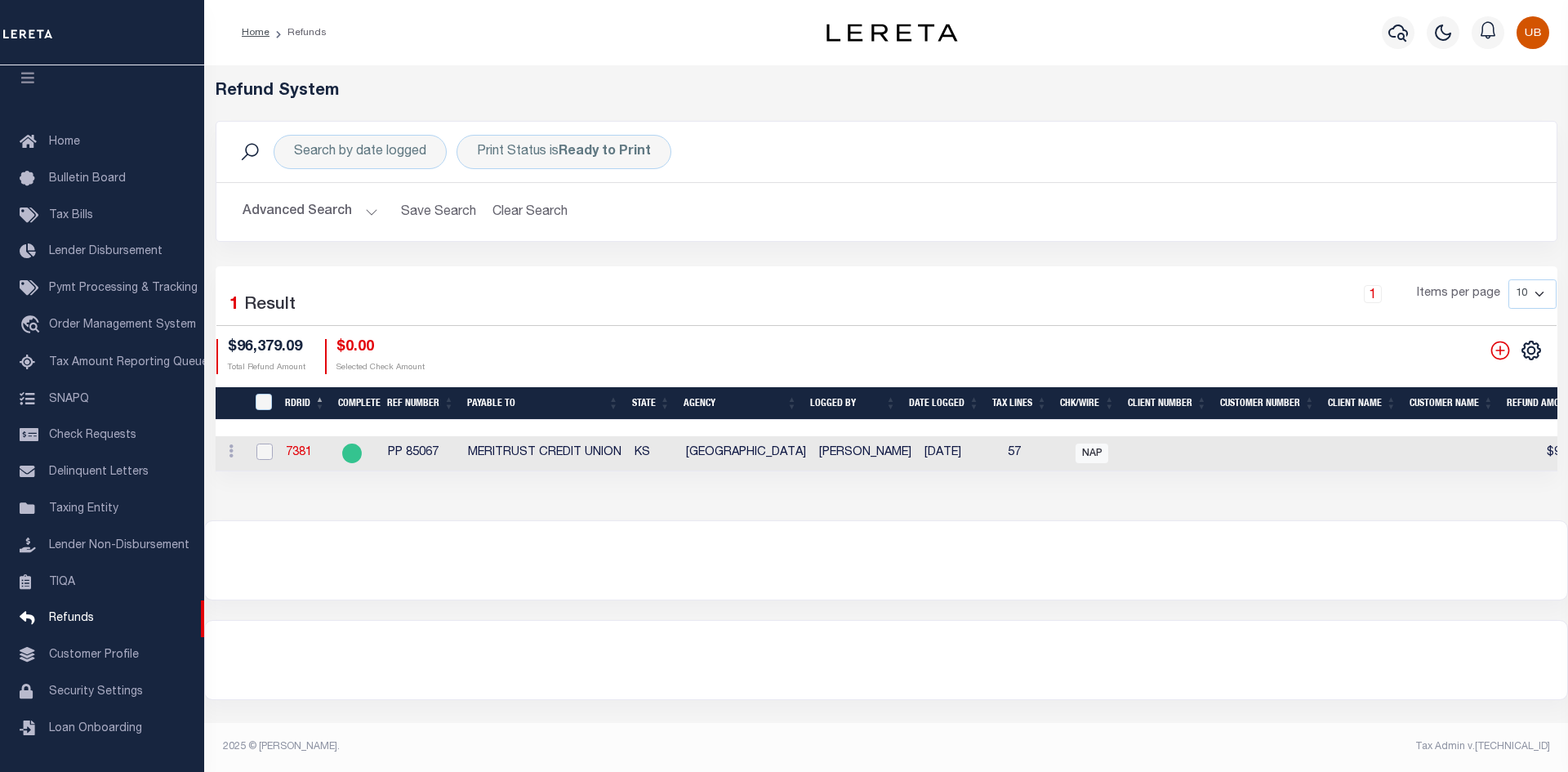
click at [265, 451] on input "checkbox" at bounding box center [265, 452] width 16 height 16
checkbox input "true"
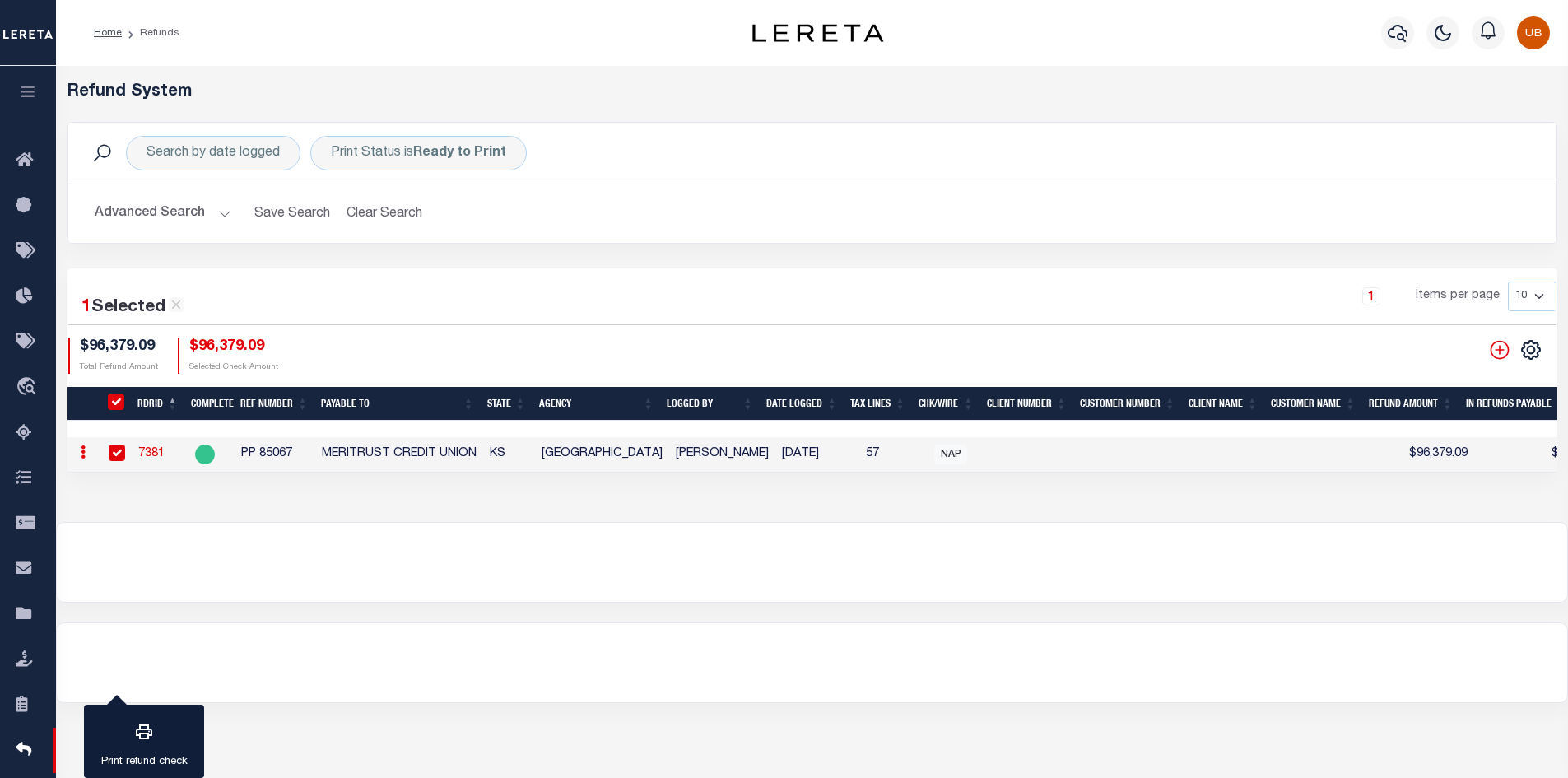
click at [28, 101] on button "button" at bounding box center [28, 94] width 56 height 56
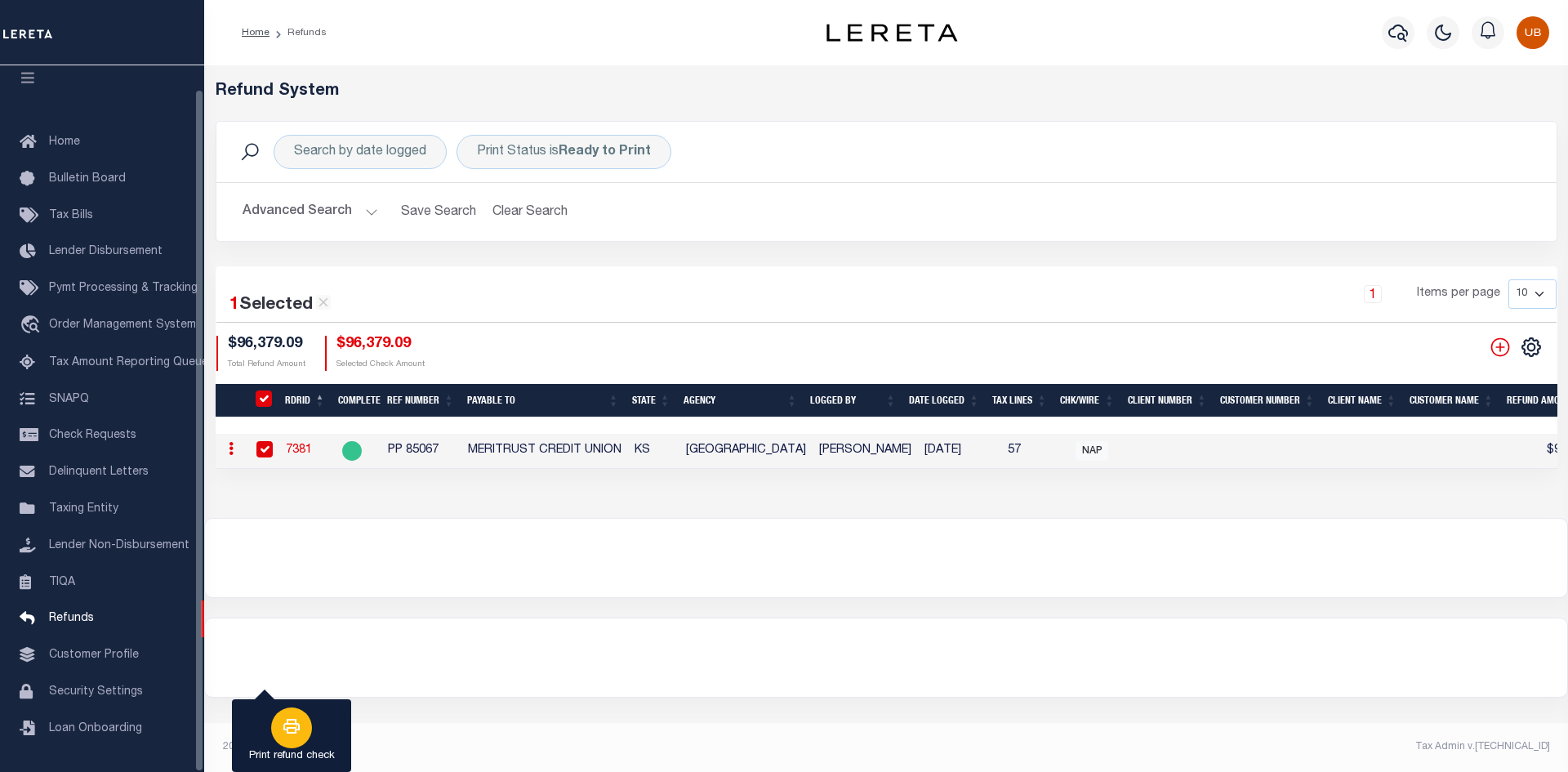
click at [284, 724] on icon "button" at bounding box center [292, 726] width 20 height 20
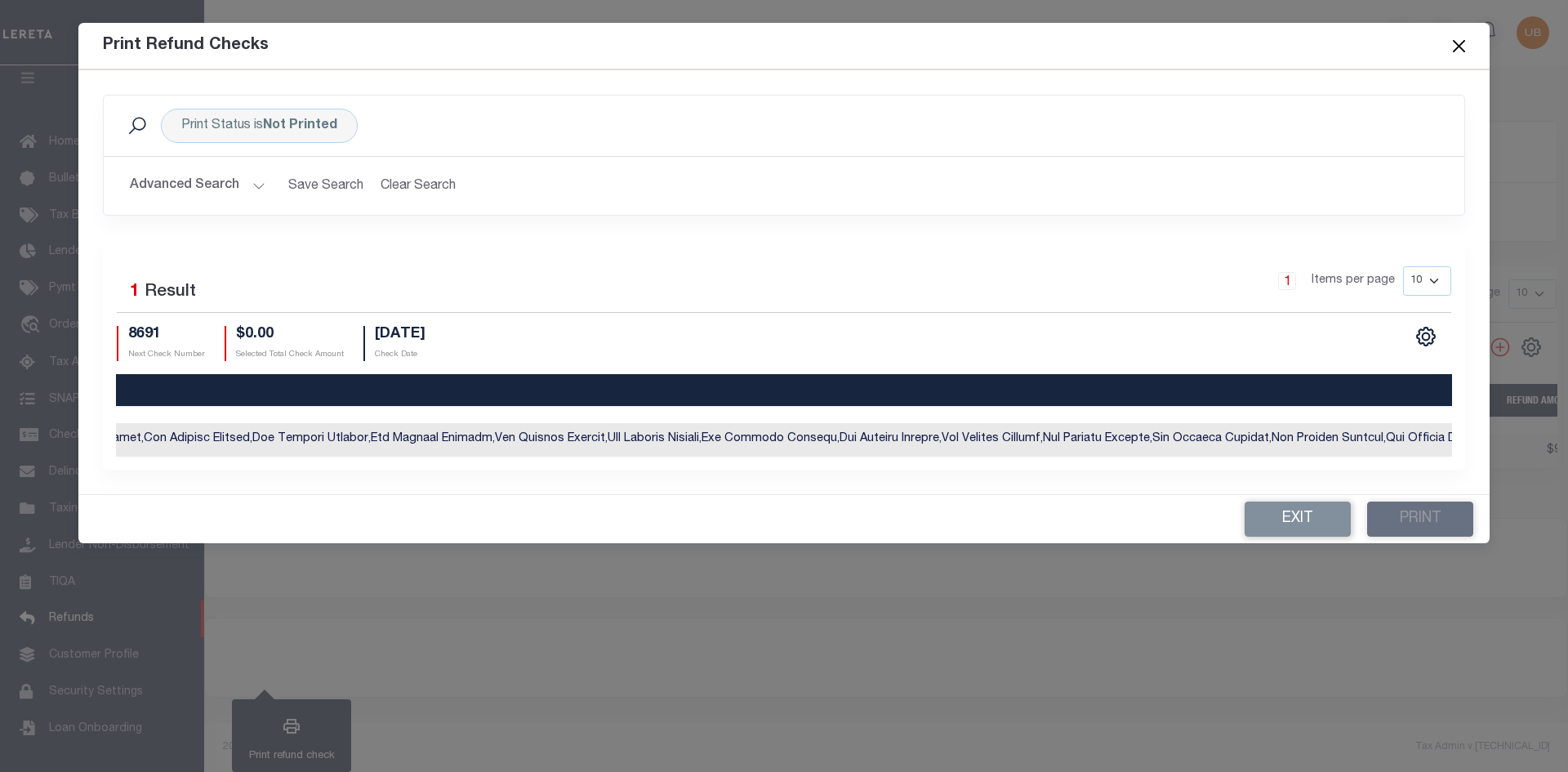
scroll to position [0, 386]
